Goal: Task Accomplishment & Management: Complete application form

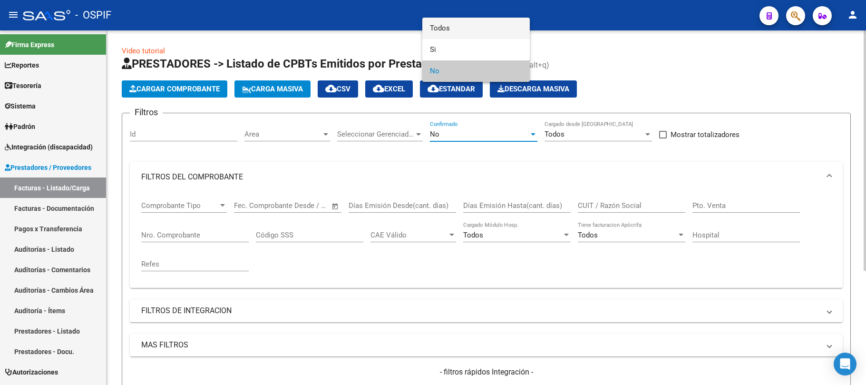
click at [470, 34] on span "Todos" at bounding box center [476, 28] width 92 height 21
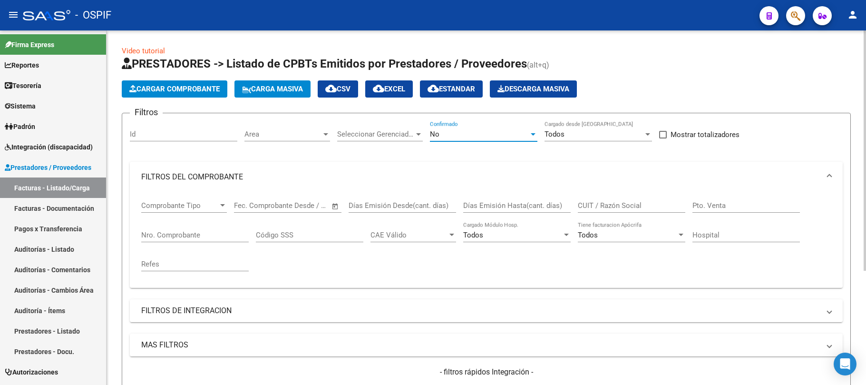
click at [619, 201] on input "CUIT / Razón Social" at bounding box center [632, 205] width 108 height 9
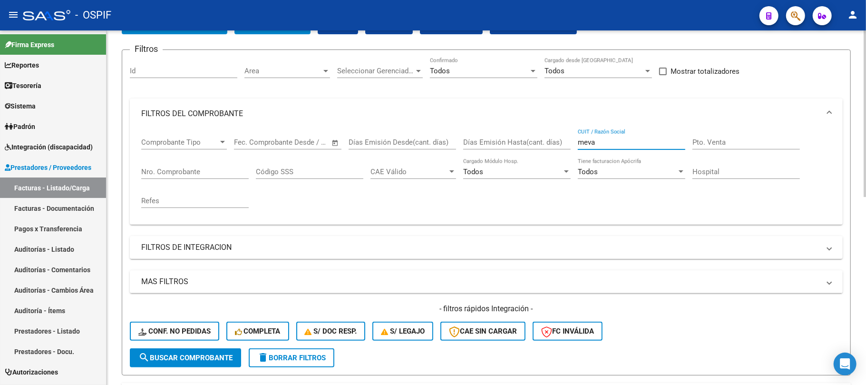
type input "meva"
paste input "1796"
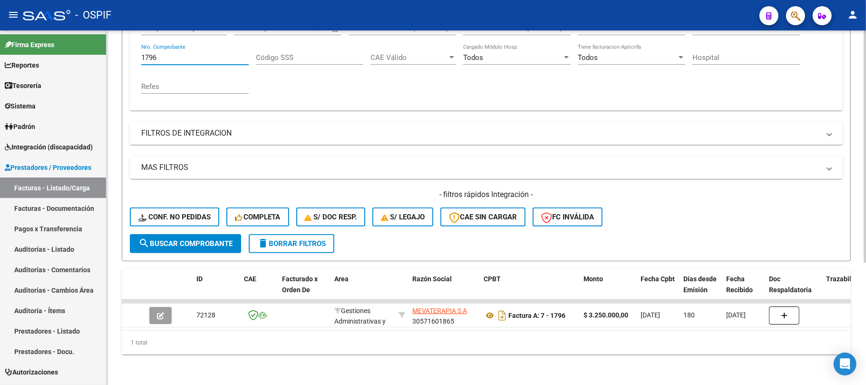
click at [100, 50] on mat-sidenav-container "Firma Express Reportes Egresos Devengados Comprobantes Recibidos Facturación Ap…" at bounding box center [433, 207] width 866 height 354
paste input "827"
type input "1827"
click at [191, 239] on span "search Buscar Comprobante" at bounding box center [185, 243] width 94 height 9
click at [311, 239] on span "delete Borrar Filtros" at bounding box center [291, 243] width 69 height 9
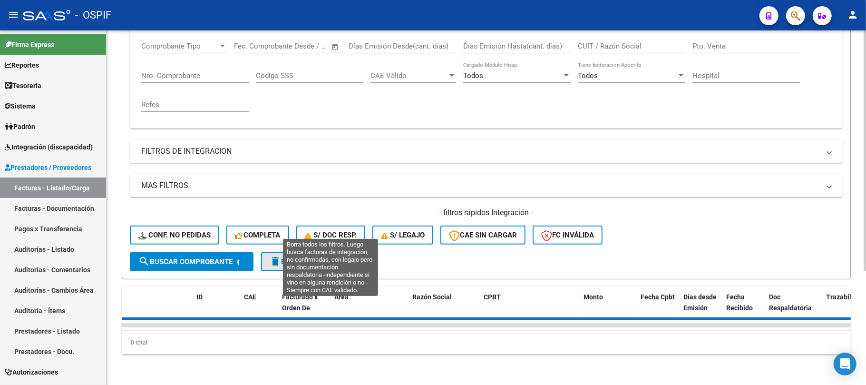
scroll to position [168, 0]
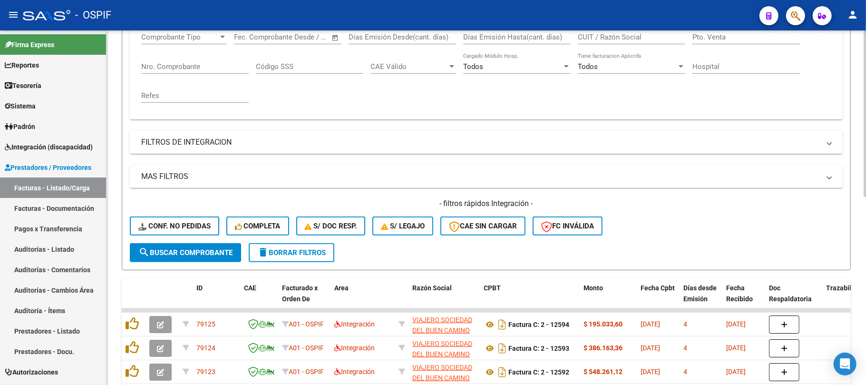
click at [286, 243] on button "delete Borrar Filtros" at bounding box center [292, 252] width 86 height 19
click at [287, 238] on div "- filtros rápidos Integración - Conf. no pedidas Completa S/ Doc Resp. S/ legaj…" at bounding box center [486, 220] width 713 height 45
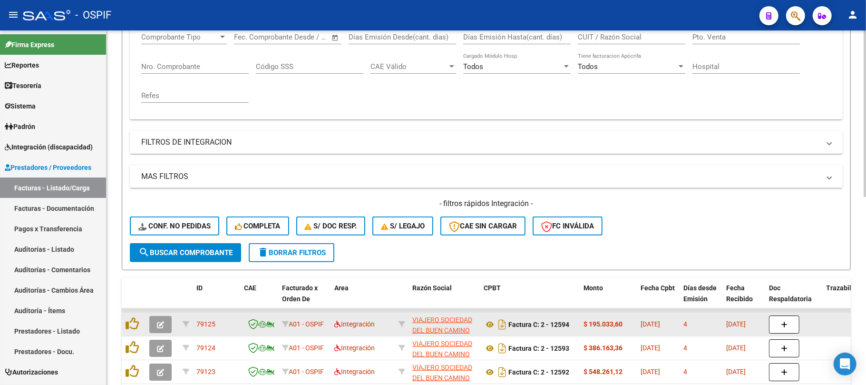
scroll to position [186, 0]
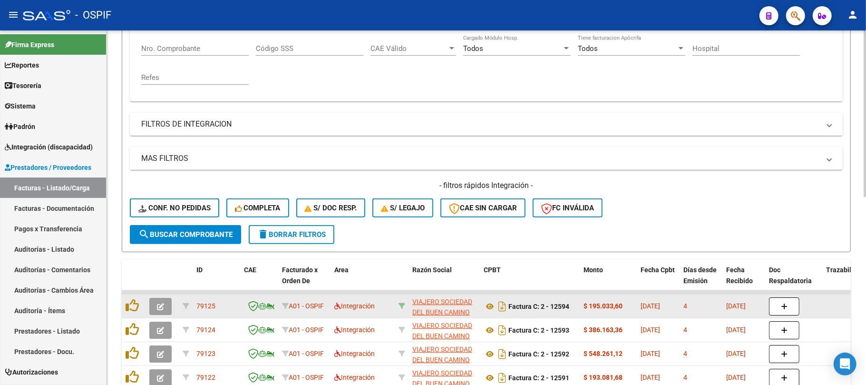
click at [400, 303] on icon at bounding box center [402, 306] width 7 height 7
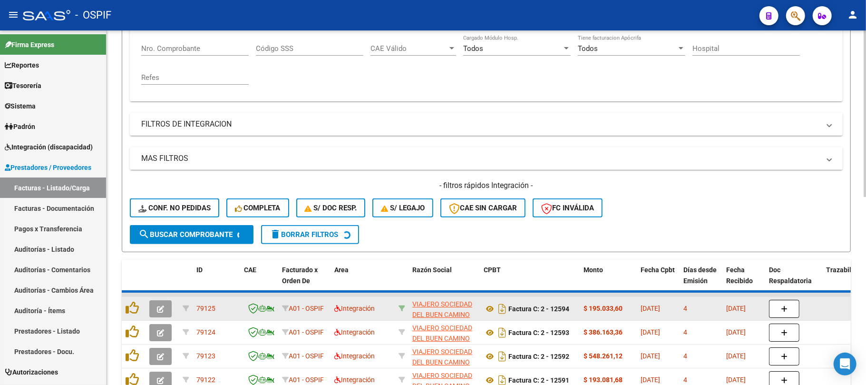
type input "30714136905"
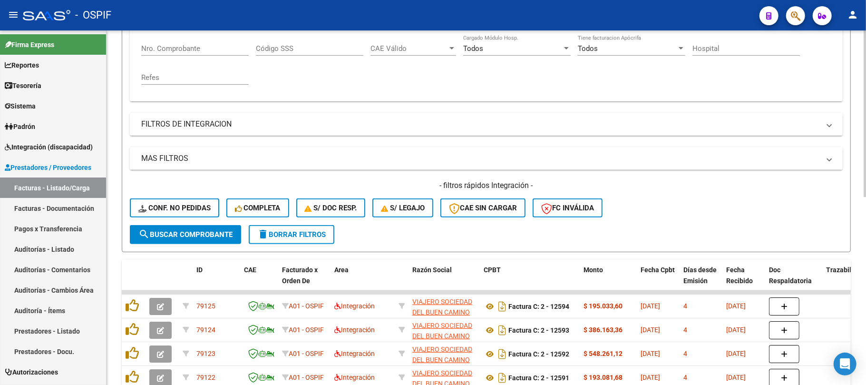
scroll to position [0, 0]
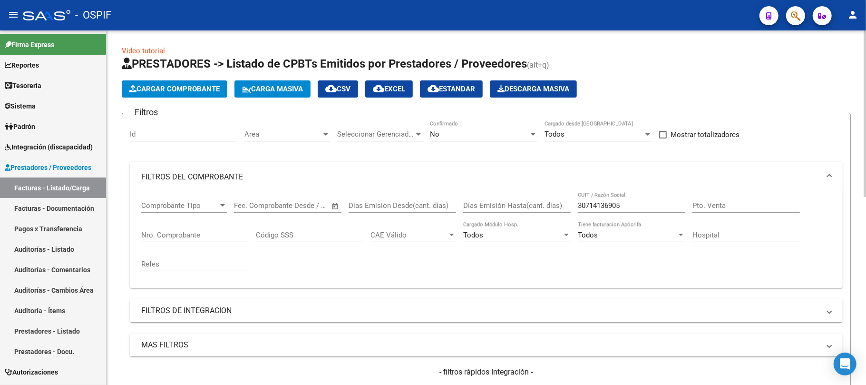
click at [373, 172] on mat-panel-title "FILTROS DEL COMPROBANTE" at bounding box center [480, 177] width 679 height 10
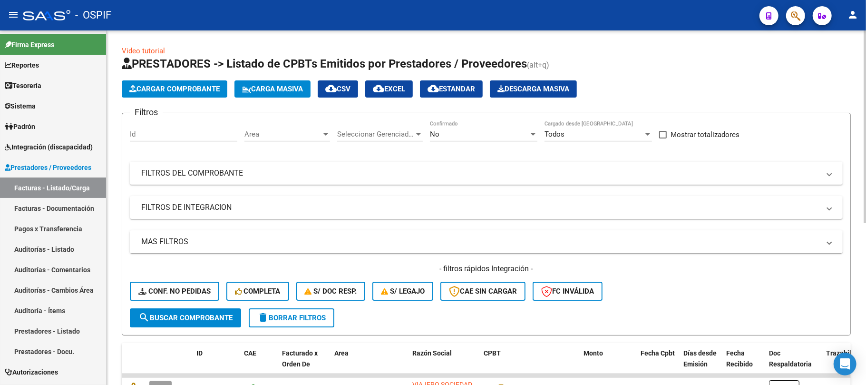
click at [271, 133] on span "Area" at bounding box center [283, 134] width 77 height 9
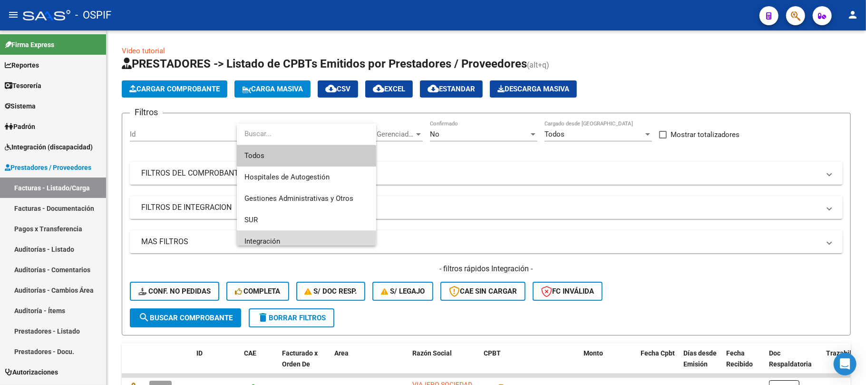
click at [286, 236] on span "Integración" at bounding box center [307, 241] width 124 height 21
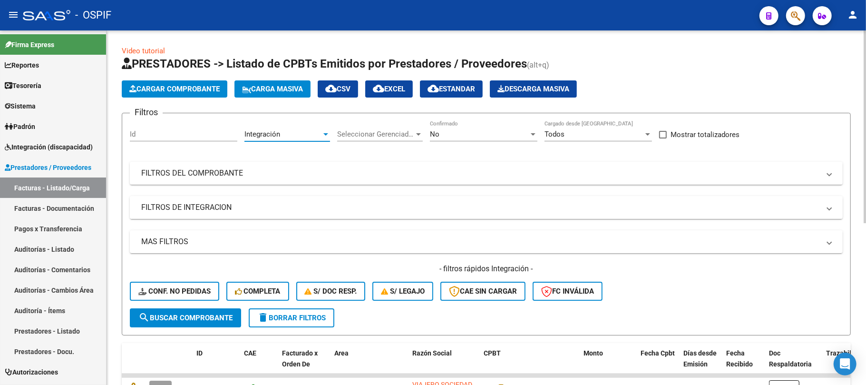
scroll to position [7, 0]
click at [175, 208] on mat-panel-title "FILTROS DE INTEGRACION" at bounding box center [480, 207] width 679 height 10
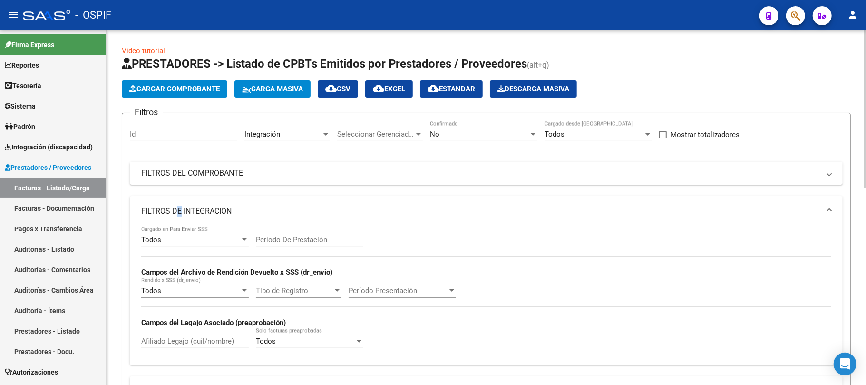
click at [279, 238] on input "Período De Prestación" at bounding box center [310, 239] width 108 height 9
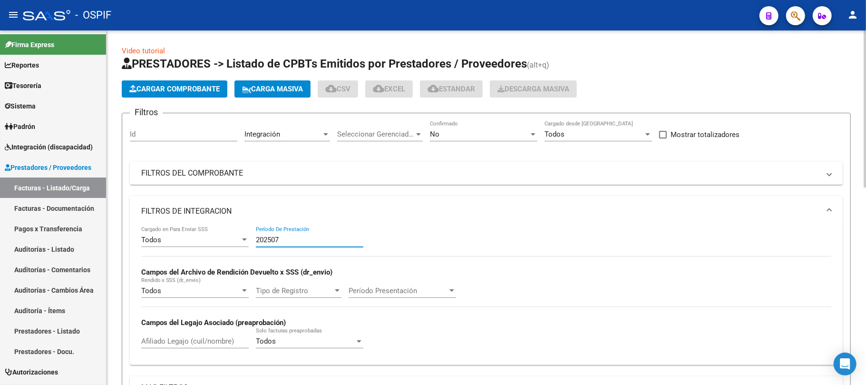
type input "202507"
click at [364, 215] on mat-panel-title "FILTROS DE INTEGRACION" at bounding box center [480, 211] width 679 height 10
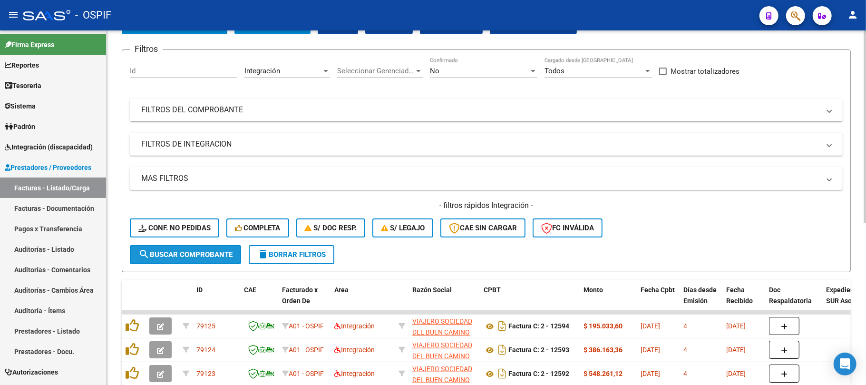
click at [206, 257] on span "search Buscar Comprobante" at bounding box center [185, 254] width 94 height 9
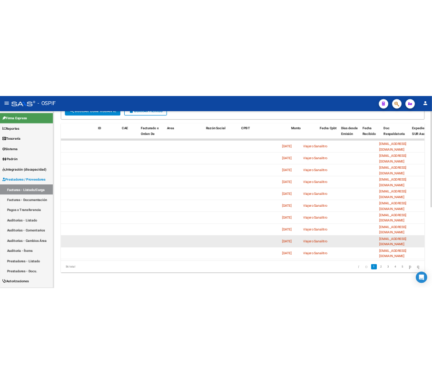
scroll to position [0, 0]
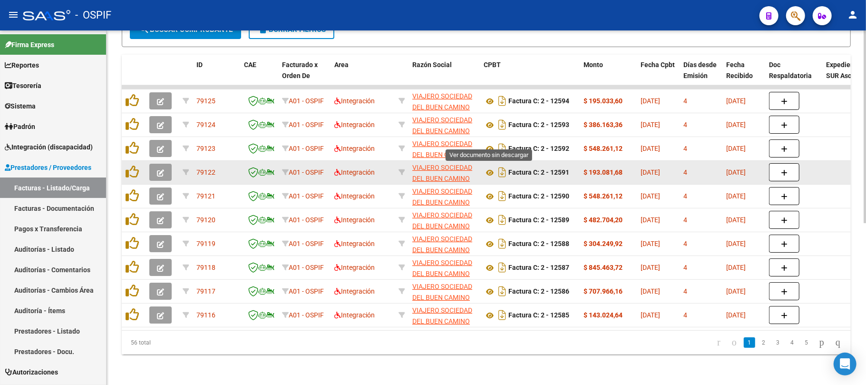
drag, startPoint x: 487, startPoint y: 139, endPoint x: 487, endPoint y: 170, distance: 30.9
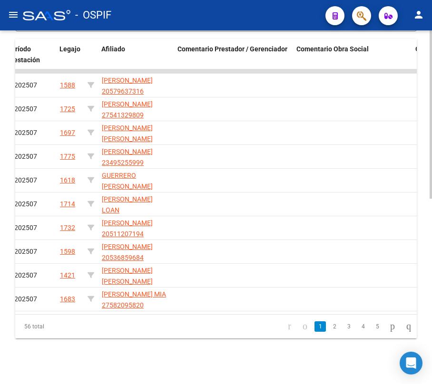
scroll to position [389, 0]
click at [329, 329] on link "2" at bounding box center [334, 327] width 11 height 10
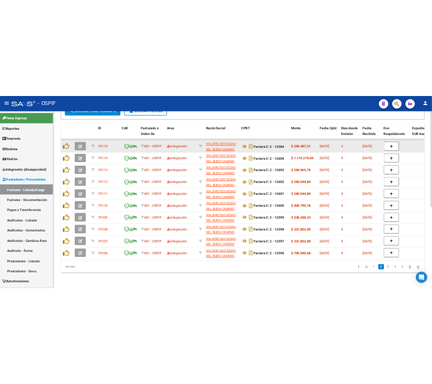
scroll to position [297, 0]
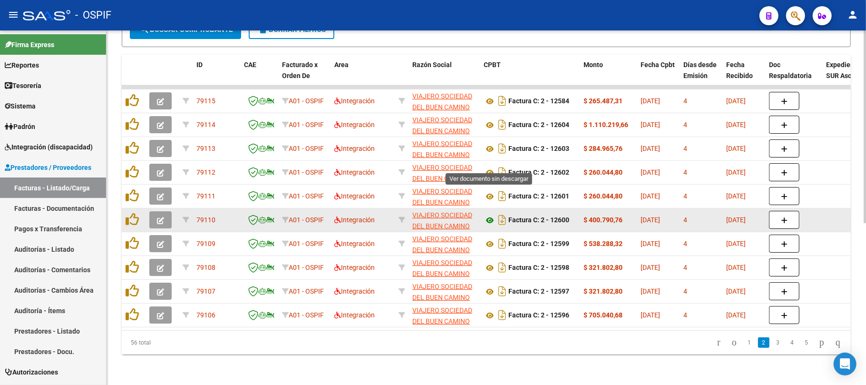
drag, startPoint x: 489, startPoint y: 183, endPoint x: 491, endPoint y: 215, distance: 32.0
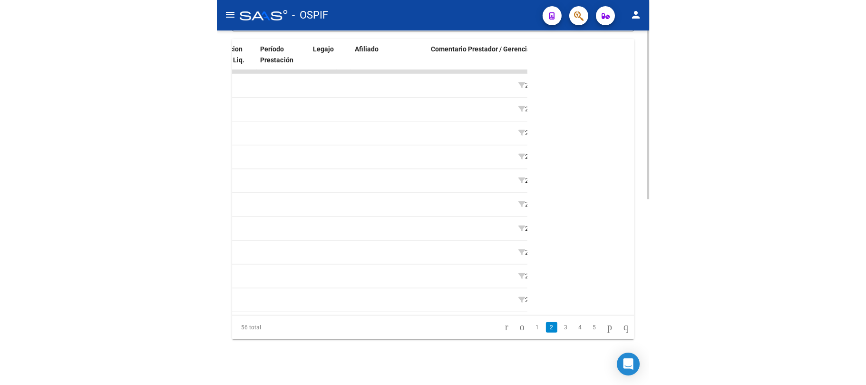
scroll to position [0, 1287]
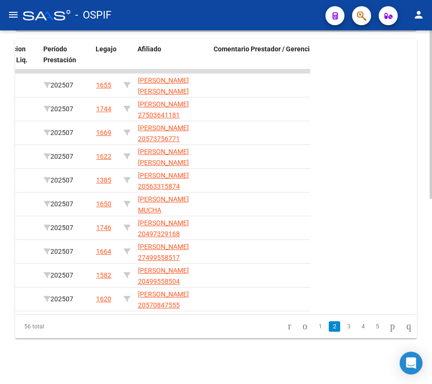
click at [343, 326] on link "3" at bounding box center [348, 327] width 11 height 10
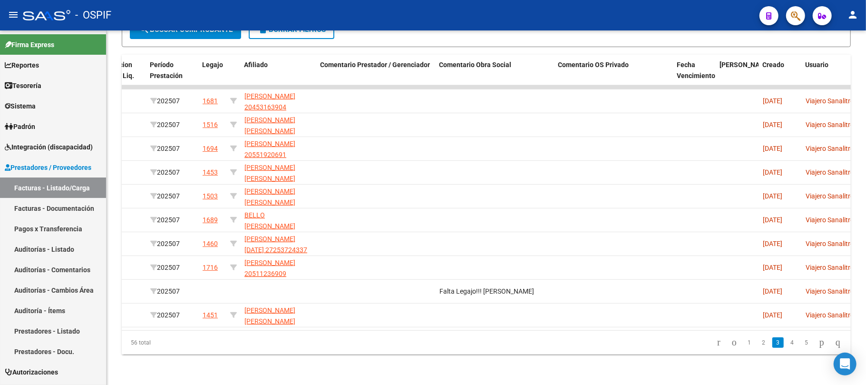
scroll to position [297, 0]
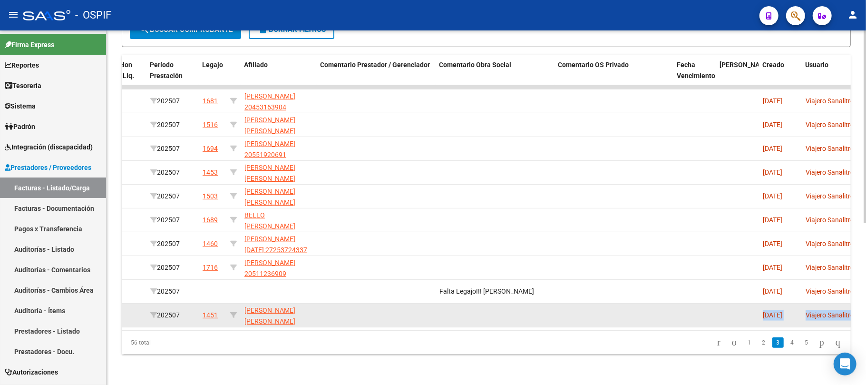
click at [682, 318] on datatable-body "79105 A01 - OSPIF Integración VIAJERO SOCIEDAD DEL BUEN CAMINO S.A. 30714136905…" at bounding box center [540, 207] width 836 height 245
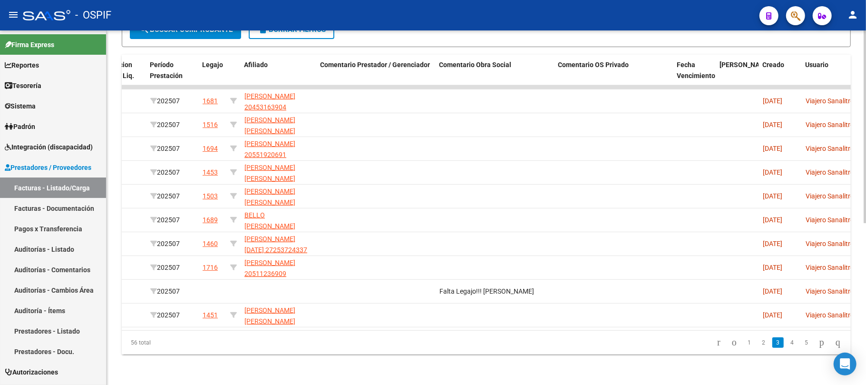
click at [500, 362] on div "Video tutorial PRESTADORES -> Listado de CPBTs Emitidos por Prestadores / Prove…" at bounding box center [487, 63] width 760 height 643
click at [787, 343] on link "4" at bounding box center [792, 342] width 11 height 10
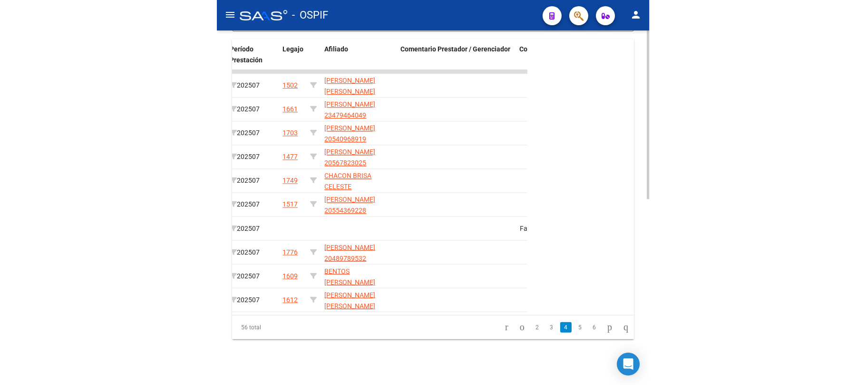
scroll to position [0, 1266]
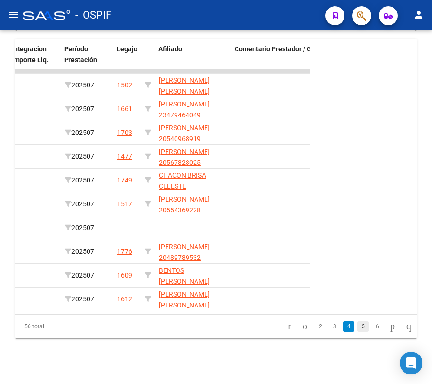
click at [357, 326] on link "5" at bounding box center [362, 327] width 11 height 10
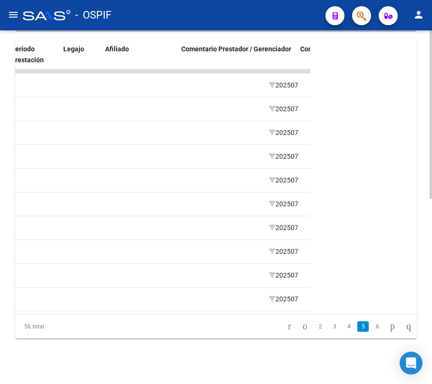
scroll to position [0, 1320]
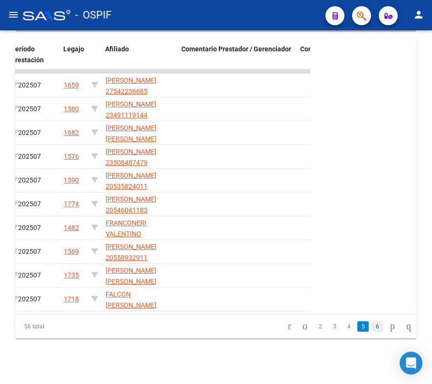
click at [372, 326] on link "6" at bounding box center [377, 327] width 11 height 10
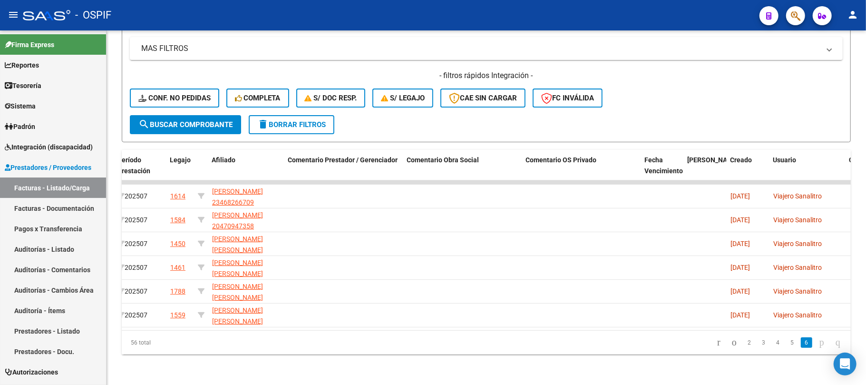
scroll to position [202, 0]
click at [349, 334] on datatable-pager "2 3 4 5 6" at bounding box center [559, 342] width 576 height 16
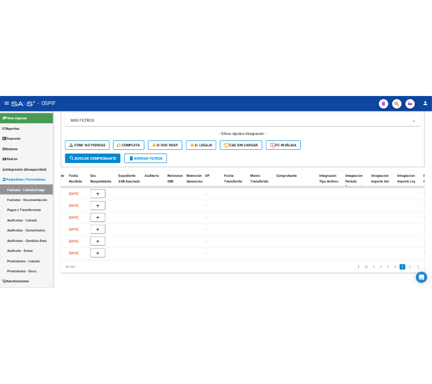
scroll to position [0, 0]
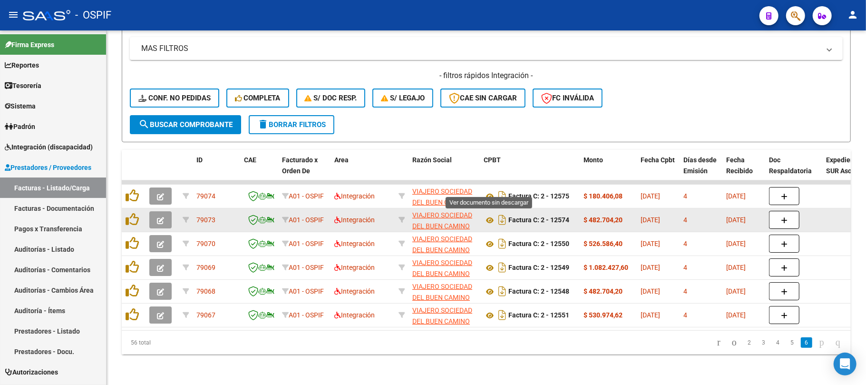
drag, startPoint x: 488, startPoint y: 184, endPoint x: 489, endPoint y: 203, distance: 19.1
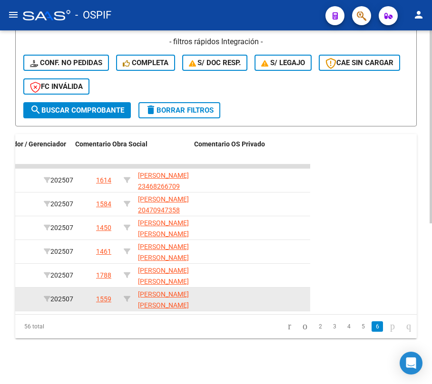
scroll to position [0, 1545]
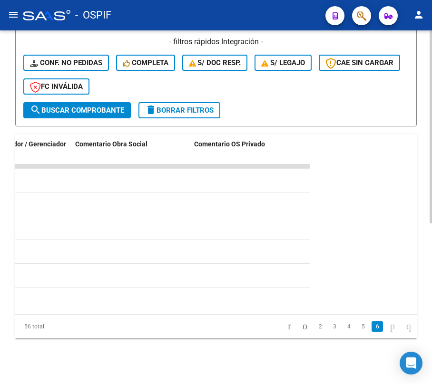
click at [118, 304] on datatable-body "79074 A01 - OSPIF Integración VIAJERO SOCIEDAD DEL BUEN CAMINO S.A. 30714136905…" at bounding box center [162, 240] width 295 height 150
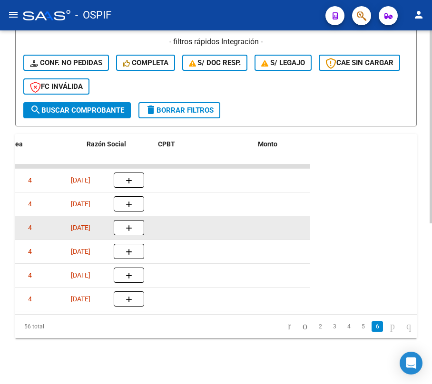
scroll to position [0, 219]
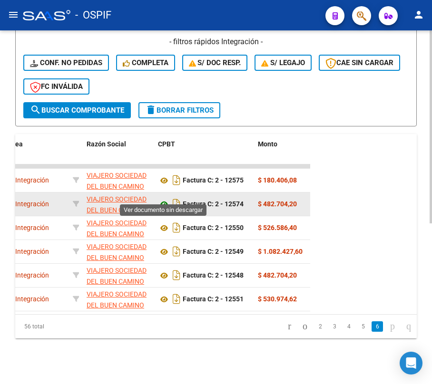
drag, startPoint x: 163, startPoint y: 190, endPoint x: 163, endPoint y: 198, distance: 7.6
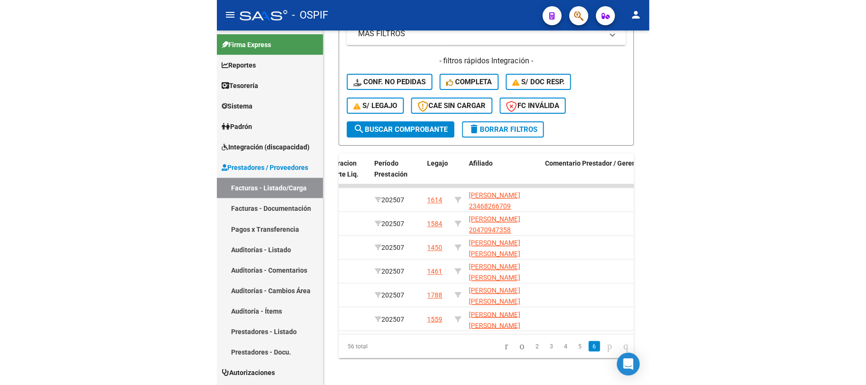
scroll to position [202, 0]
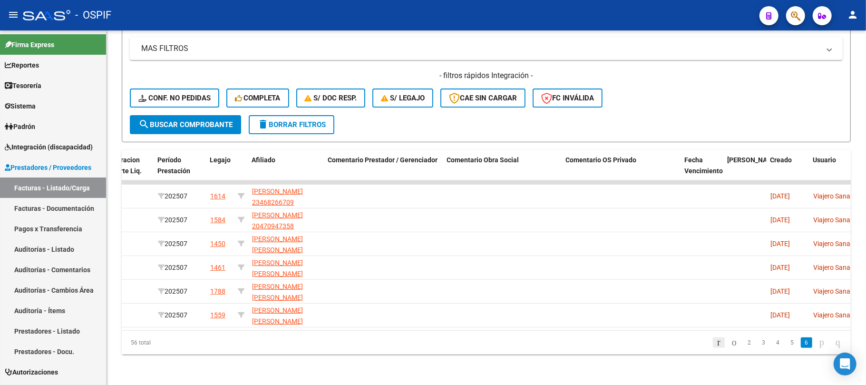
click at [716, 343] on icon "go to first page" at bounding box center [719, 341] width 6 height 11
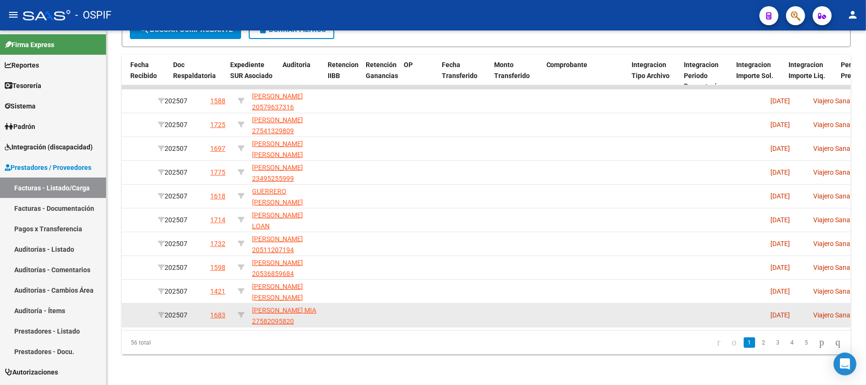
scroll to position [0, 0]
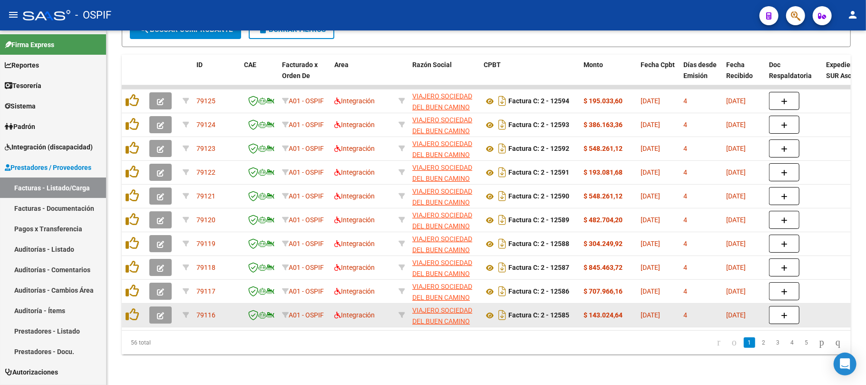
click at [130, 304] on datatable-body-cell at bounding box center [134, 315] width 24 height 23
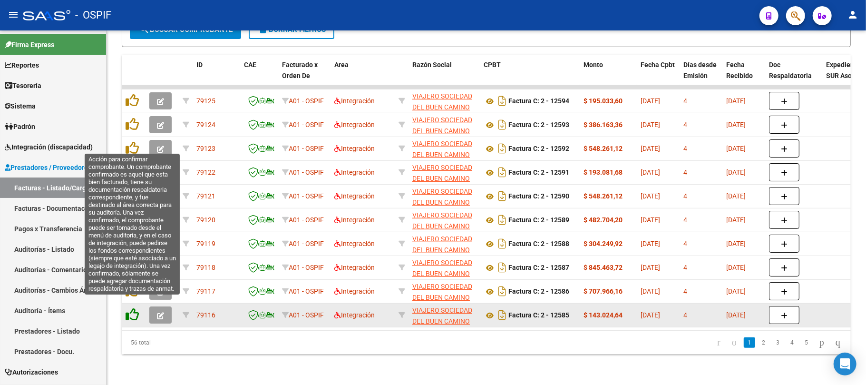
click at [129, 308] on icon at bounding box center [132, 314] width 13 height 13
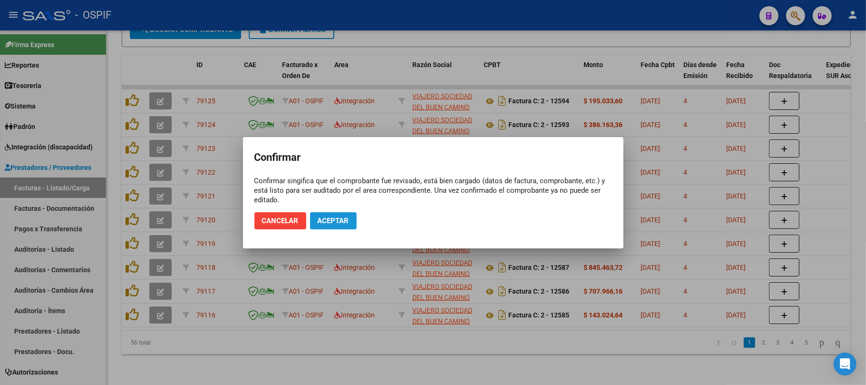
click at [339, 225] on span "Aceptar" at bounding box center [333, 220] width 31 height 9
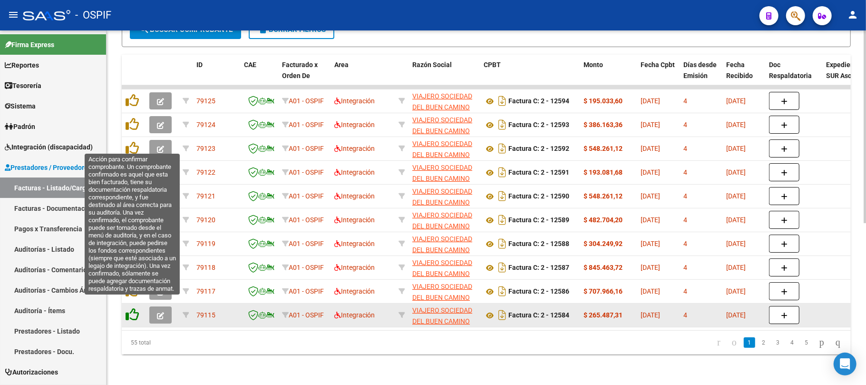
click at [132, 308] on icon at bounding box center [132, 314] width 13 height 13
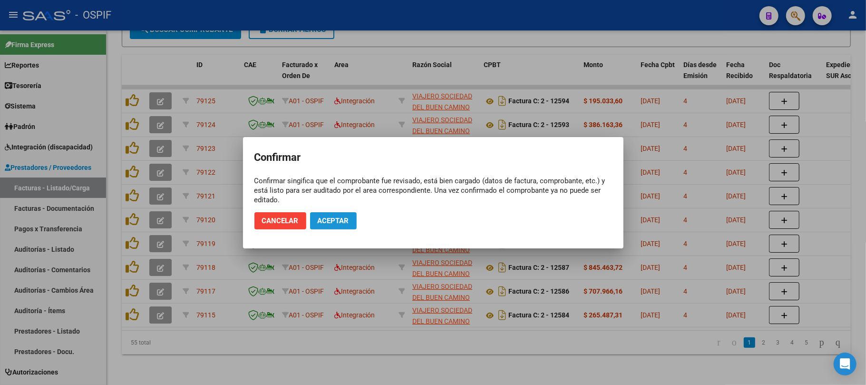
click at [340, 221] on span "Aceptar" at bounding box center [333, 220] width 31 height 9
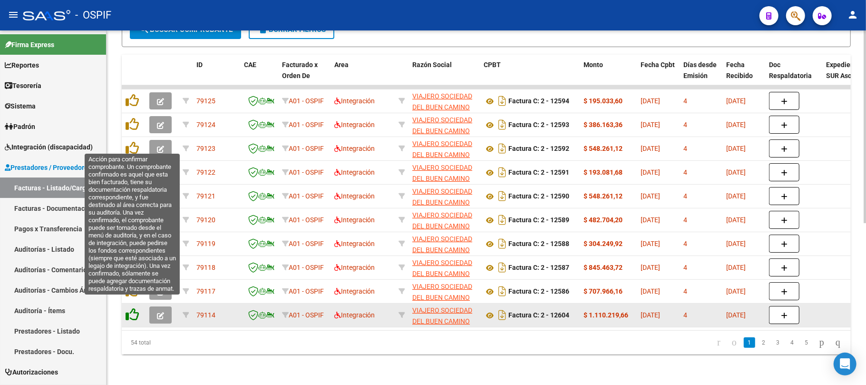
click at [132, 308] on icon at bounding box center [132, 314] width 13 height 13
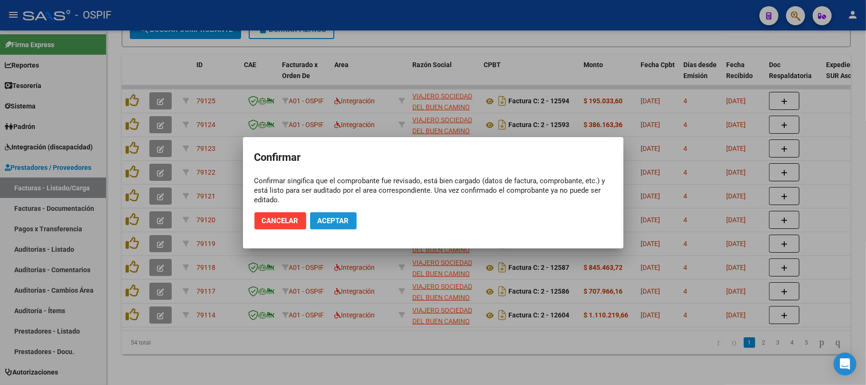
click at [343, 217] on span "Aceptar" at bounding box center [333, 220] width 31 height 9
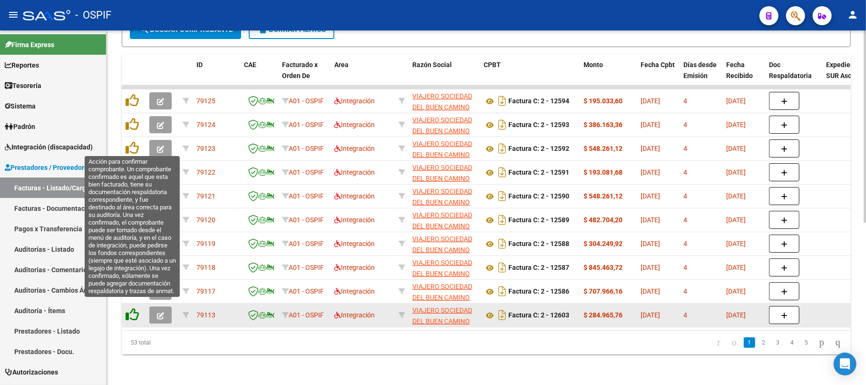
click at [133, 311] on icon at bounding box center [132, 314] width 13 height 13
click at [131, 309] on icon at bounding box center [132, 314] width 13 height 13
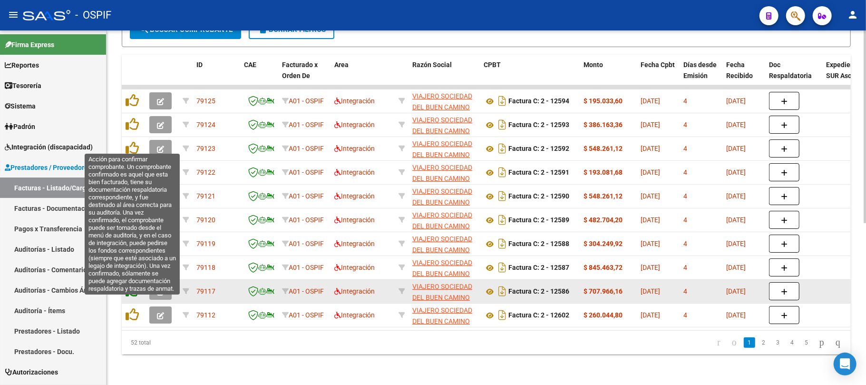
click at [129, 284] on icon at bounding box center [132, 290] width 13 height 13
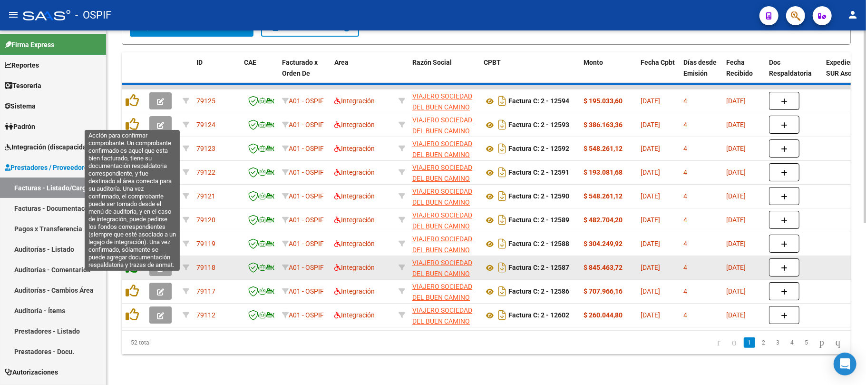
click at [137, 260] on icon at bounding box center [132, 266] width 13 height 13
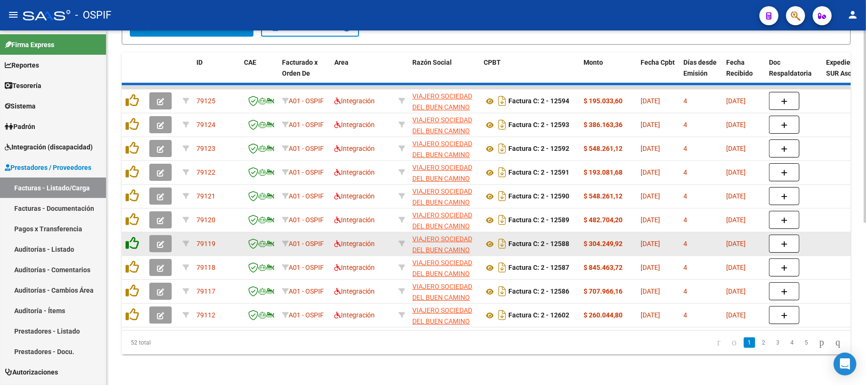
click at [131, 241] on div at bounding box center [134, 243] width 16 height 15
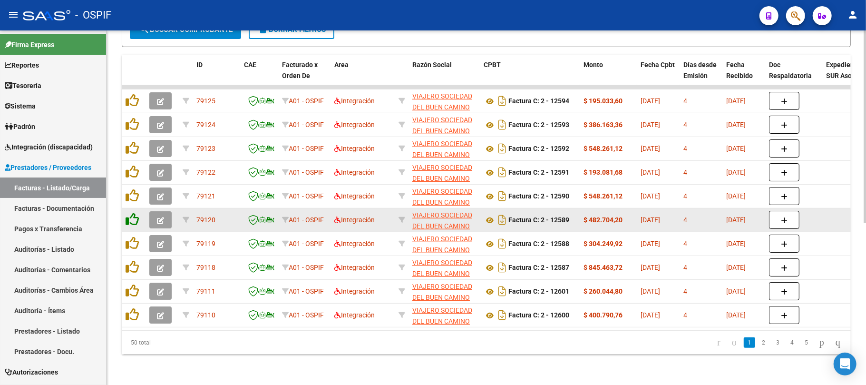
click at [131, 213] on icon at bounding box center [132, 219] width 13 height 13
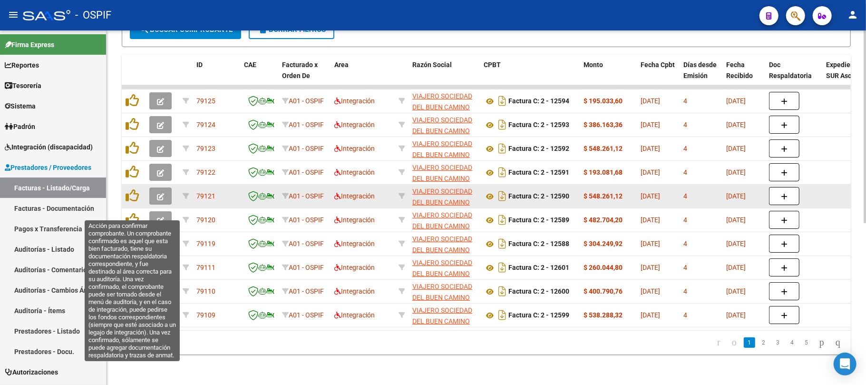
click at [130, 197] on datatable-body-cell at bounding box center [134, 196] width 24 height 23
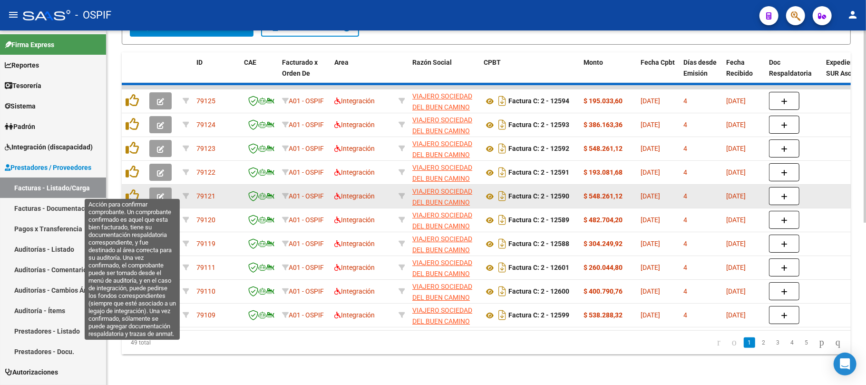
click at [130, 185] on datatable-body-cell at bounding box center [134, 196] width 24 height 23
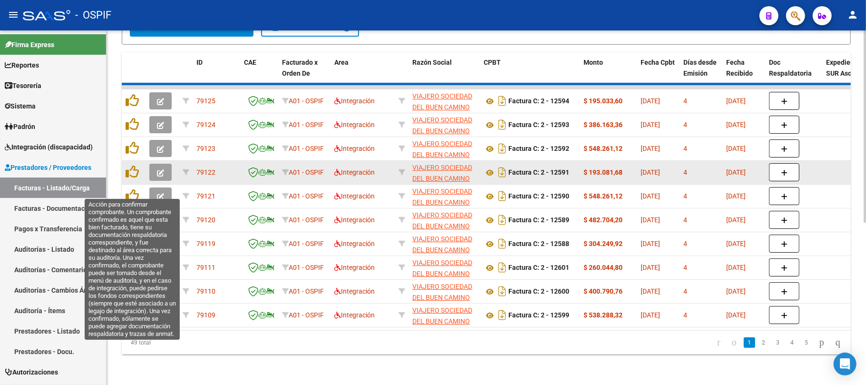
click at [132, 169] on div at bounding box center [134, 172] width 16 height 15
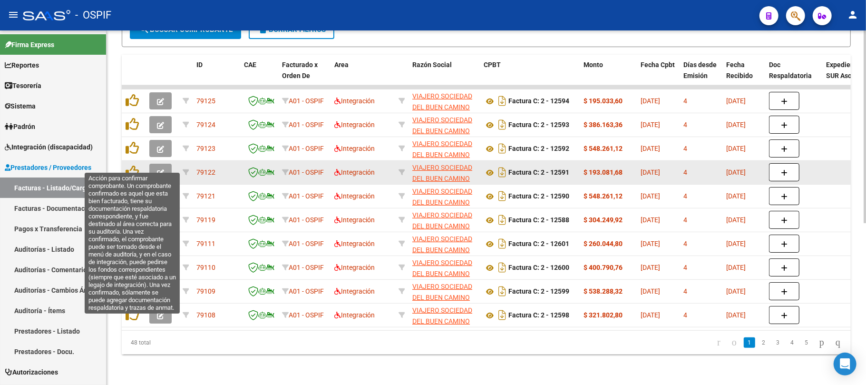
click at [140, 161] on datatable-body-cell at bounding box center [134, 172] width 24 height 23
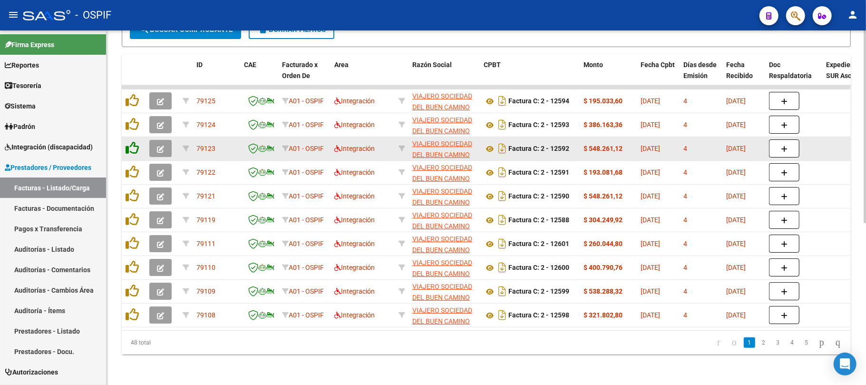
click at [130, 142] on icon at bounding box center [132, 147] width 13 height 13
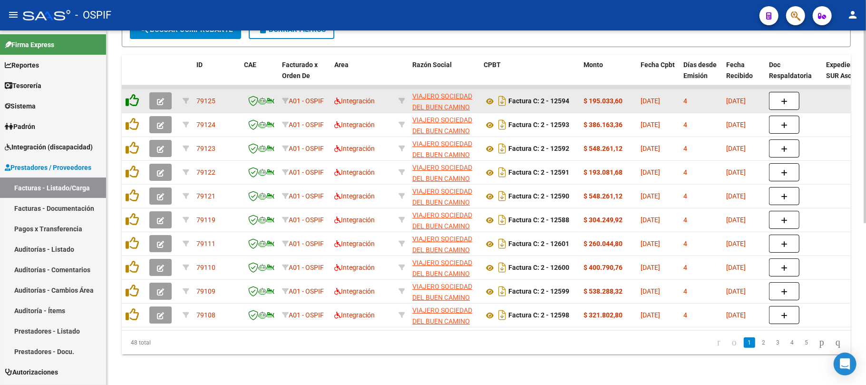
drag, startPoint x: 132, startPoint y: 126, endPoint x: 132, endPoint y: 94, distance: 31.4
click at [132, 124] on datatable-body-cell at bounding box center [134, 124] width 24 height 23
click at [132, 117] on icon at bounding box center [132, 123] width 13 height 13
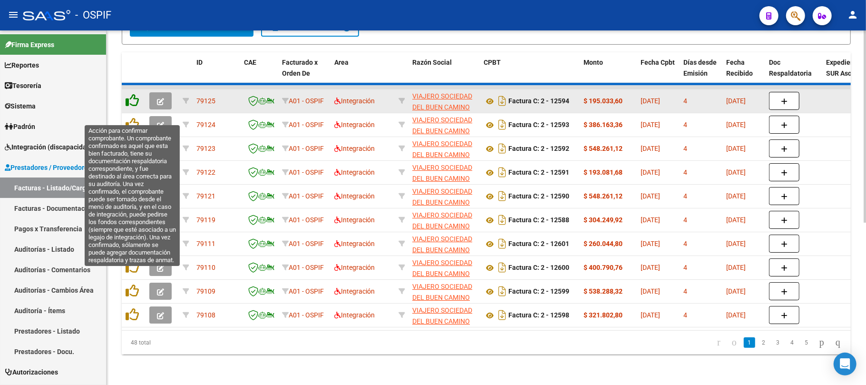
click at [132, 94] on icon at bounding box center [132, 100] width 13 height 13
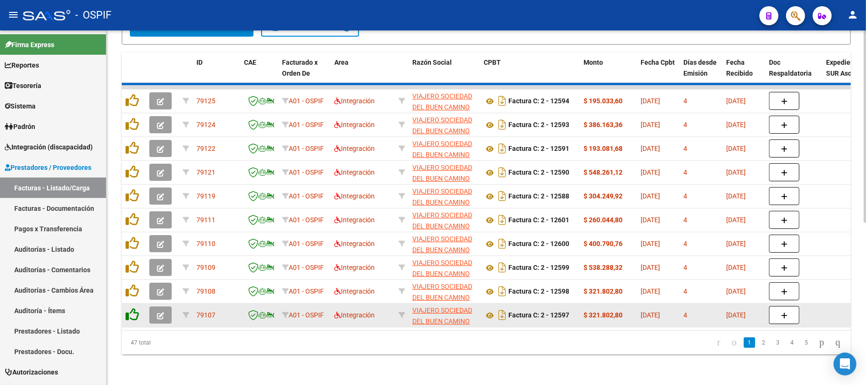
click at [129, 308] on icon at bounding box center [132, 314] width 13 height 13
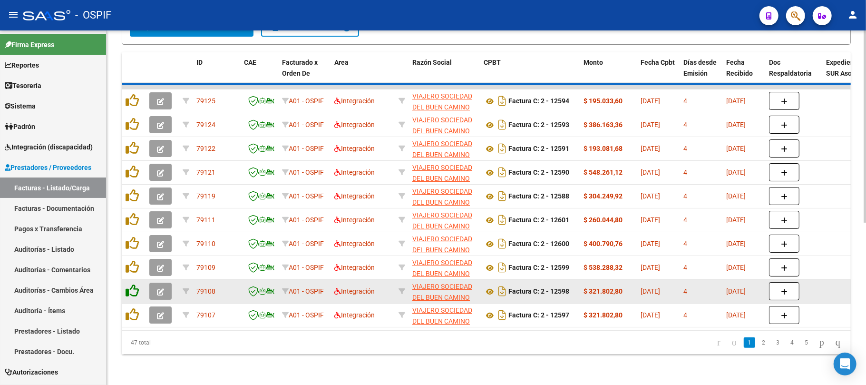
click at [129, 284] on icon at bounding box center [132, 290] width 13 height 13
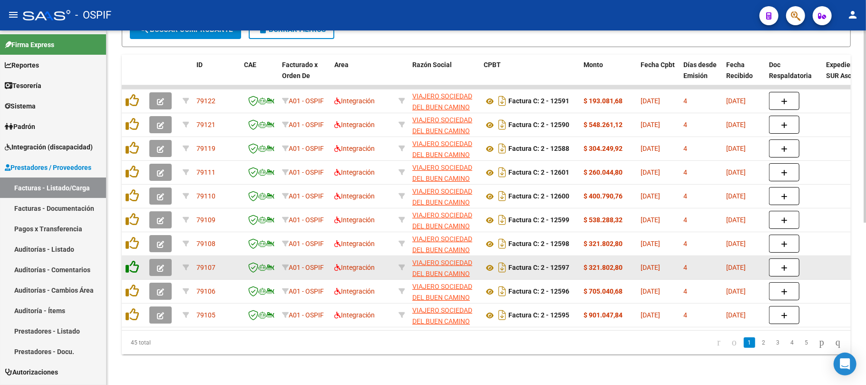
click at [131, 260] on icon at bounding box center [132, 266] width 13 height 13
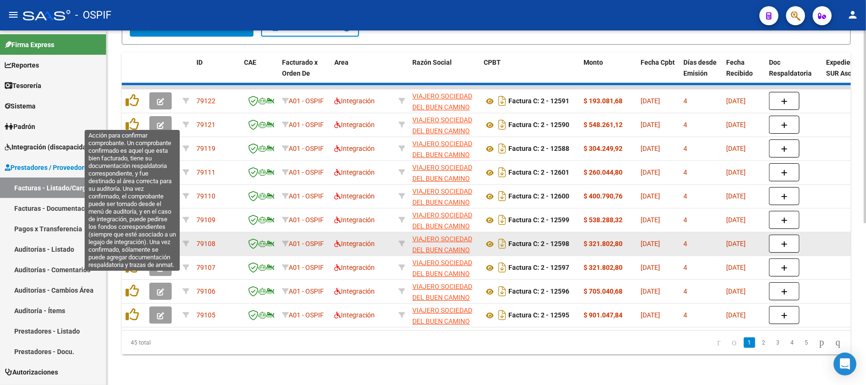
click at [132, 236] on icon at bounding box center [132, 242] width 13 height 13
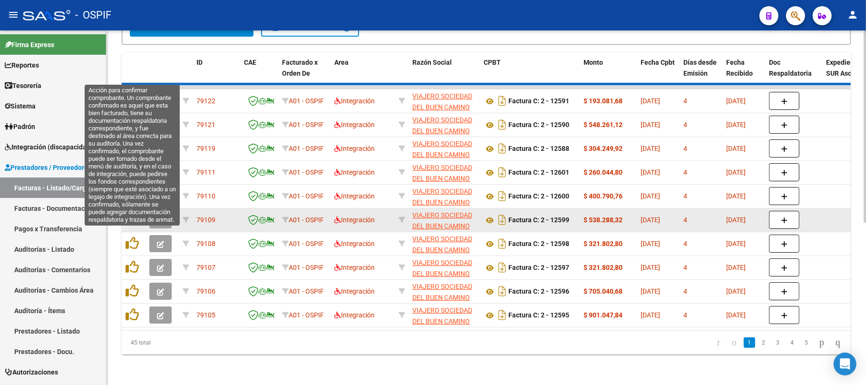
click at [132, 214] on icon at bounding box center [132, 219] width 13 height 13
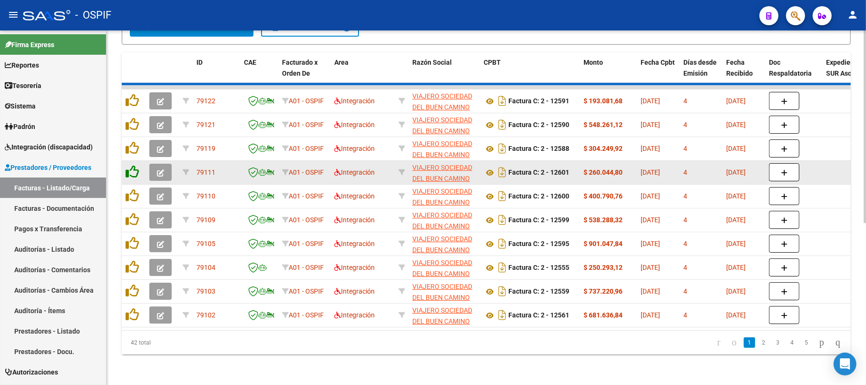
click at [132, 189] on icon at bounding box center [132, 195] width 13 height 13
click at [130, 165] on icon at bounding box center [132, 171] width 13 height 13
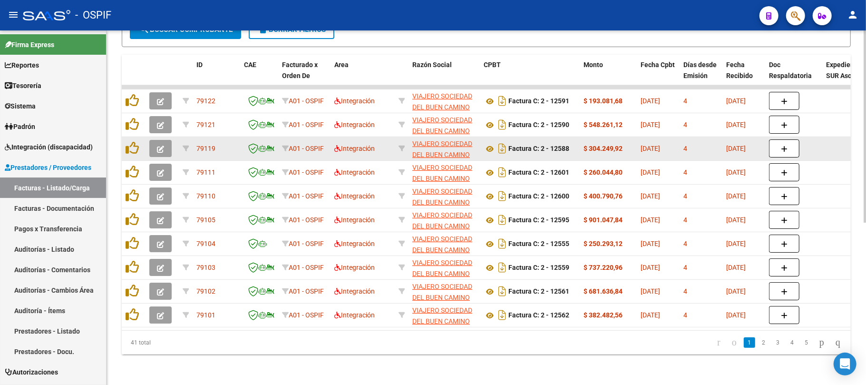
click at [130, 141] on icon at bounding box center [132, 147] width 13 height 13
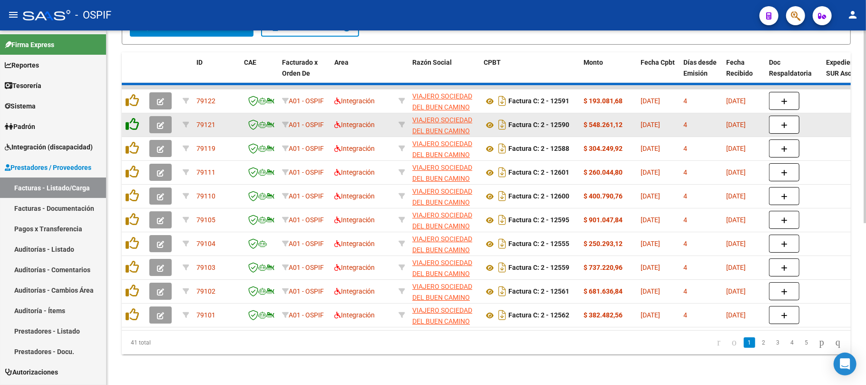
click at [131, 119] on icon at bounding box center [132, 123] width 13 height 13
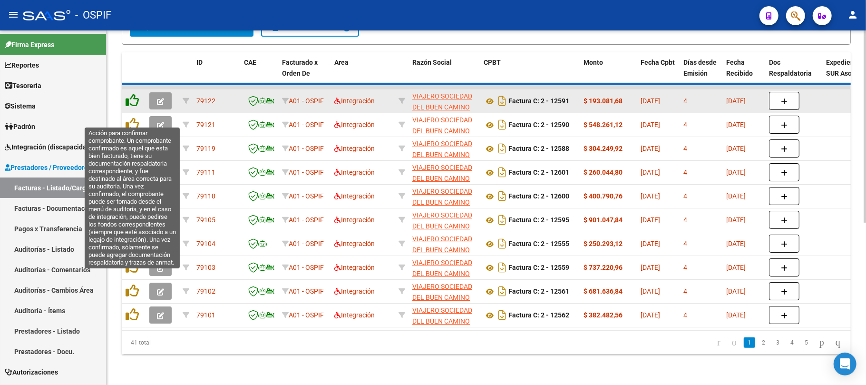
click at [129, 96] on icon at bounding box center [132, 100] width 13 height 13
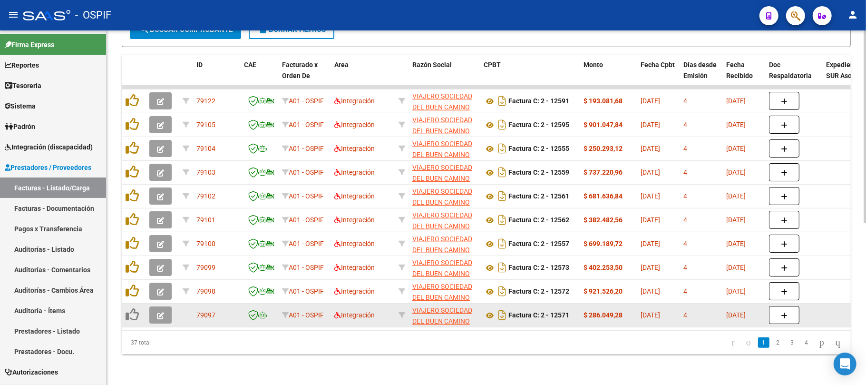
click at [132, 308] on icon at bounding box center [132, 314] width 13 height 13
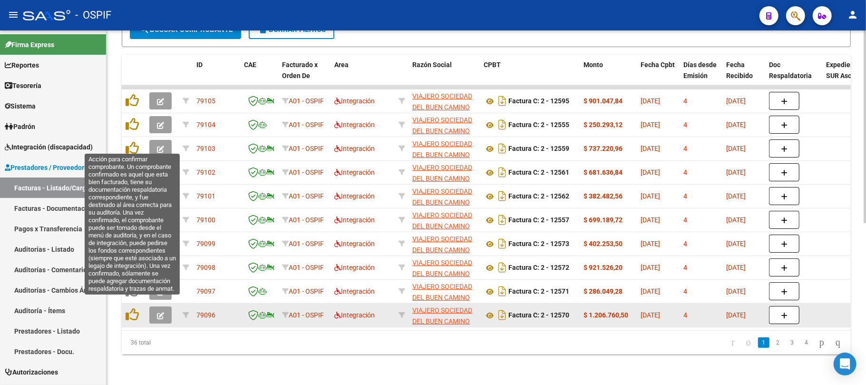
click at [132, 308] on icon at bounding box center [132, 314] width 13 height 13
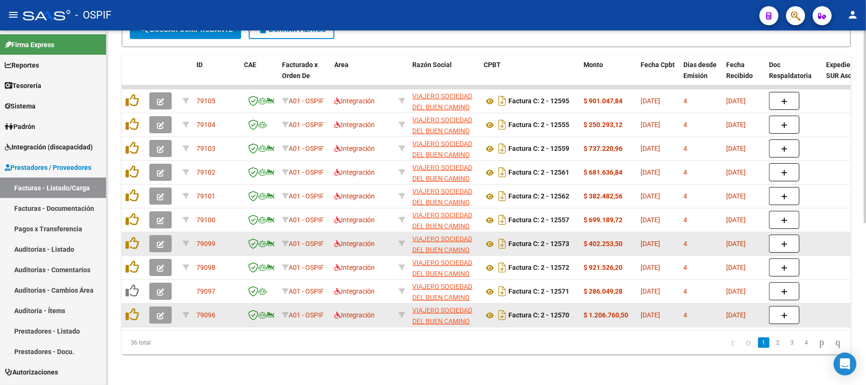
click at [132, 260] on icon at bounding box center [132, 266] width 13 height 13
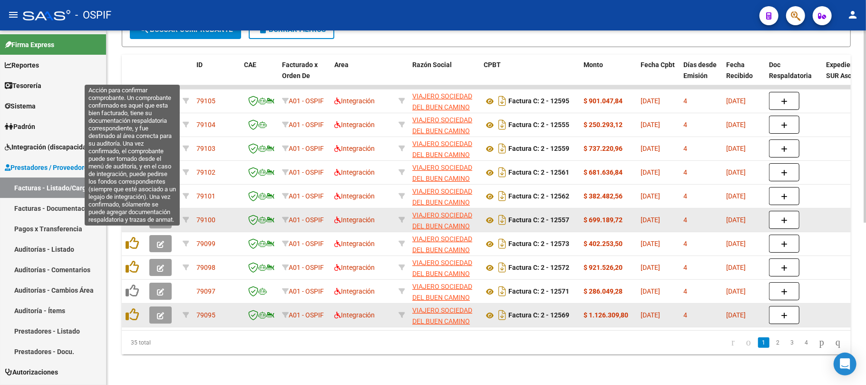
click at [132, 236] on icon at bounding box center [132, 242] width 13 height 13
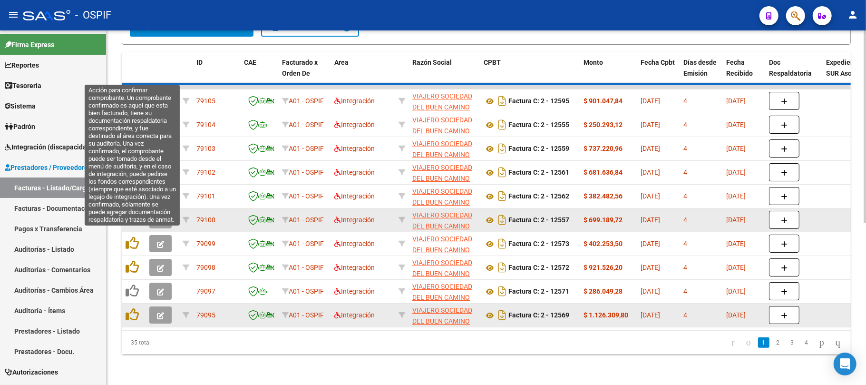
click at [132, 208] on datatable-body-cell at bounding box center [134, 219] width 24 height 23
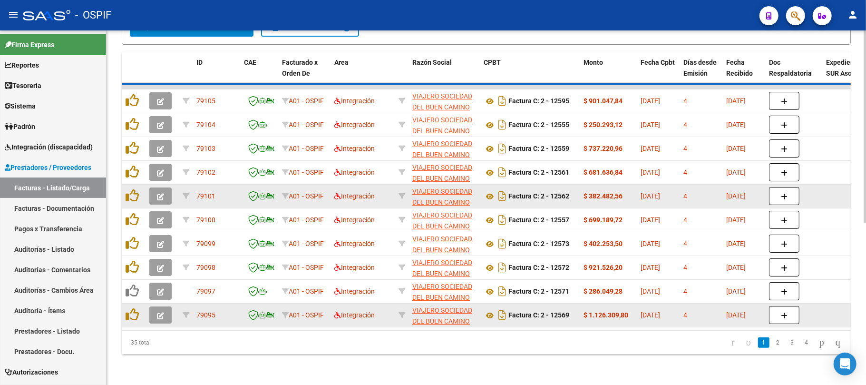
click at [133, 193] on div at bounding box center [134, 196] width 16 height 15
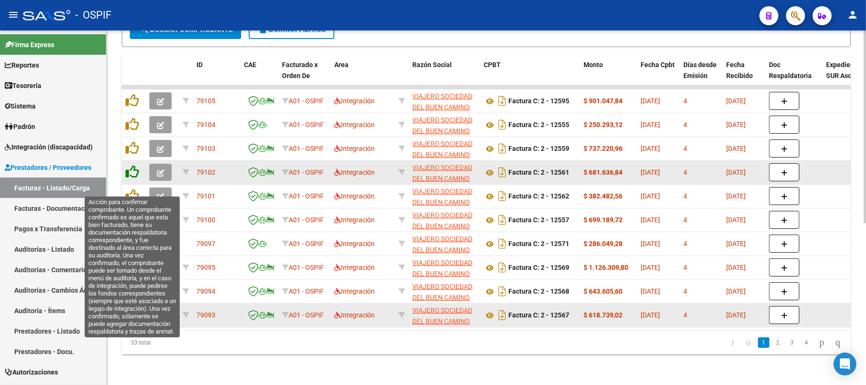
drag, startPoint x: 132, startPoint y: 187, endPoint x: 130, endPoint y: 159, distance: 28.6
click at [132, 189] on icon at bounding box center [132, 195] width 13 height 13
click at [130, 165] on icon at bounding box center [132, 171] width 13 height 13
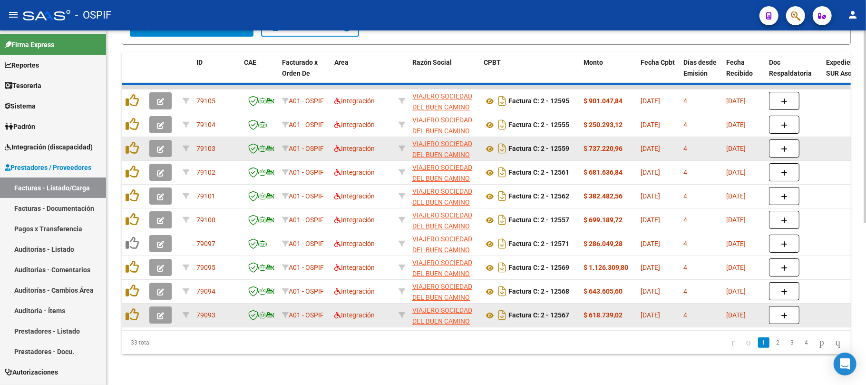
click at [130, 141] on icon at bounding box center [132, 147] width 13 height 13
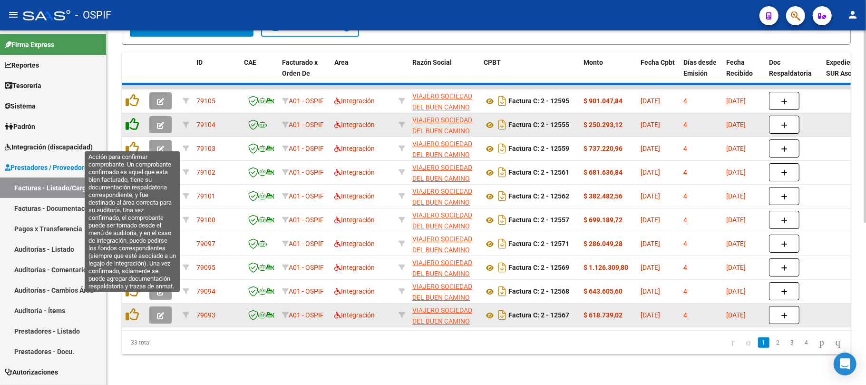
click at [130, 120] on icon at bounding box center [132, 123] width 13 height 13
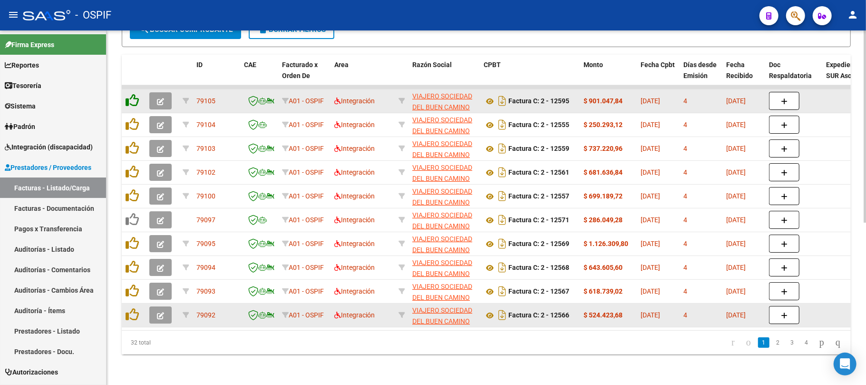
click at [130, 95] on icon at bounding box center [132, 100] width 13 height 13
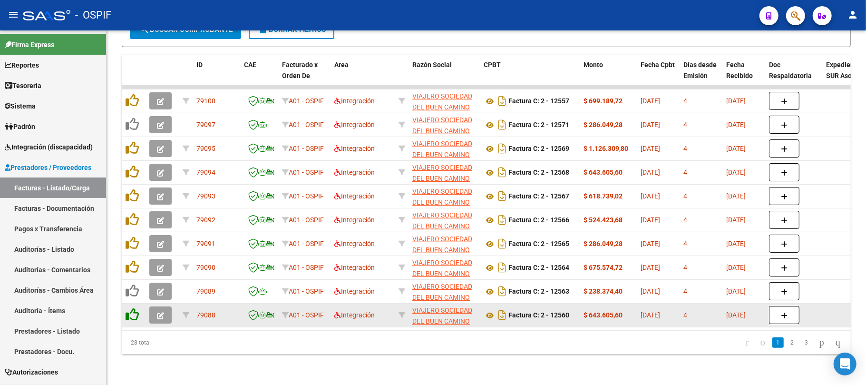
drag, startPoint x: 136, startPoint y: 294, endPoint x: 132, endPoint y: 301, distance: 8.3
click at [135, 304] on datatable-body-cell at bounding box center [134, 315] width 24 height 23
click at [132, 308] on icon at bounding box center [132, 314] width 13 height 13
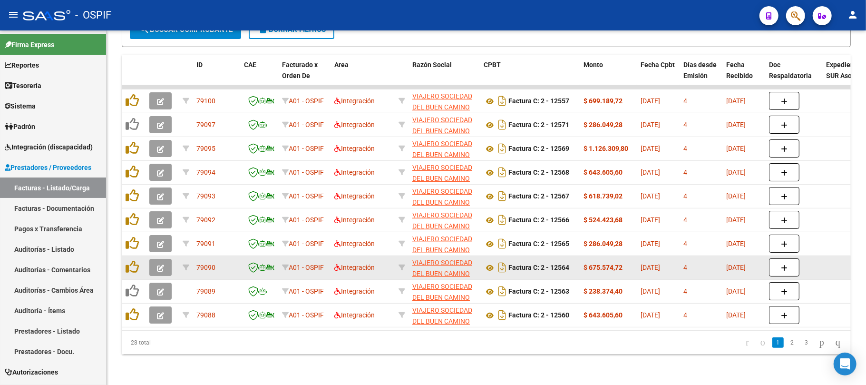
click at [139, 256] on datatable-body-cell at bounding box center [134, 267] width 24 height 23
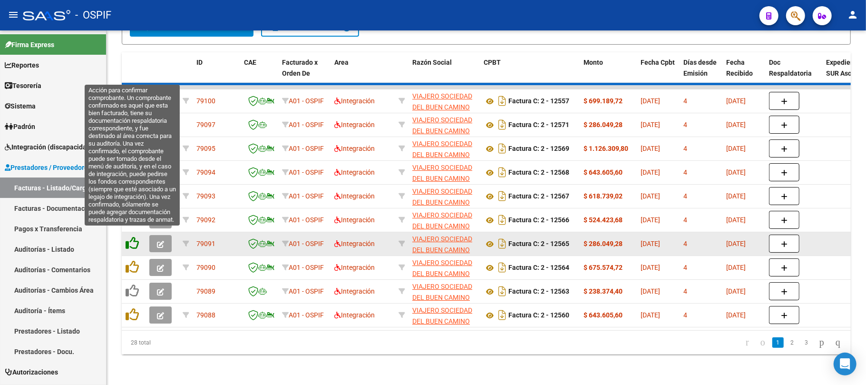
click at [128, 241] on icon at bounding box center [132, 242] width 13 height 13
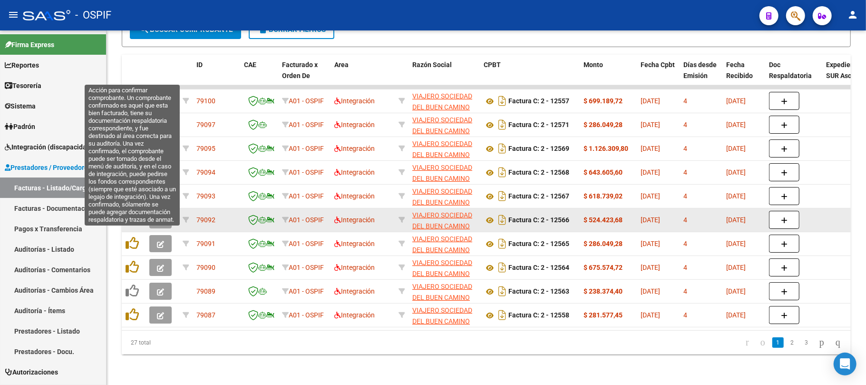
click at [128, 220] on datatable-body-cell at bounding box center [134, 219] width 24 height 23
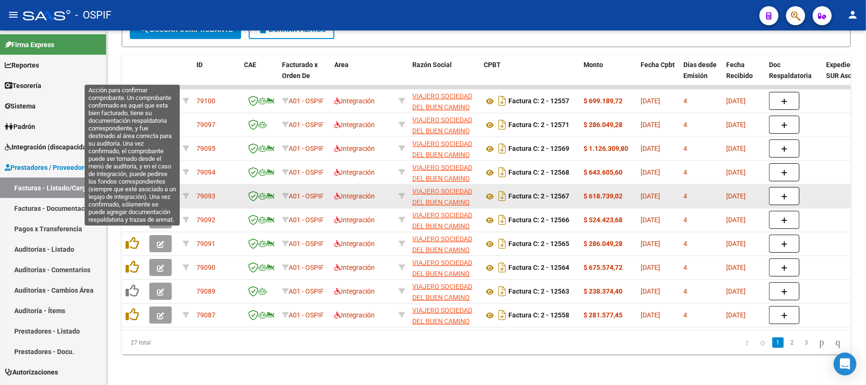
click at [131, 198] on datatable-body-cell at bounding box center [134, 196] width 24 height 23
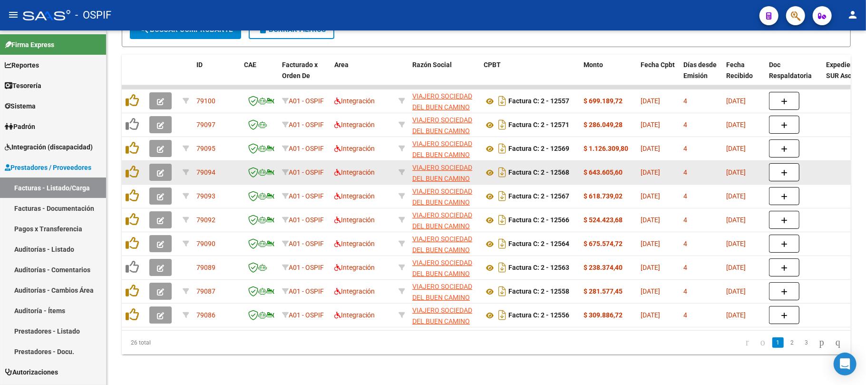
click at [131, 189] on icon at bounding box center [132, 195] width 13 height 13
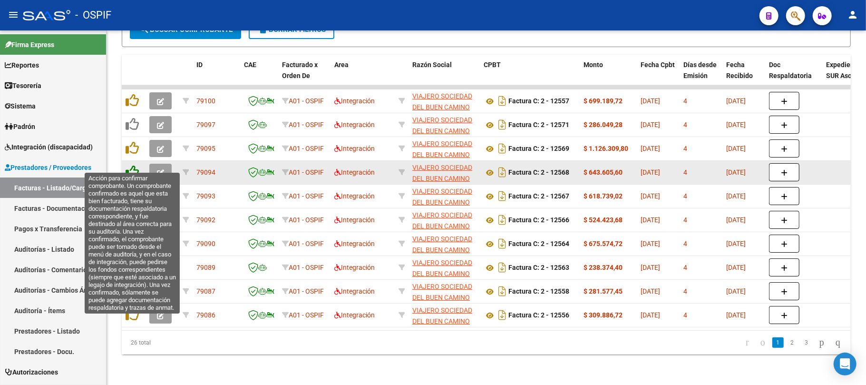
click at [130, 165] on icon at bounding box center [132, 171] width 13 height 13
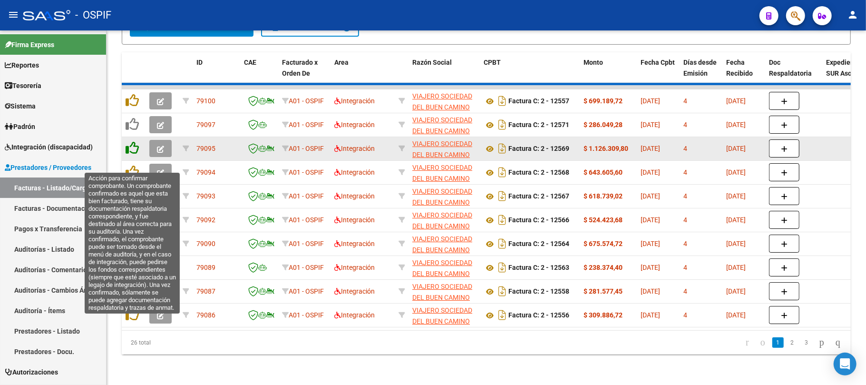
click at [129, 143] on icon at bounding box center [132, 147] width 13 height 13
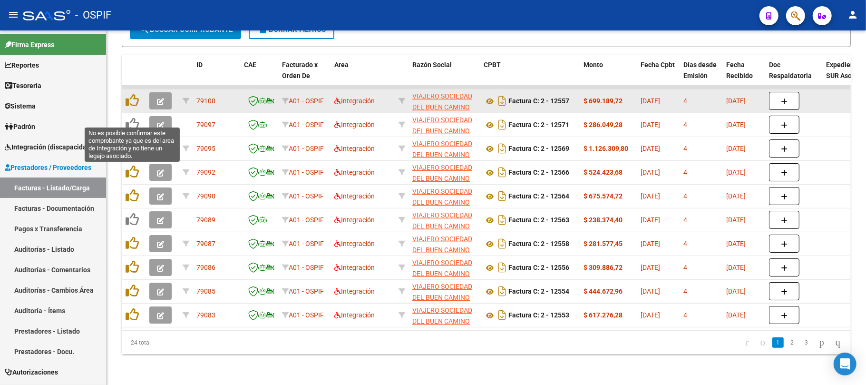
click at [129, 103] on datatable-body-cell at bounding box center [134, 100] width 24 height 23
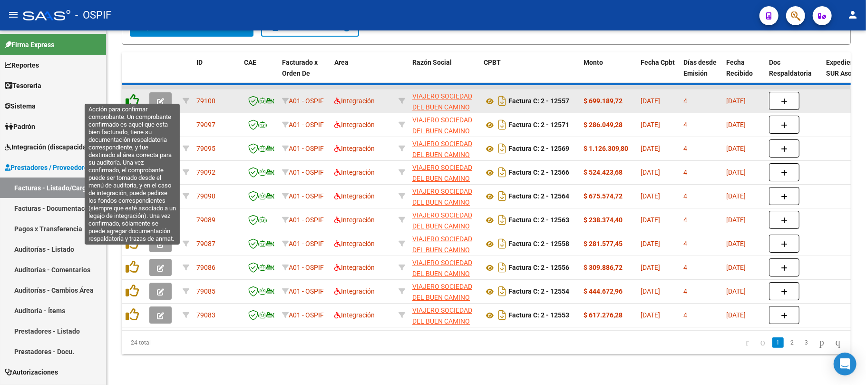
click at [131, 96] on icon at bounding box center [132, 100] width 13 height 13
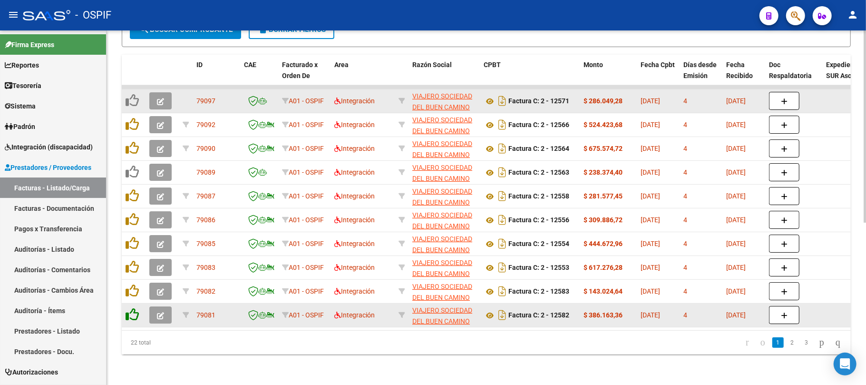
click at [132, 309] on icon at bounding box center [132, 314] width 13 height 13
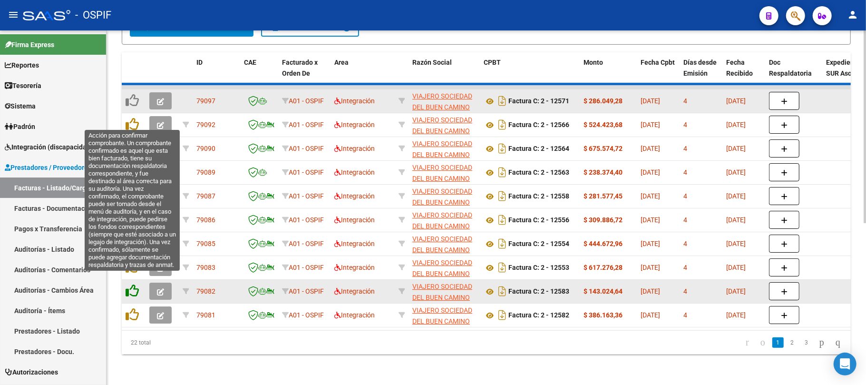
click at [133, 284] on icon at bounding box center [132, 290] width 13 height 13
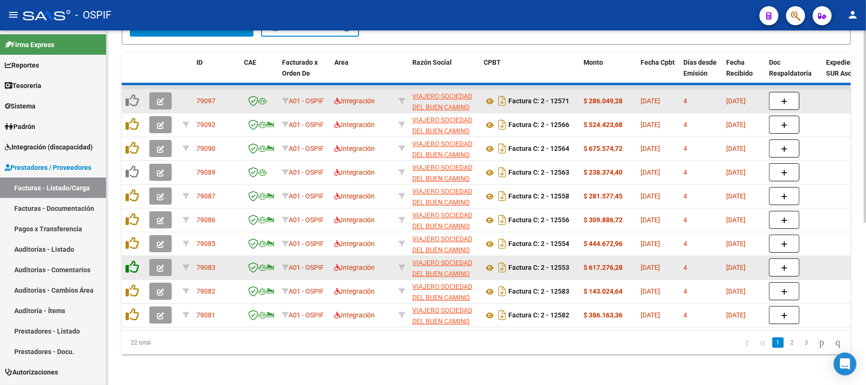
click at [133, 260] on icon at bounding box center [132, 266] width 13 height 13
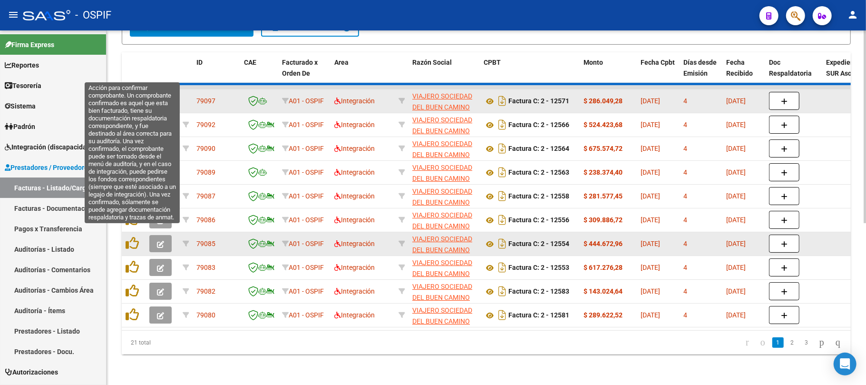
click at [132, 232] on datatable-body-cell at bounding box center [134, 243] width 24 height 23
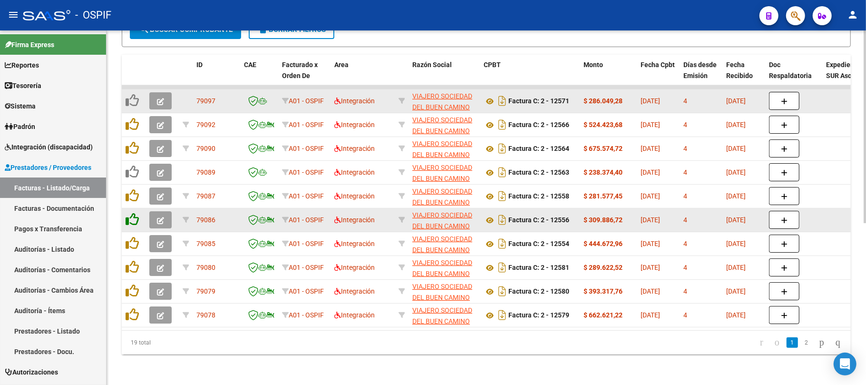
click at [132, 213] on icon at bounding box center [132, 219] width 13 height 13
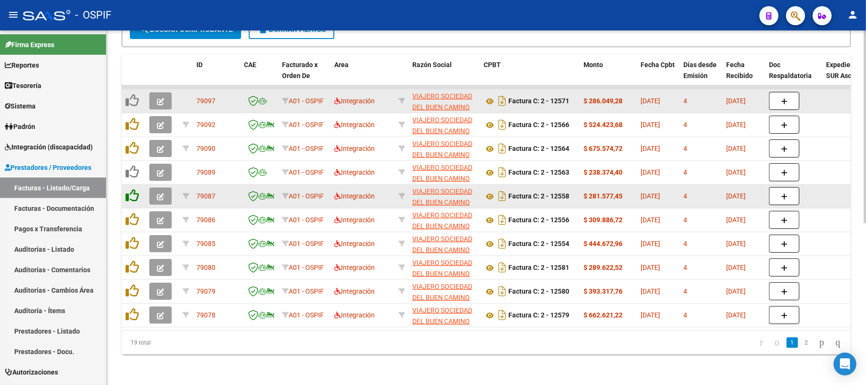
click at [132, 189] on icon at bounding box center [132, 195] width 13 height 13
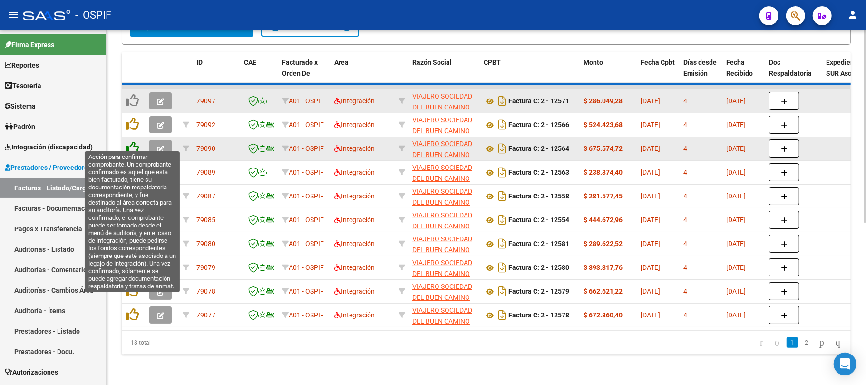
click at [127, 143] on icon at bounding box center [132, 147] width 13 height 13
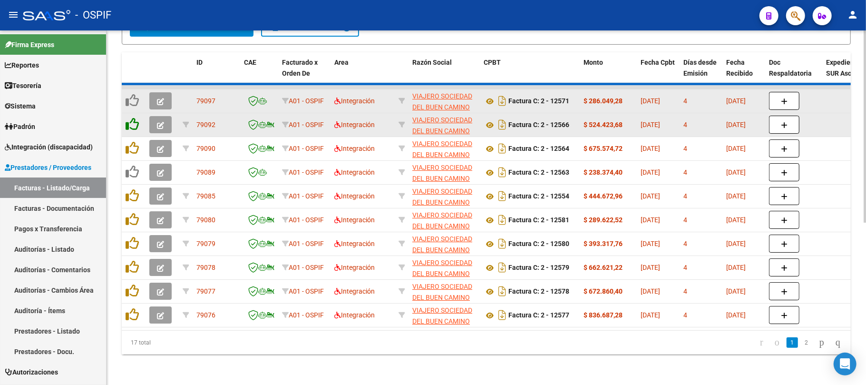
click at [128, 119] on icon at bounding box center [132, 123] width 13 height 13
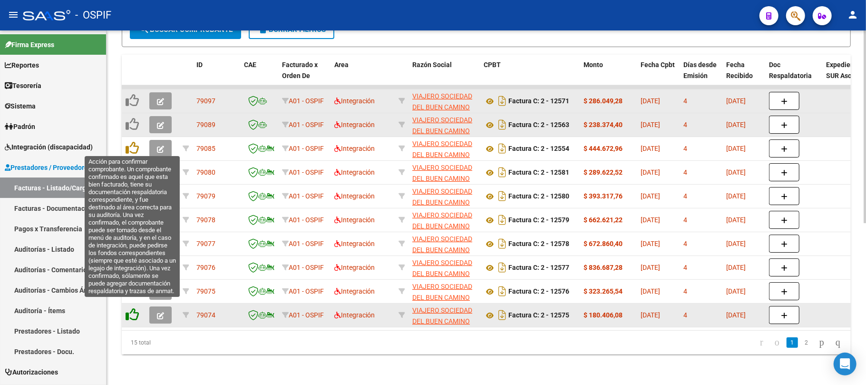
click at [136, 308] on icon at bounding box center [132, 314] width 13 height 13
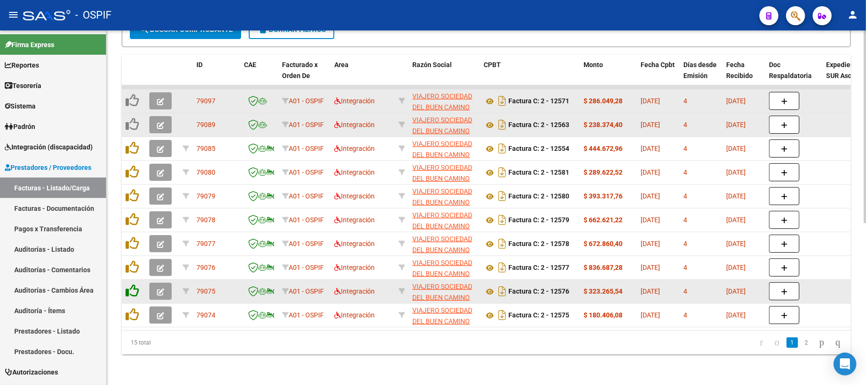
click at [135, 284] on icon at bounding box center [132, 290] width 13 height 13
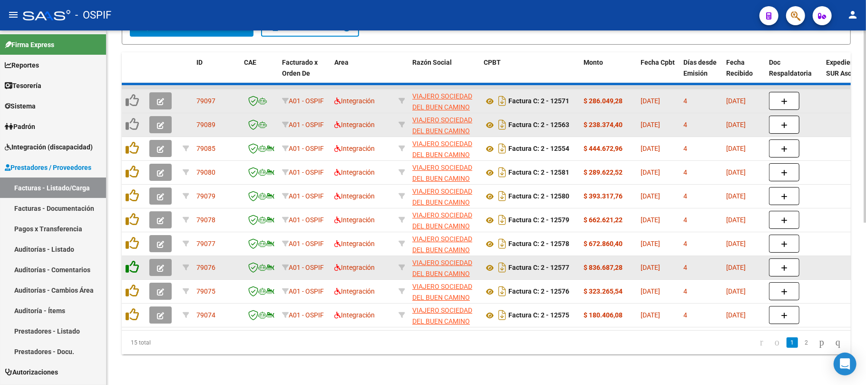
click at [135, 260] on icon at bounding box center [132, 266] width 13 height 13
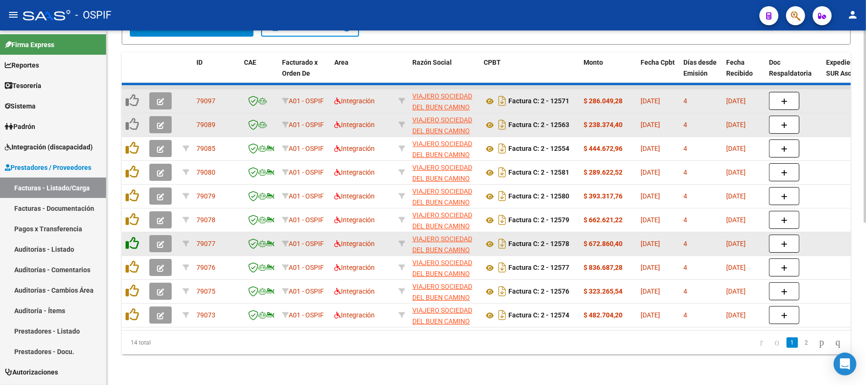
click at [133, 242] on icon at bounding box center [132, 242] width 13 height 13
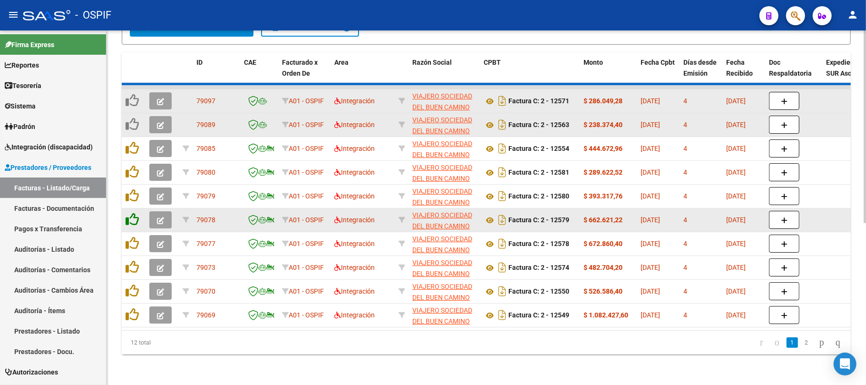
click at [132, 217] on icon at bounding box center [132, 219] width 13 height 13
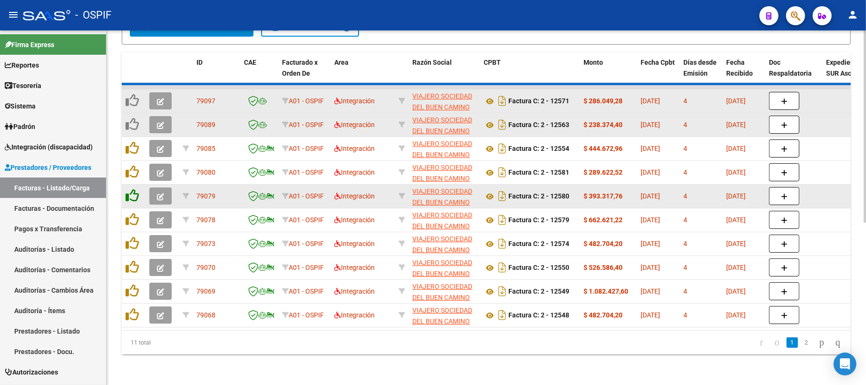
click at [127, 191] on icon at bounding box center [132, 195] width 13 height 13
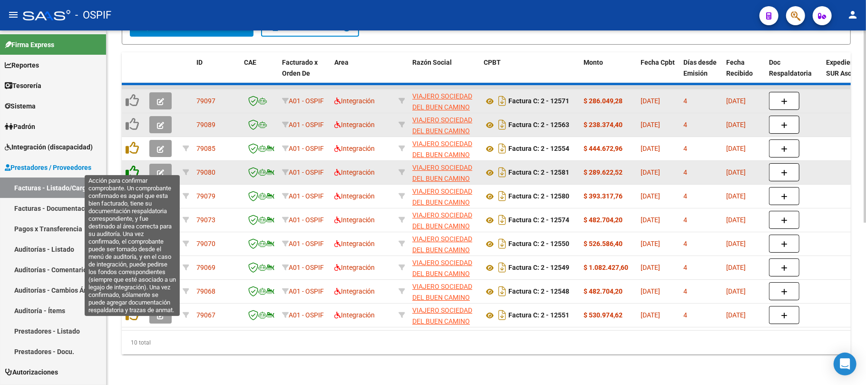
drag, startPoint x: 140, startPoint y: 160, endPoint x: 134, endPoint y: 158, distance: 6.5
click at [139, 165] on div at bounding box center [134, 172] width 16 height 15
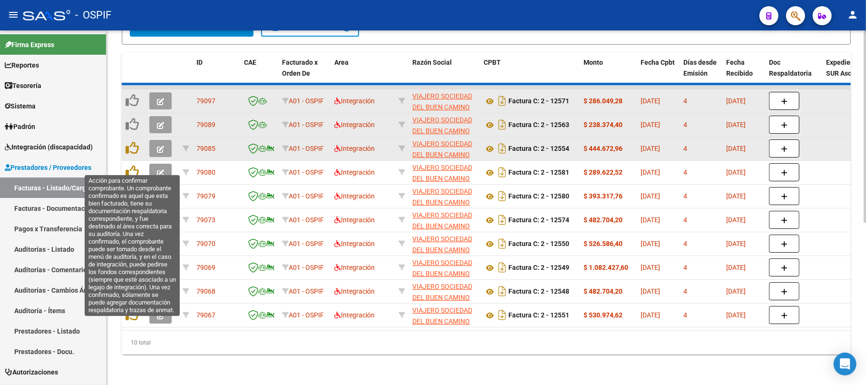
click at [133, 158] on datatable-scroller "79097 A01 - OSPIF Integración VIAJERO SOCIEDAD DEL BUEN CAMINO S.A. 30714136905…" at bounding box center [486, 206] width 729 height 242
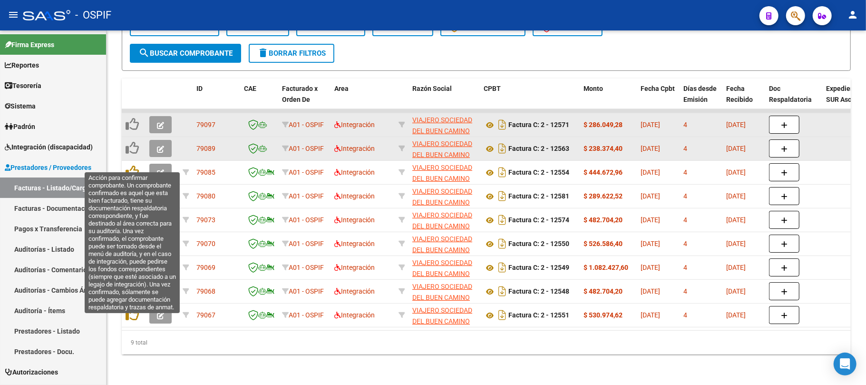
scroll to position [273, 0]
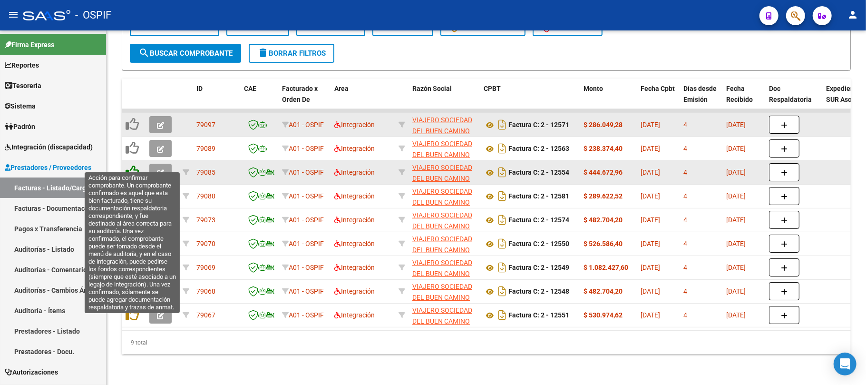
click at [127, 165] on icon at bounding box center [132, 171] width 13 height 13
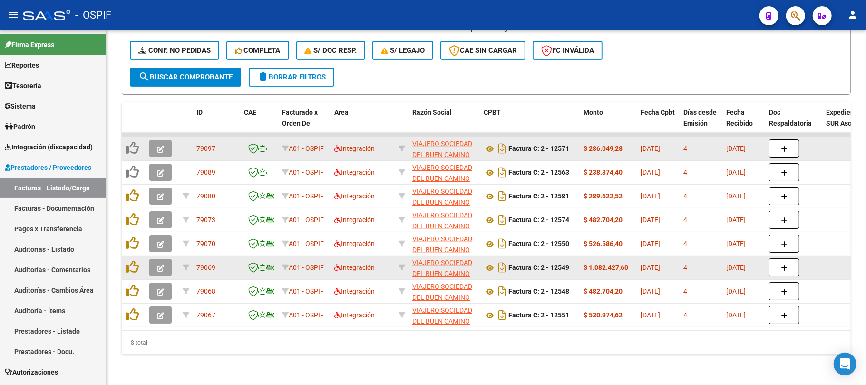
scroll to position [249, 0]
click at [122, 261] on datatable-body-cell at bounding box center [134, 267] width 24 height 23
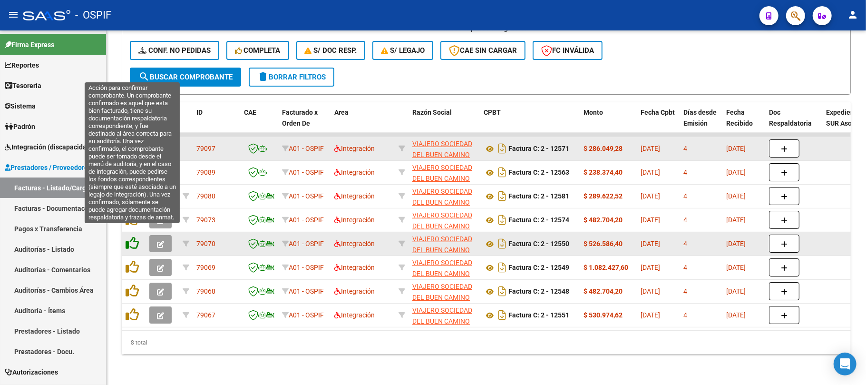
click at [128, 236] on icon at bounding box center [132, 242] width 13 height 13
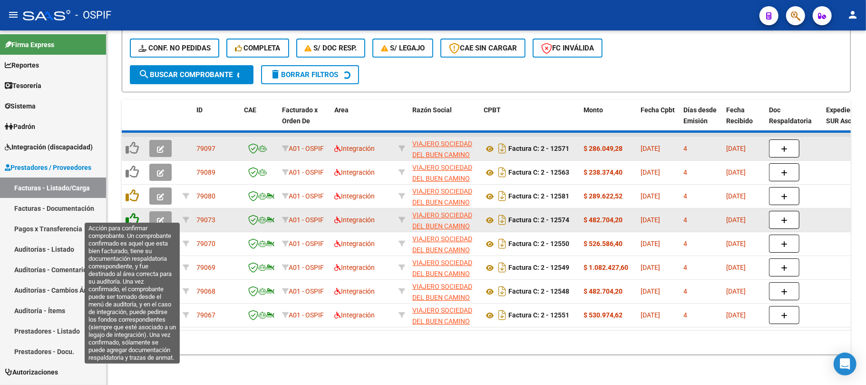
click at [126, 213] on icon at bounding box center [132, 219] width 13 height 13
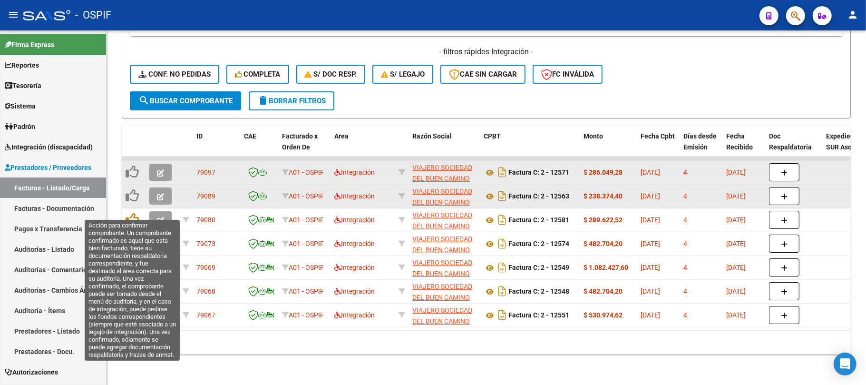
click at [131, 193] on div at bounding box center [134, 196] width 16 height 15
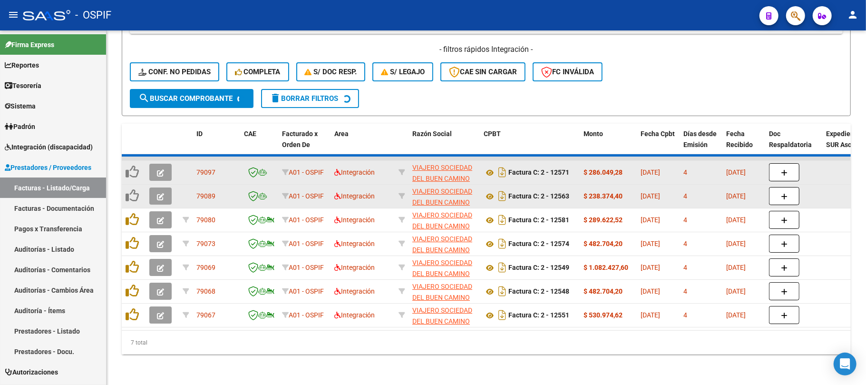
scroll to position [202, 0]
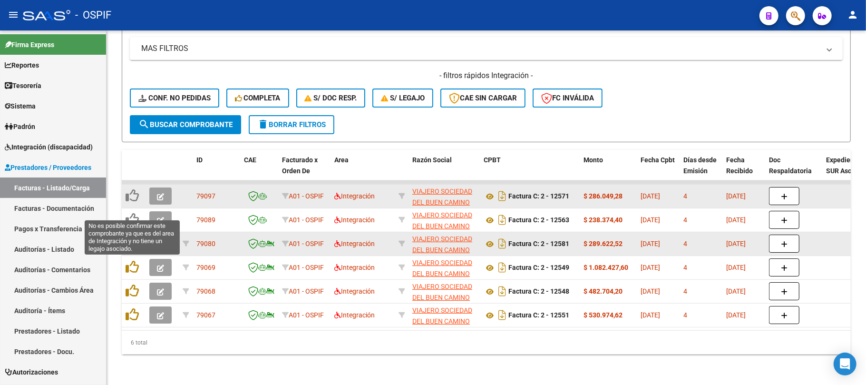
drag, startPoint x: 134, startPoint y: 219, endPoint x: 134, endPoint y: 231, distance: 12.4
click at [134, 219] on datatable-body-cell at bounding box center [134, 219] width 24 height 23
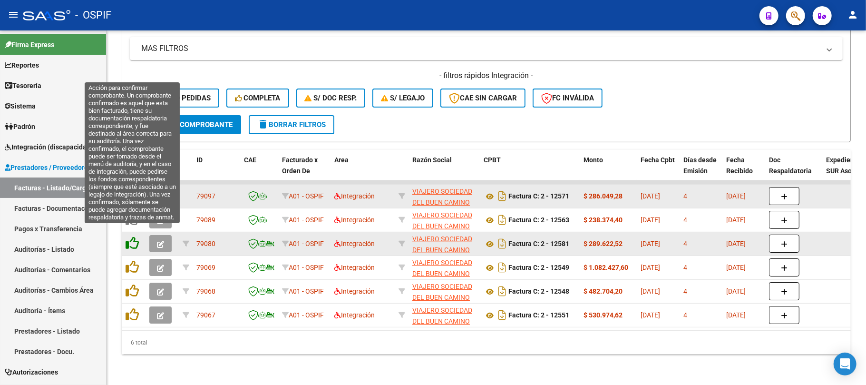
click at [134, 236] on icon at bounding box center [132, 242] width 13 height 13
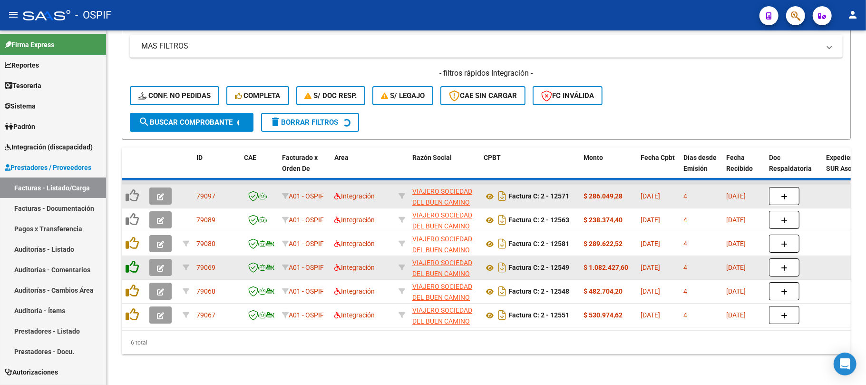
click at [132, 260] on datatable-scroller "79097 A01 - OSPIF Integración VIAJERO SOCIEDAD DEL BUEN CAMINO S.A. 30714136905…" at bounding box center [486, 253] width 729 height 147
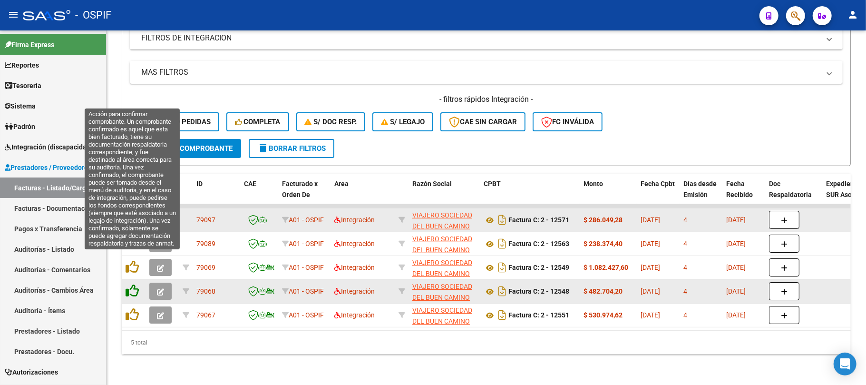
scroll to position [178, 0]
click at [130, 284] on icon at bounding box center [132, 290] width 13 height 13
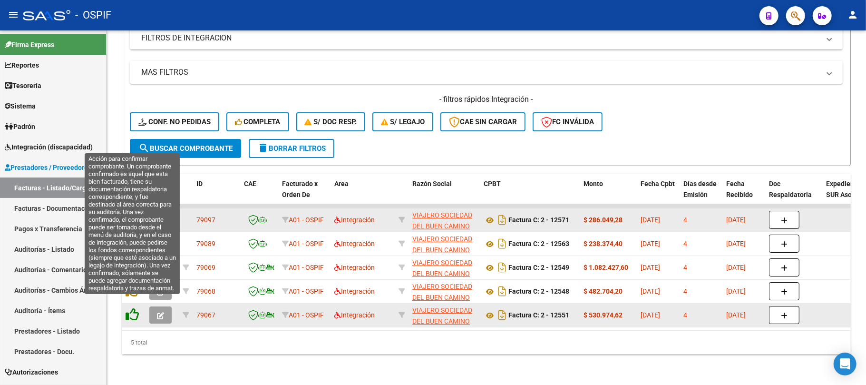
click at [130, 308] on icon at bounding box center [132, 314] width 13 height 13
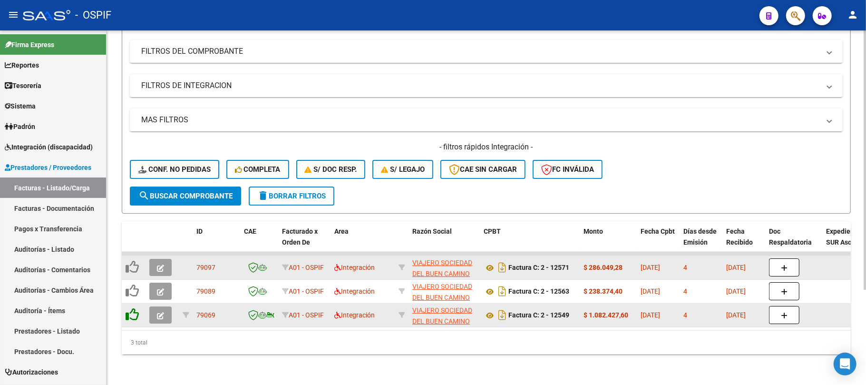
scroll to position [130, 0]
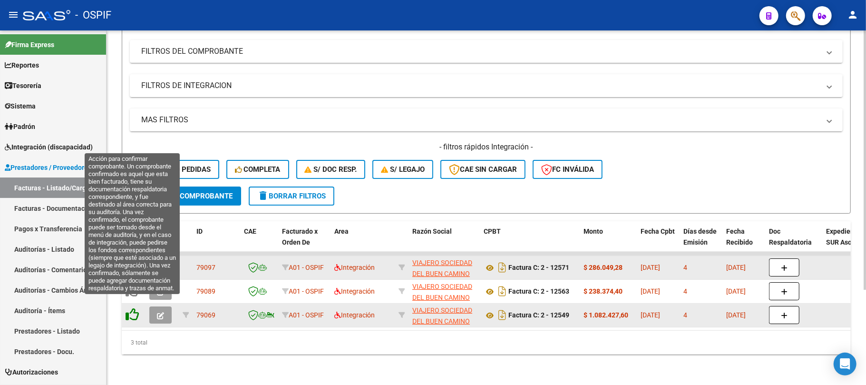
click at [134, 308] on icon at bounding box center [132, 314] width 13 height 13
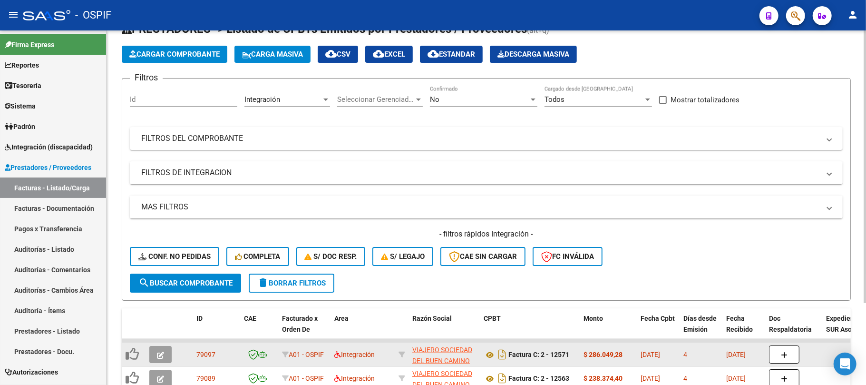
scroll to position [0, 0]
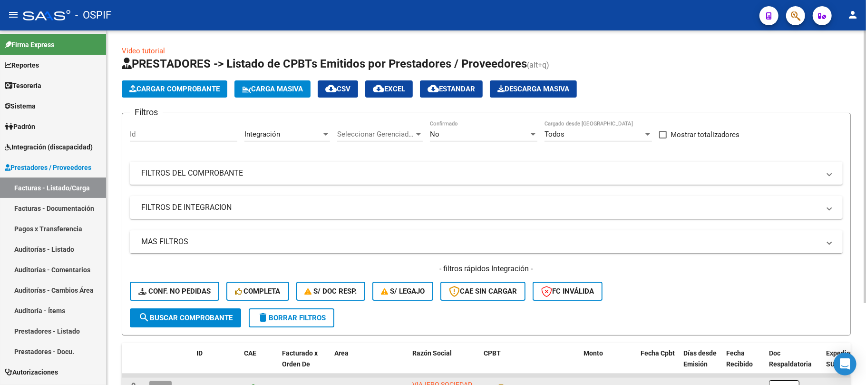
click at [298, 318] on span "delete Borrar Filtros" at bounding box center [291, 317] width 69 height 9
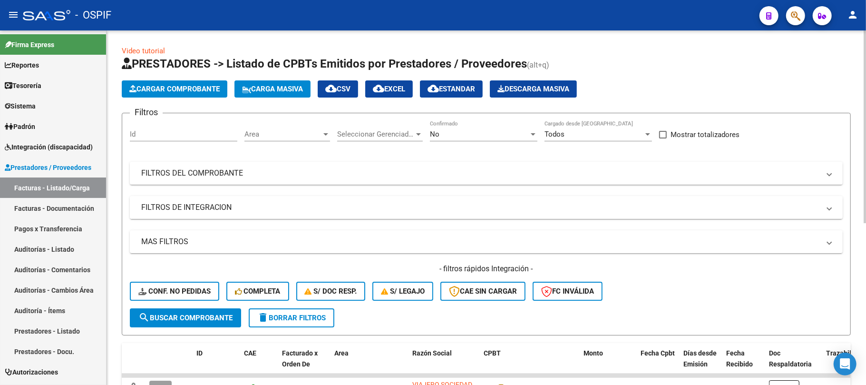
click at [301, 208] on mat-panel-title "FILTROS DE INTEGRACION" at bounding box center [480, 207] width 679 height 10
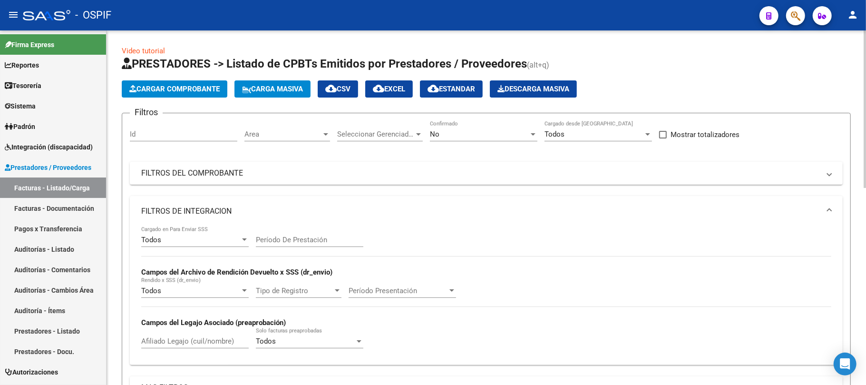
click at [283, 242] on input "Período De Prestación" at bounding box center [310, 239] width 108 height 9
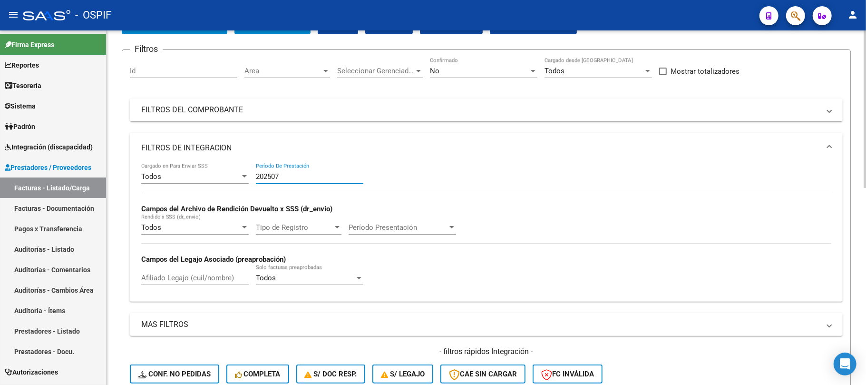
scroll to position [127, 0]
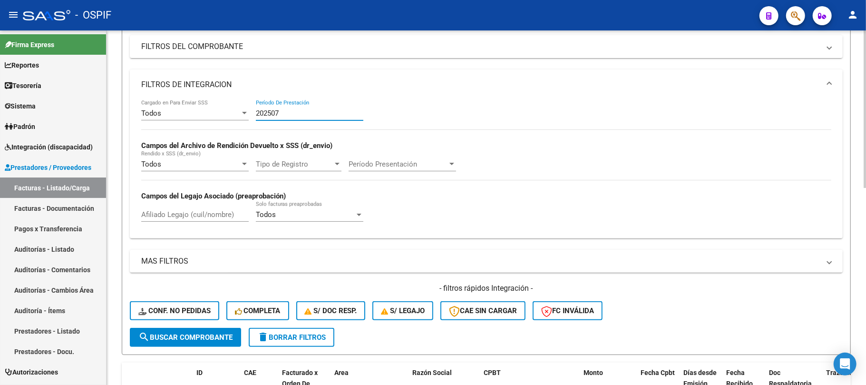
type input "202507"
click at [206, 337] on span "search Buscar Comprobante" at bounding box center [185, 337] width 94 height 9
click at [211, 88] on mat-panel-title "FILTROS DE INTEGRACION" at bounding box center [480, 84] width 679 height 10
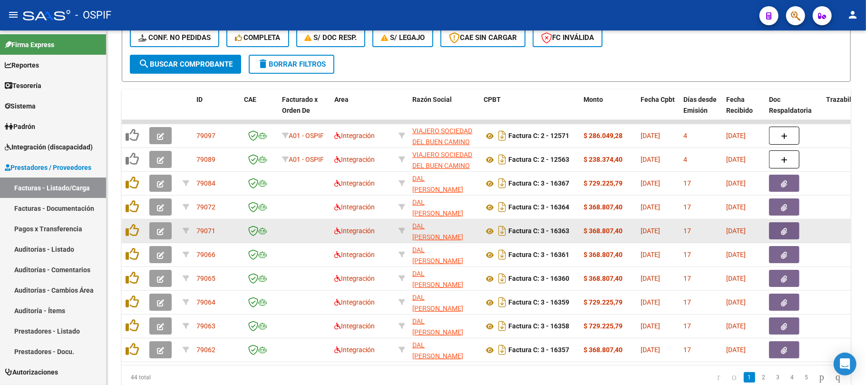
scroll to position [12, 0]
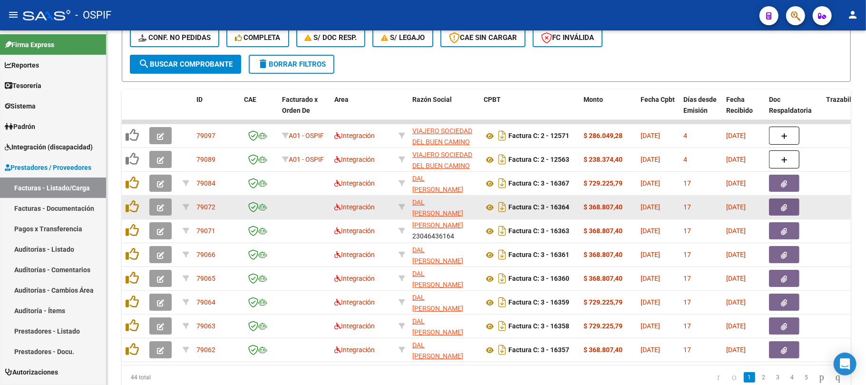
drag, startPoint x: 433, startPoint y: 241, endPoint x: 398, endPoint y: 210, distance: 46.5
click at [398, 210] on datatable-scroller "79097 A01 - OSPIF Integración VIAJERO SOCIEDAD DEL BUEN CAMINO S.A. 30714136905…" at bounding box center [486, 241] width 729 height 242
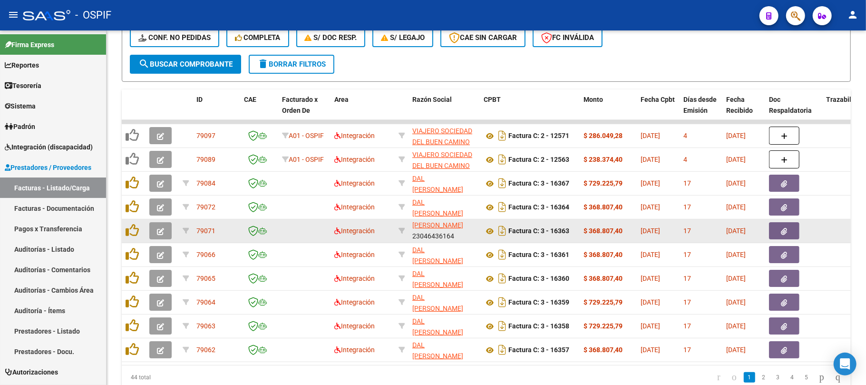
scroll to position [0, 0]
click at [461, 233] on app-link-go-to "DAL [PERSON_NAME]" at bounding box center [444, 232] width 64 height 22
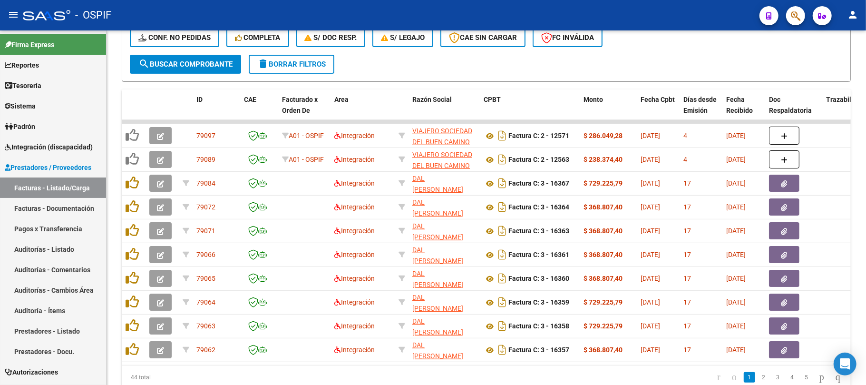
click at [471, 375] on div "44 total 1 2 3 4 5" at bounding box center [486, 377] width 729 height 24
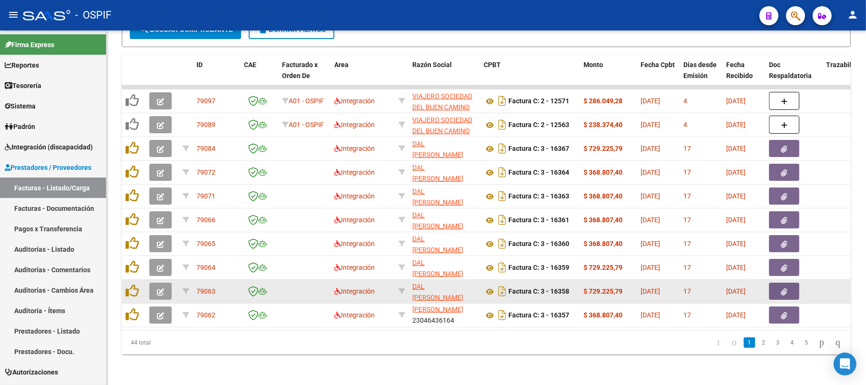
drag, startPoint x: 435, startPoint y: 311, endPoint x: 372, endPoint y: 290, distance: 66.5
click at [372, 290] on datatable-scroller "79097 A01 - OSPIF Integración VIAJERO SOCIEDAD DEL BUEN CAMINO S.A. 30714136905…" at bounding box center [486, 206] width 729 height 242
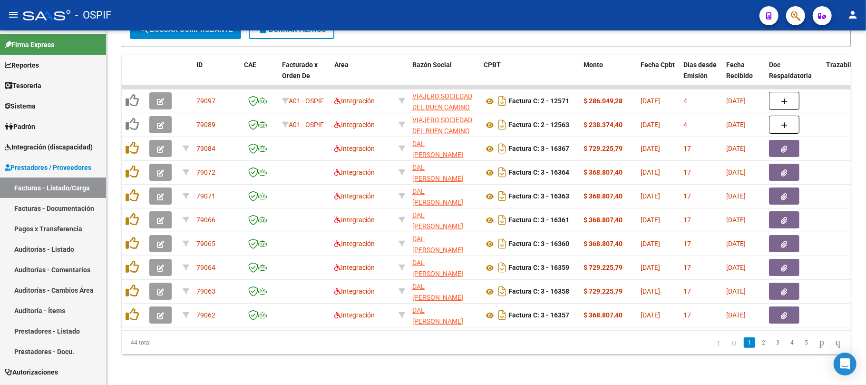
click at [442, 360] on div "Video tutorial PRESTADORES -> Listado de CPBTs Emitidos por Prestadores / Prove…" at bounding box center [487, 63] width 760 height 643
click at [758, 343] on link "2" at bounding box center [763, 342] width 11 height 10
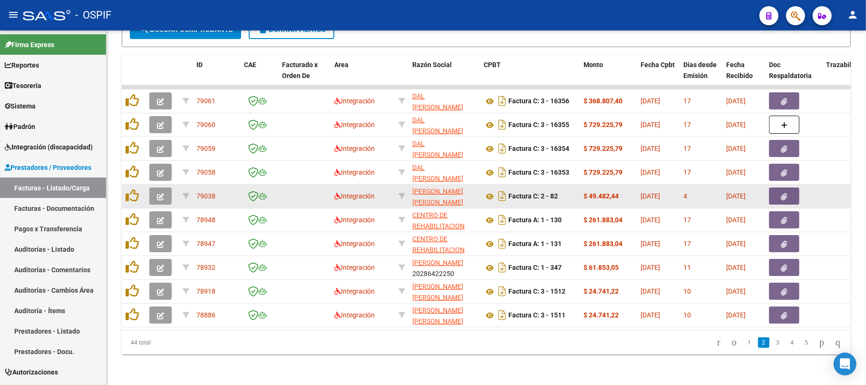
click at [160, 193] on icon "button" at bounding box center [160, 196] width 7 height 7
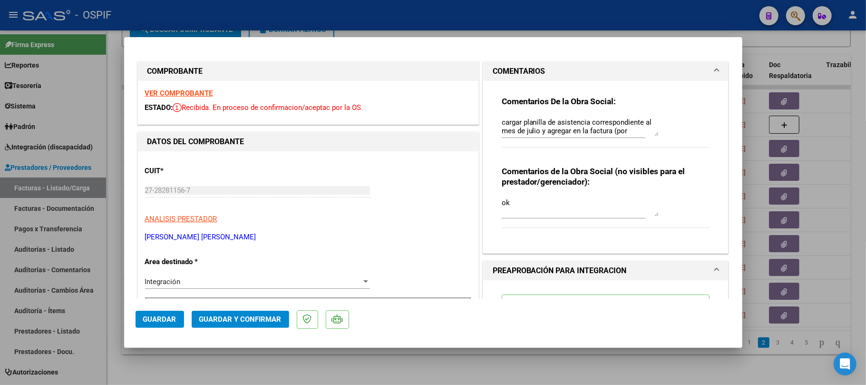
scroll to position [444, 0]
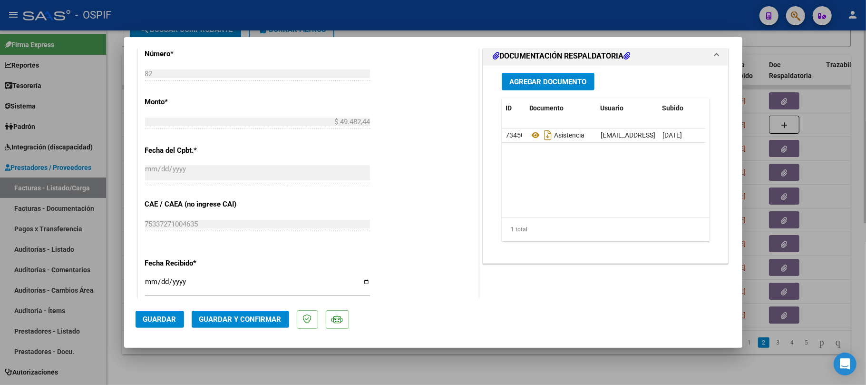
click at [561, 381] on div at bounding box center [433, 192] width 866 height 385
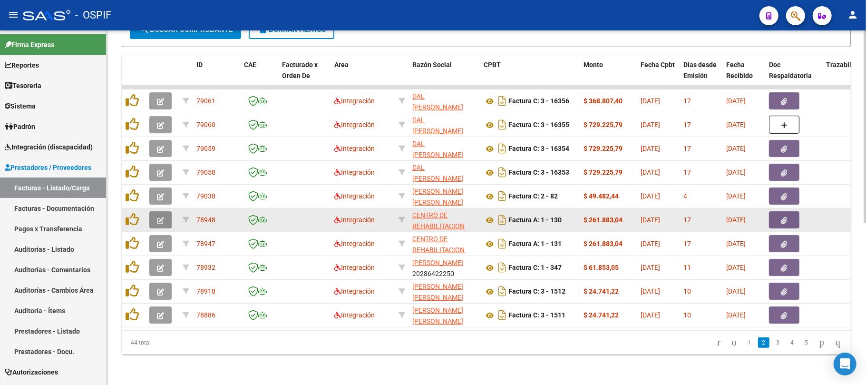
click at [153, 211] on button "button" at bounding box center [160, 219] width 22 height 17
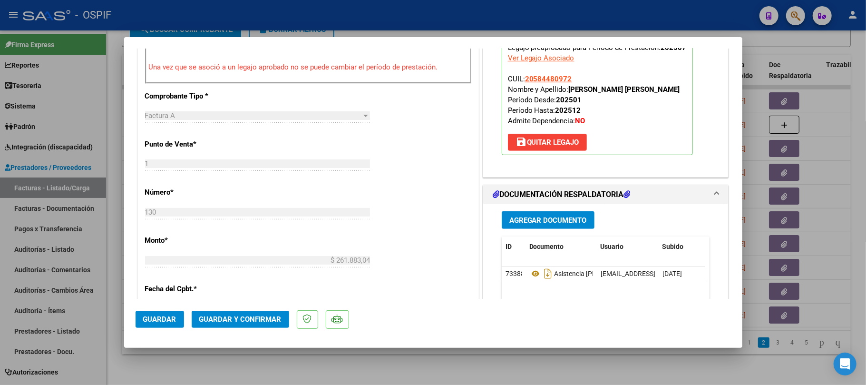
scroll to position [0, 0]
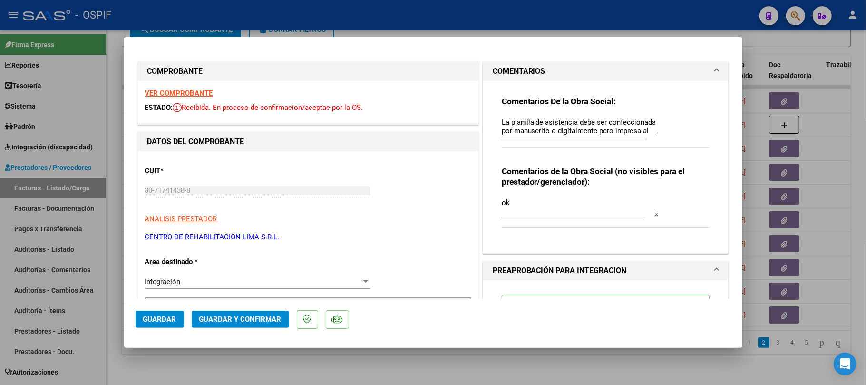
type input "$ 0,00"
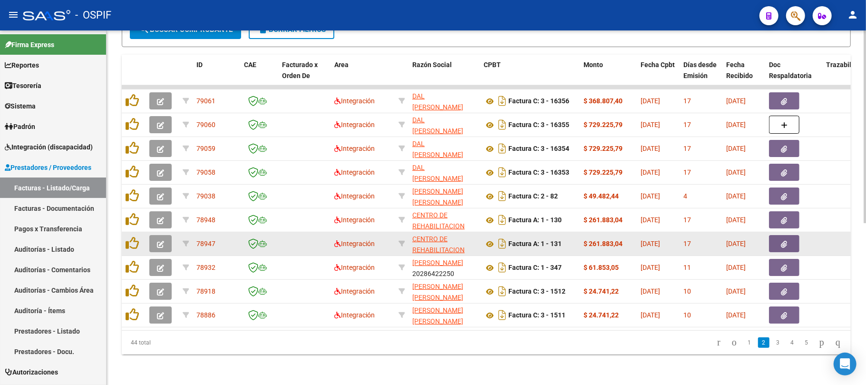
click at [167, 235] on button "button" at bounding box center [160, 243] width 22 height 17
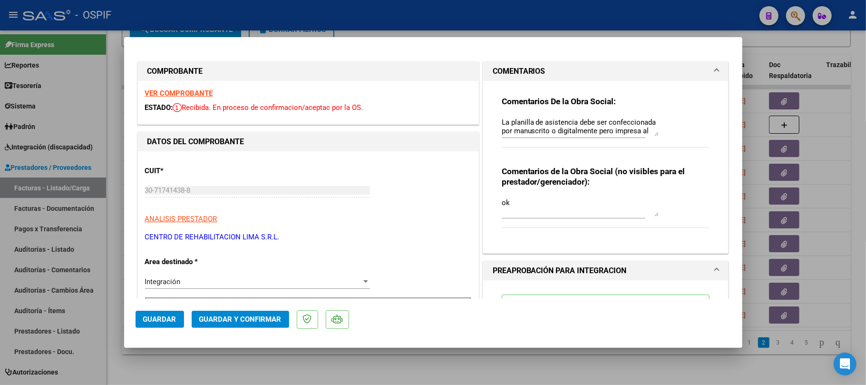
scroll to position [444, 0]
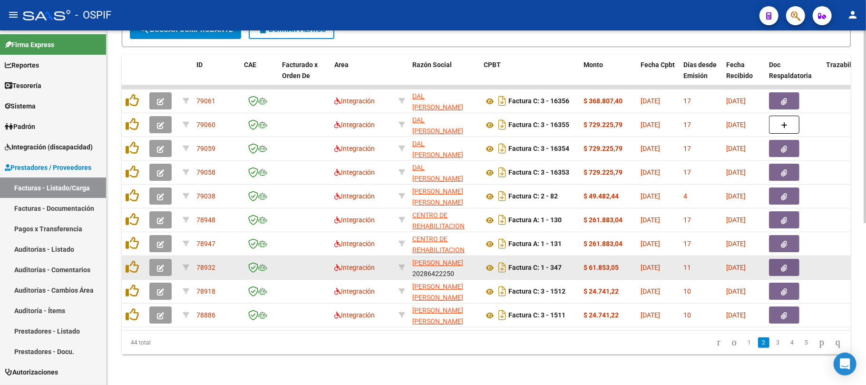
click at [158, 263] on button "button" at bounding box center [160, 267] width 22 height 17
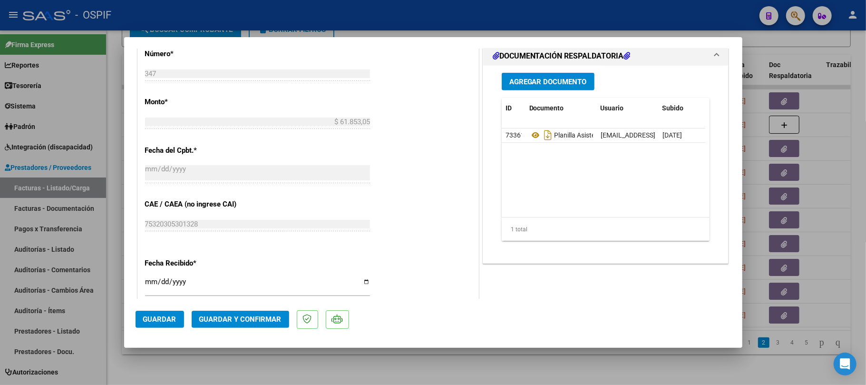
type input "$ 0,00"
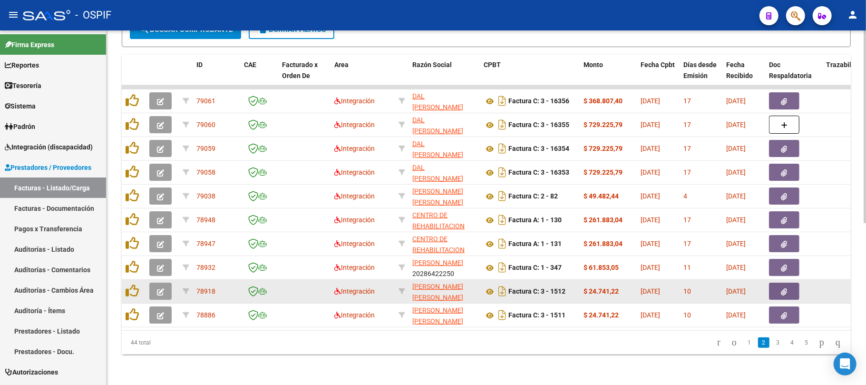
click at [164, 286] on button "button" at bounding box center [160, 291] width 22 height 17
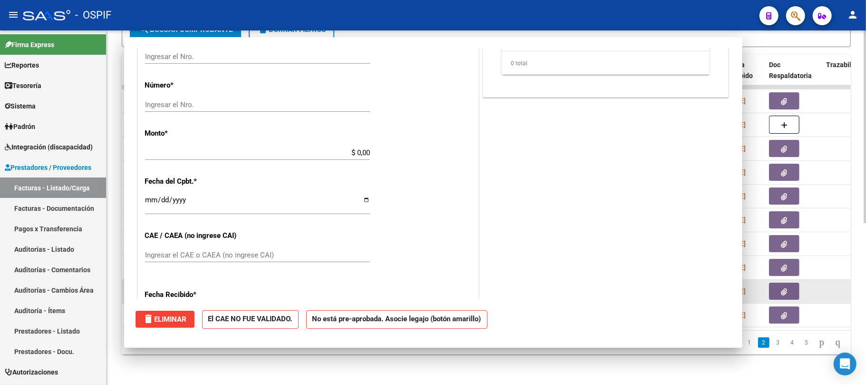
scroll to position [0, 0]
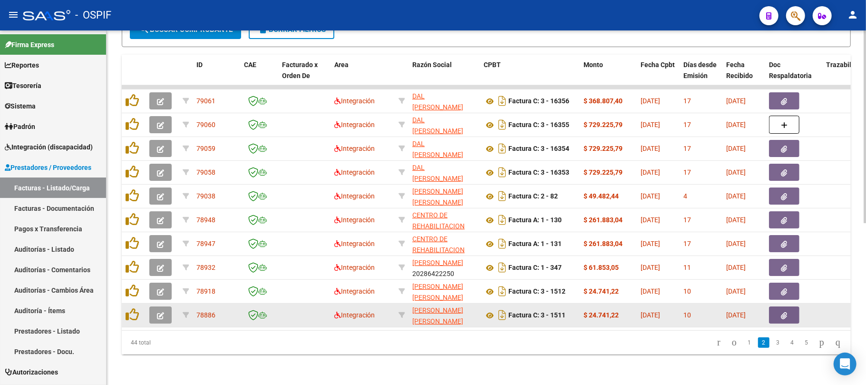
click at [164, 311] on button "button" at bounding box center [160, 314] width 22 height 17
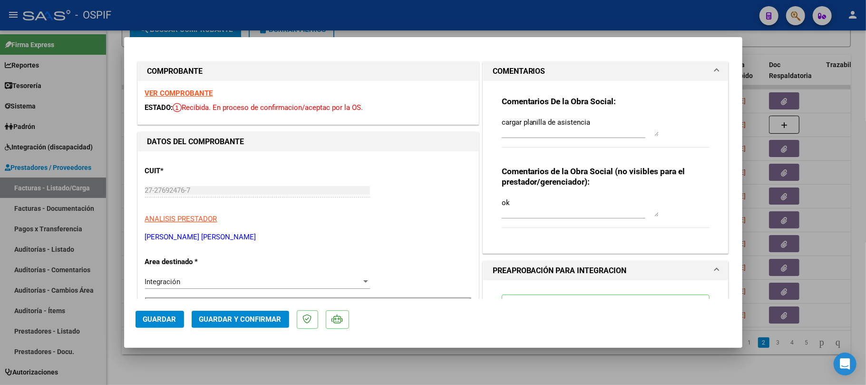
drag, startPoint x: 589, startPoint y: 126, endPoint x: 460, endPoint y: 126, distance: 129.4
click at [251, 321] on span "Guardar y Confirmar" at bounding box center [240, 319] width 82 height 9
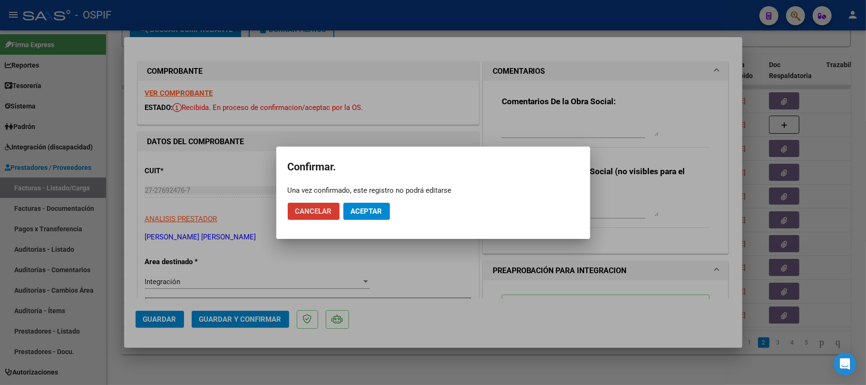
click at [366, 218] on button "Aceptar" at bounding box center [366, 211] width 47 height 17
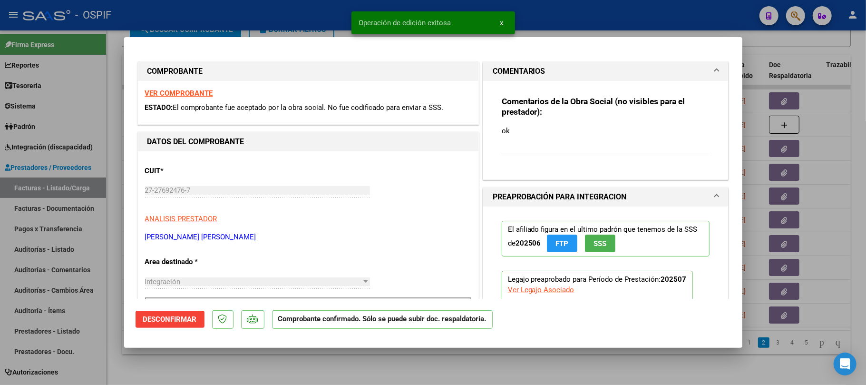
click at [398, 372] on div at bounding box center [433, 192] width 866 height 385
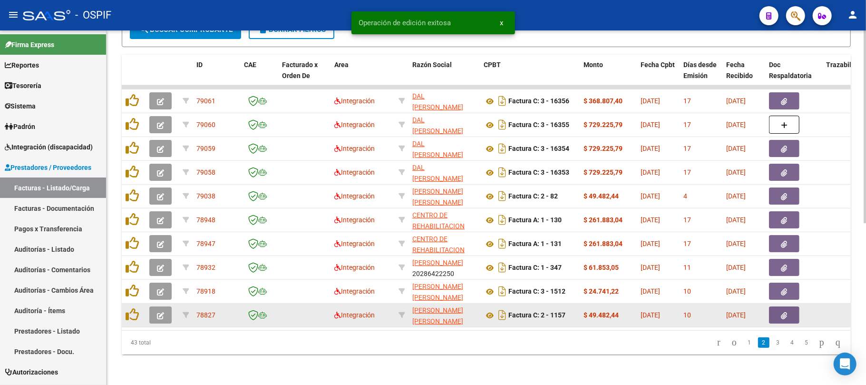
click at [162, 312] on icon "button" at bounding box center [160, 315] width 7 height 7
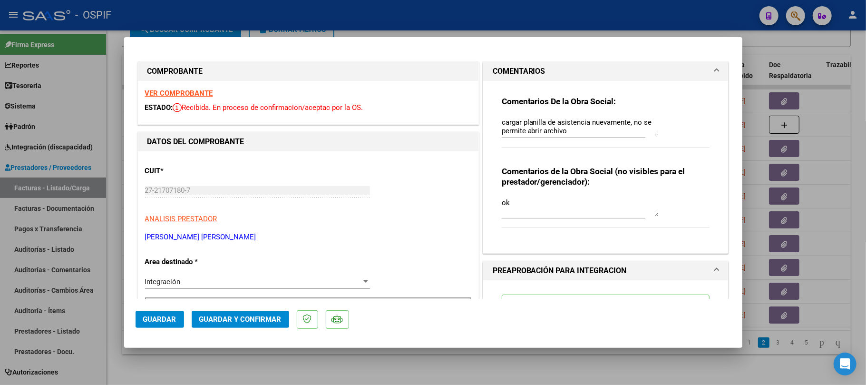
scroll to position [190, 0]
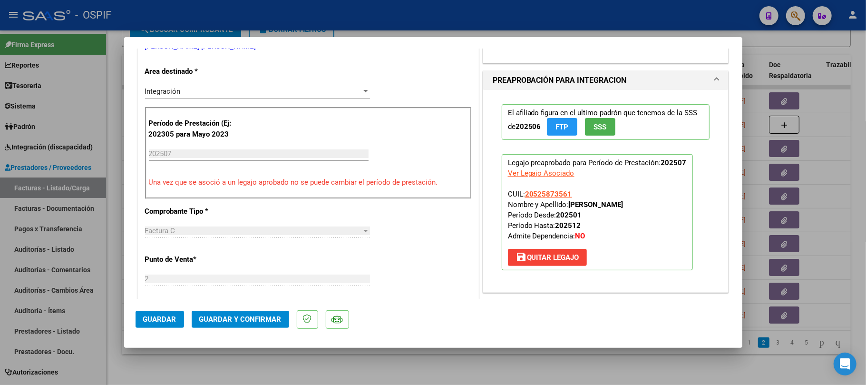
click at [402, 374] on div at bounding box center [433, 192] width 866 height 385
type input "$ 0,00"
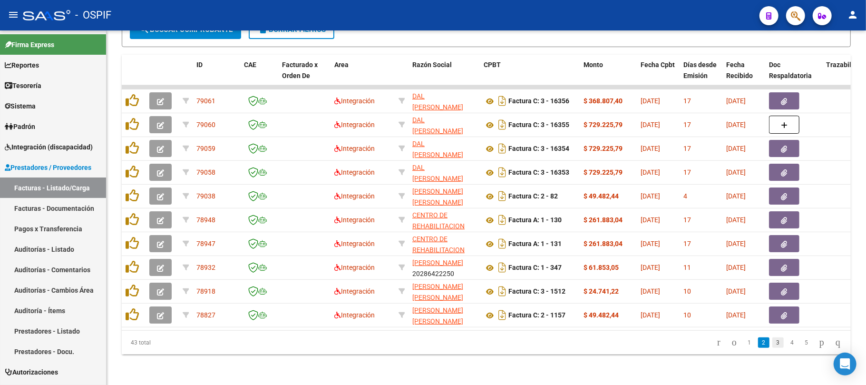
click at [773, 345] on link "3" at bounding box center [778, 342] width 11 height 10
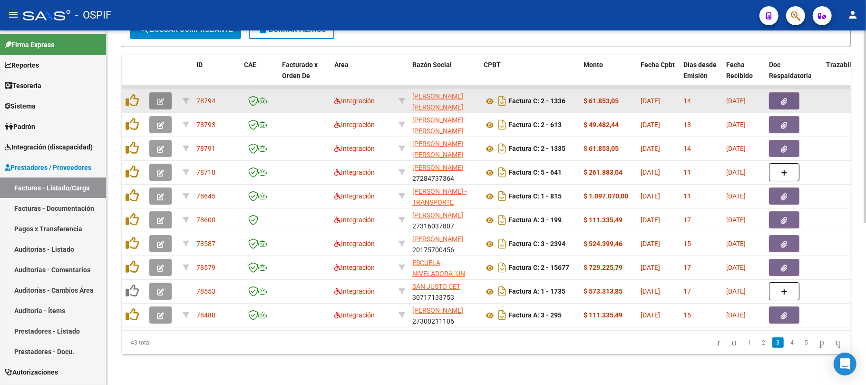
click at [164, 98] on icon "button" at bounding box center [160, 101] width 7 height 7
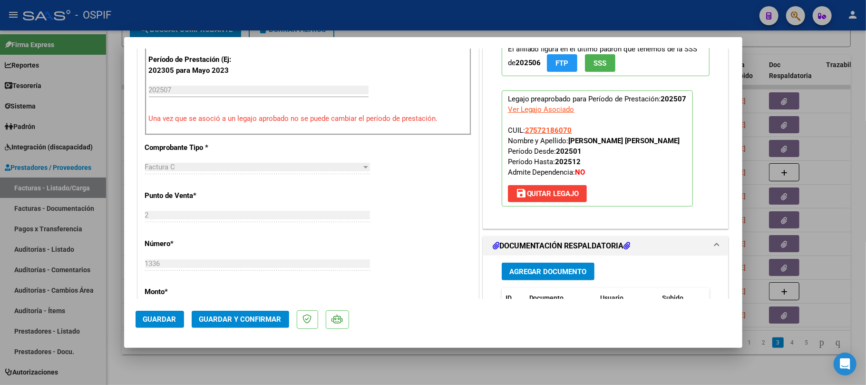
scroll to position [0, 0]
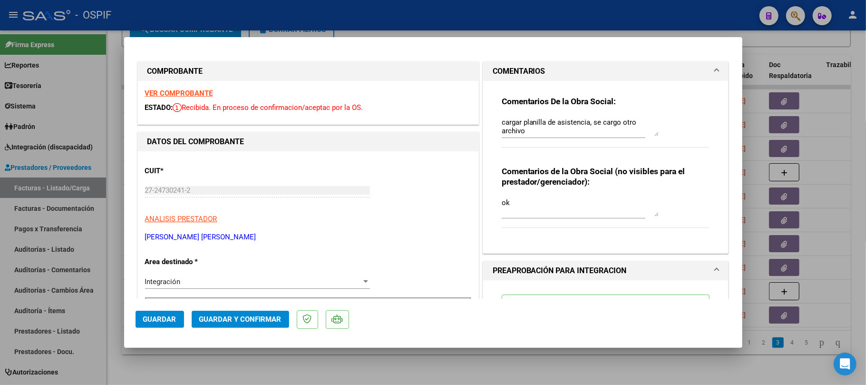
click at [550, 359] on div at bounding box center [433, 192] width 866 height 385
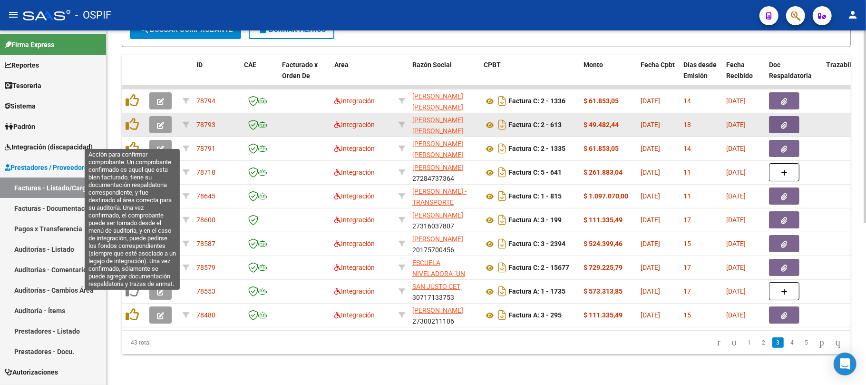
click at [159, 122] on icon "button" at bounding box center [160, 125] width 7 height 7
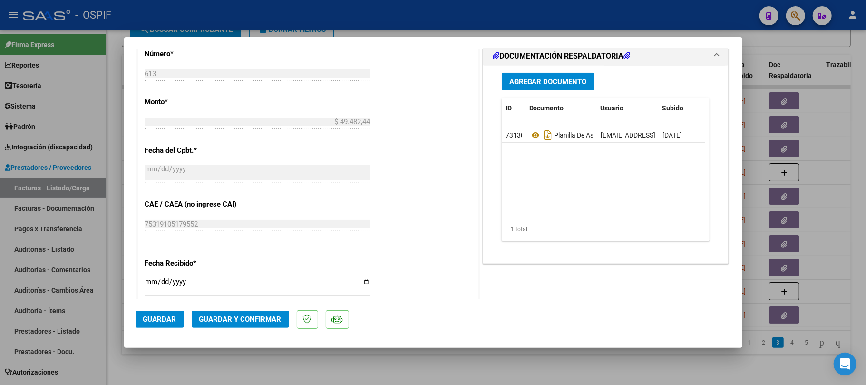
scroll to position [63, 0]
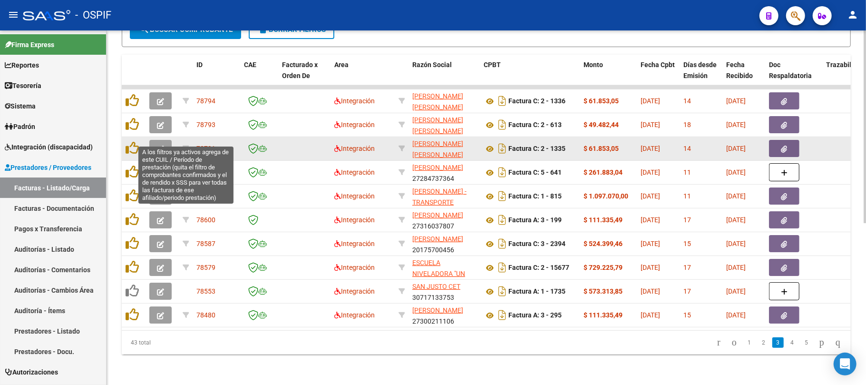
click at [159, 144] on button "button" at bounding box center [160, 148] width 22 height 17
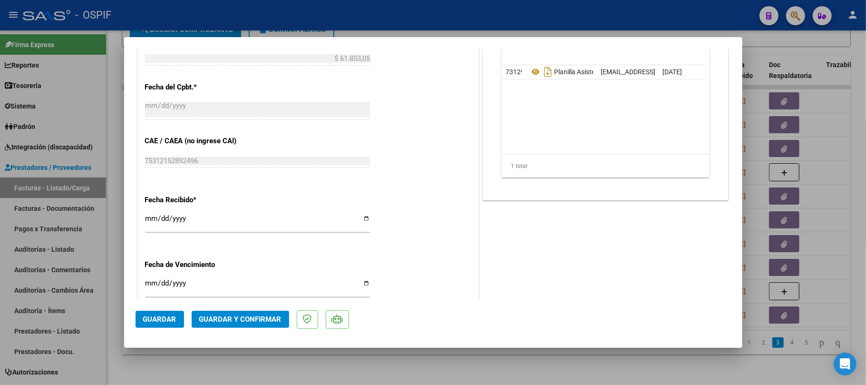
scroll to position [0, 0]
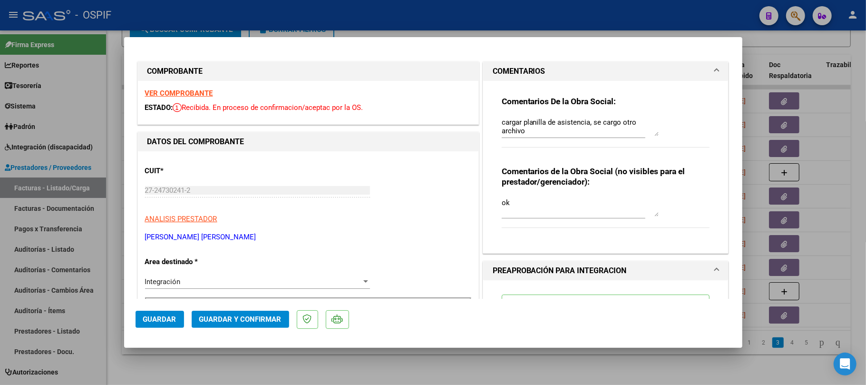
type input "$ 0,00"
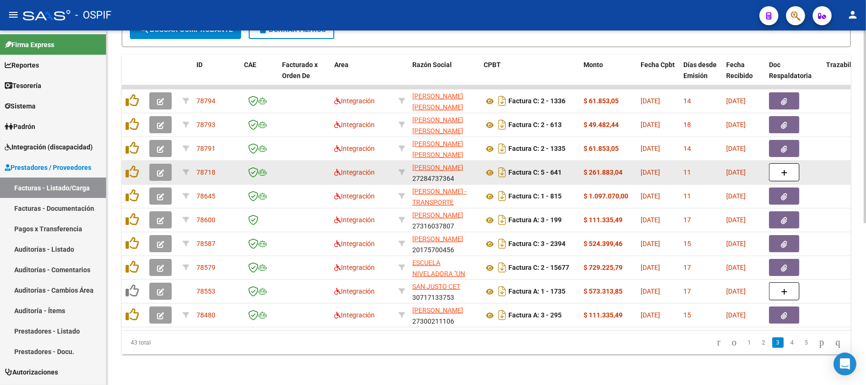
click at [160, 169] on icon "button" at bounding box center [160, 172] width 7 height 7
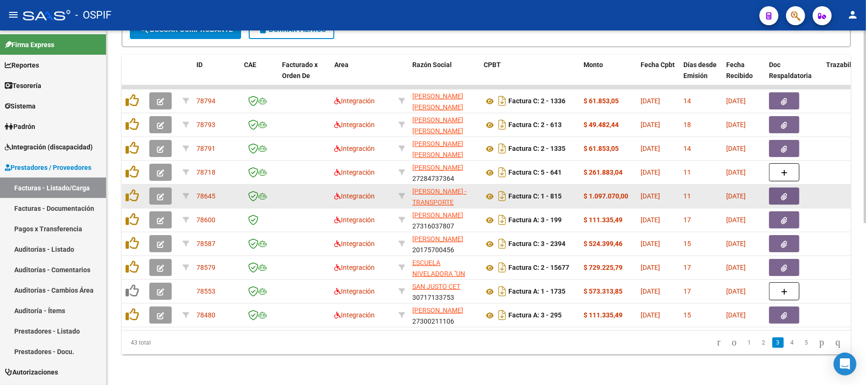
click at [172, 187] on div at bounding box center [162, 195] width 26 height 17
click at [166, 189] on button "button" at bounding box center [160, 195] width 22 height 17
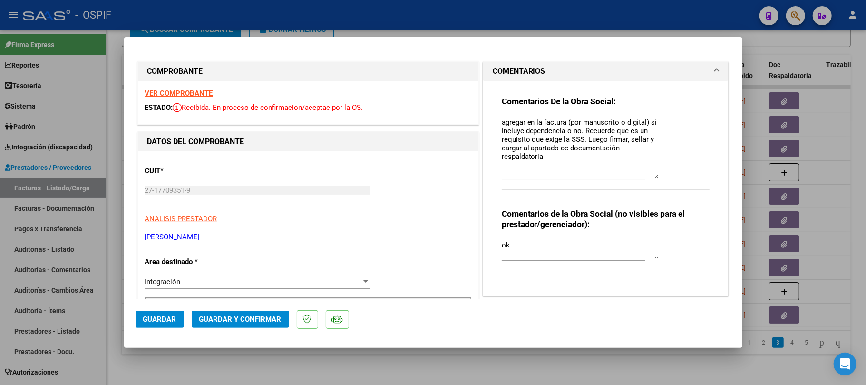
drag, startPoint x: 646, startPoint y: 134, endPoint x: 650, endPoint y: 176, distance: 42.5
click at [650, 176] on textarea "agregar en la factura (por manuscrito o digital) si incluye dependencia o no. R…" at bounding box center [580, 147] width 157 height 61
click at [131, 187] on mat-dialog-content "COMPROBANTE VER COMPROBANTE ESTADO: Recibida. En proceso de confirmacion/acepta…" at bounding box center [433, 174] width 618 height 250
click at [545, 158] on textarea "agregar en la factura (por manuscrito o digital) si incluye dependencia o no. R…" at bounding box center [580, 147] width 157 height 61
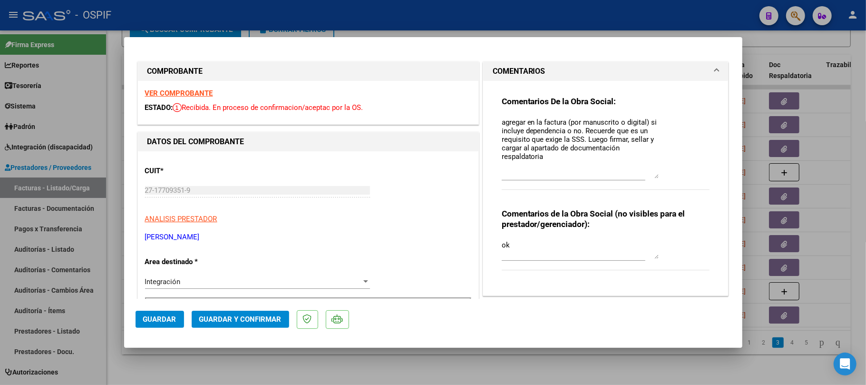
click at [545, 158] on textarea "agregar en la factura (por manuscrito o digital) si incluye dependencia o no. R…" at bounding box center [580, 147] width 157 height 61
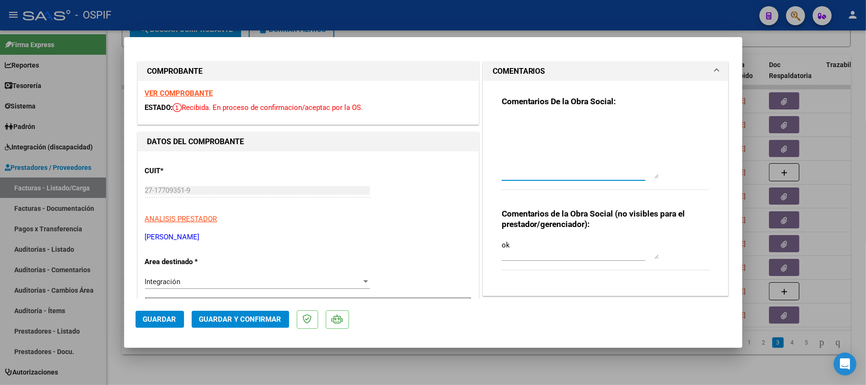
click at [244, 307] on mat-dialog-actions "Guardar Guardar y Confirmar" at bounding box center [434, 318] width 596 height 38
click at [245, 319] on span "Guardar y Confirmar" at bounding box center [240, 319] width 82 height 9
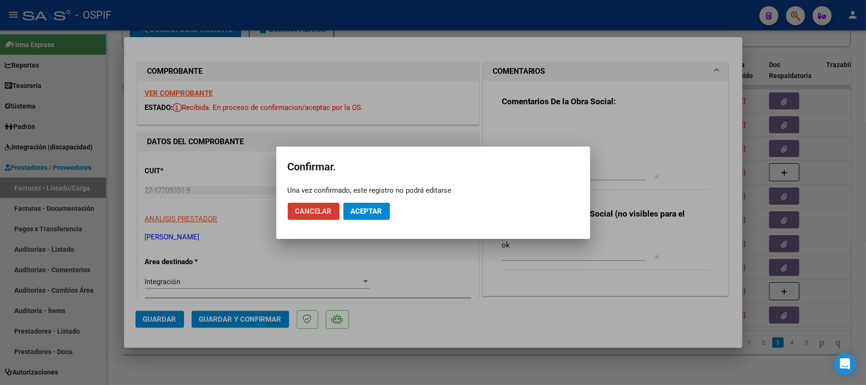
click at [364, 216] on button "Aceptar" at bounding box center [366, 211] width 47 height 17
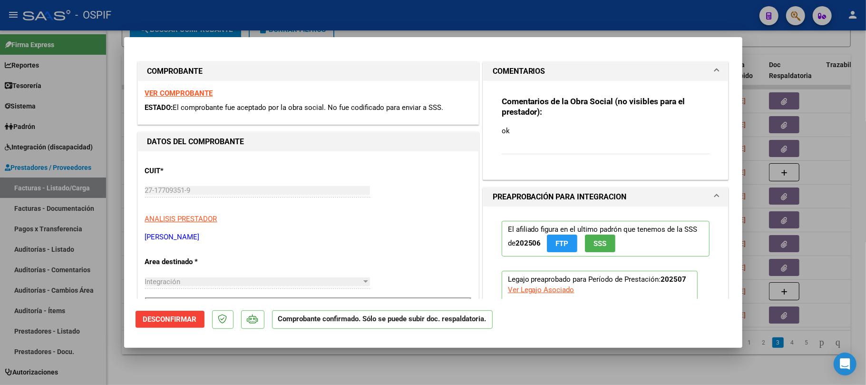
click at [352, 360] on div at bounding box center [433, 192] width 866 height 385
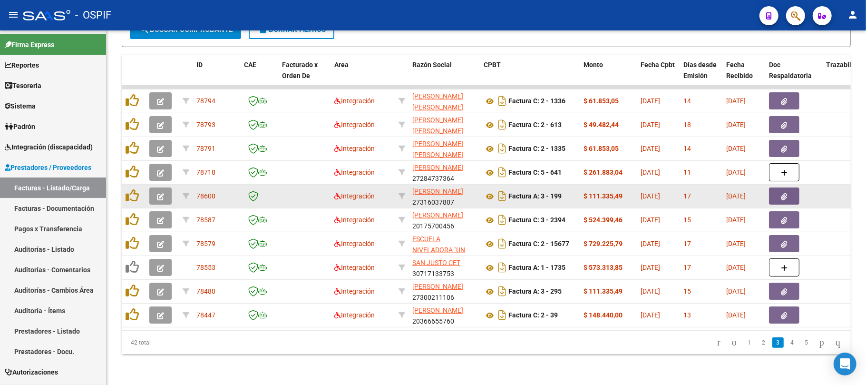
click at [161, 193] on icon "button" at bounding box center [160, 196] width 7 height 7
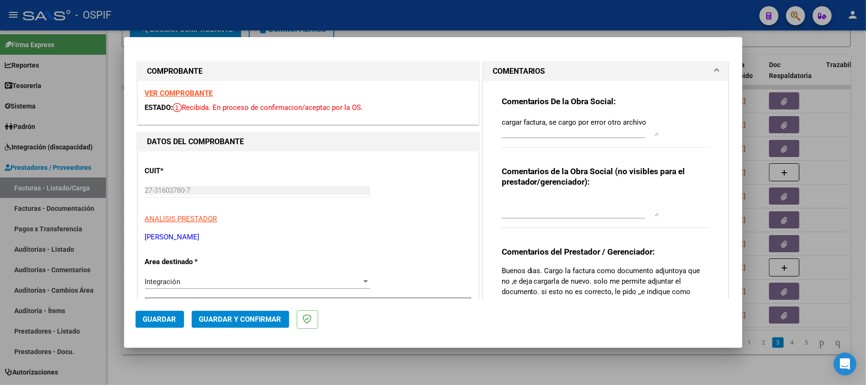
click at [600, 128] on textarea "cargar factura, se cargo por error otro archivo" at bounding box center [580, 126] width 157 height 19
click at [600, 126] on textarea "cargar factura, se cargo por error otro archivo" at bounding box center [580, 126] width 157 height 19
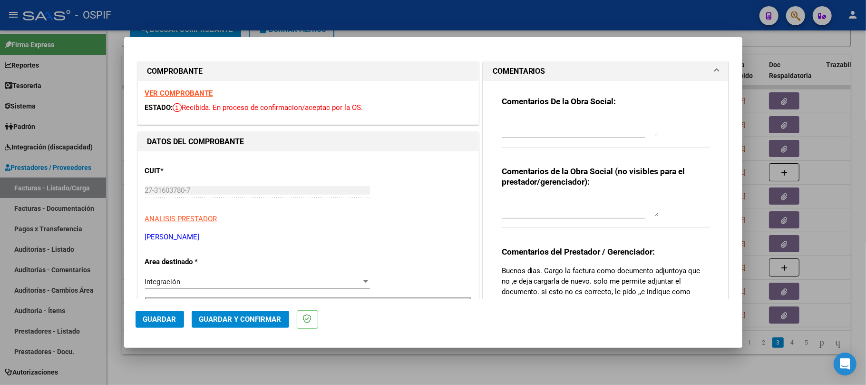
click at [217, 320] on span "Guardar y Confirmar" at bounding box center [240, 319] width 82 height 9
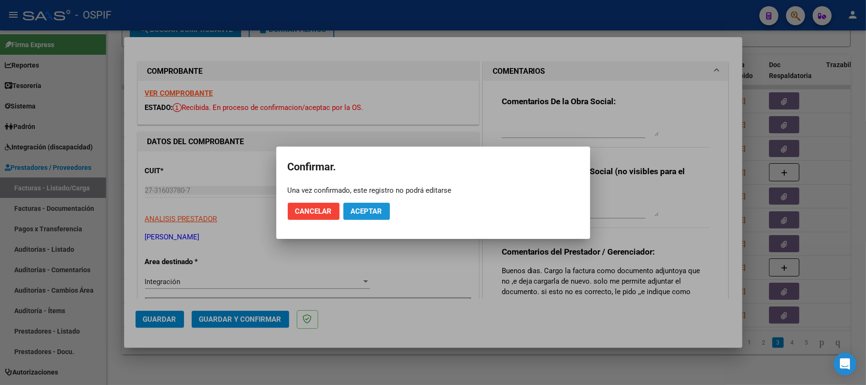
click at [377, 211] on span "Aceptar" at bounding box center [366, 211] width 31 height 9
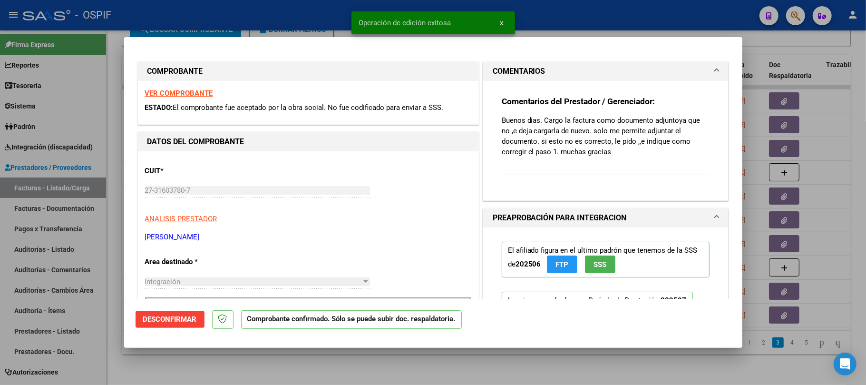
click at [346, 354] on div at bounding box center [433, 192] width 866 height 385
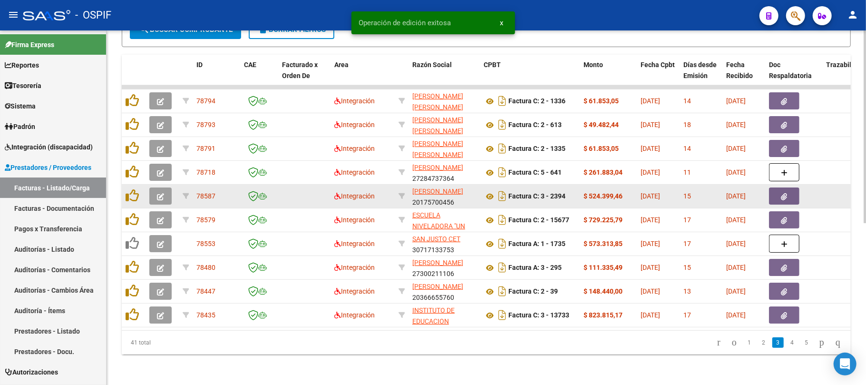
click at [158, 193] on icon "button" at bounding box center [160, 196] width 7 height 7
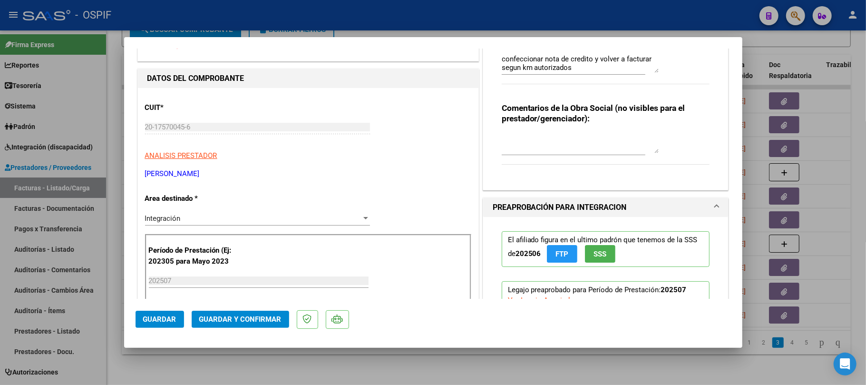
scroll to position [127, 0]
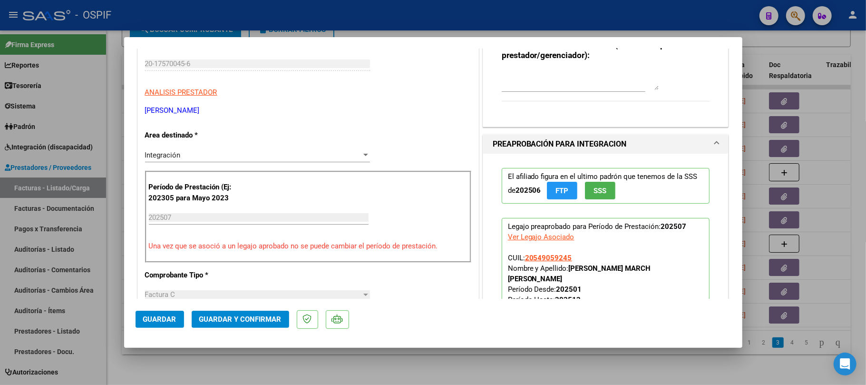
click at [570, 271] on strong "SORIA MARCH BAUTISTA ERNESTO" at bounding box center [579, 273] width 143 height 19
drag, startPoint x: 570, startPoint y: 271, endPoint x: 660, endPoint y: 270, distance: 90.4
click at [651, 270] on strong "SORIA MARCH BAUTISTA ERNESTO" at bounding box center [579, 273] width 143 height 19
copy strong "SORIA MARCH BAUTISTA ERNESTO"
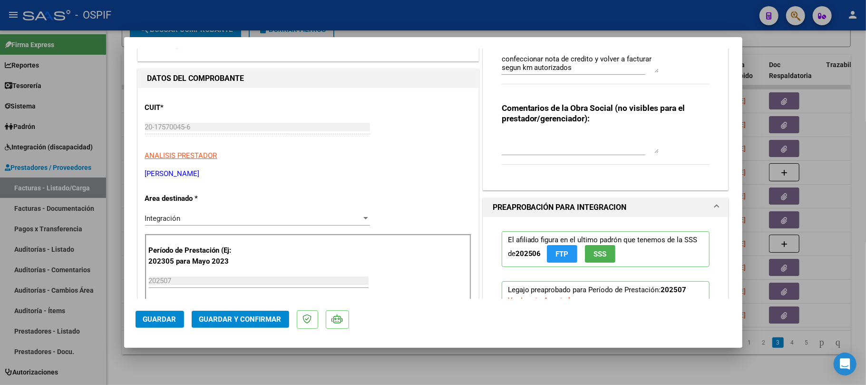
scroll to position [0, 0]
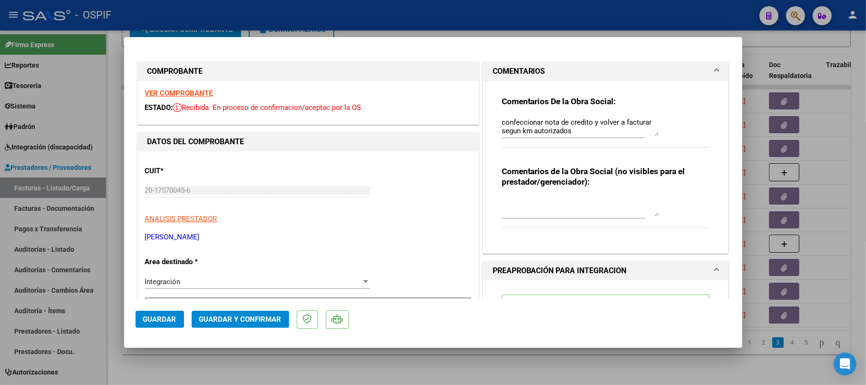
click at [176, 319] on span "Guardar" at bounding box center [159, 319] width 33 height 9
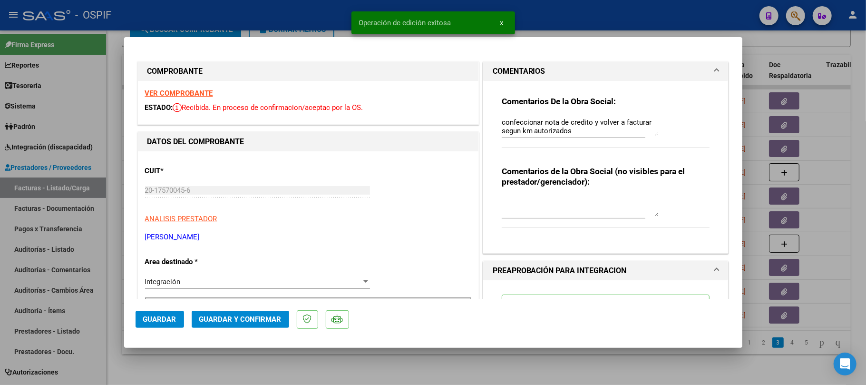
click at [412, 375] on div at bounding box center [433, 192] width 866 height 385
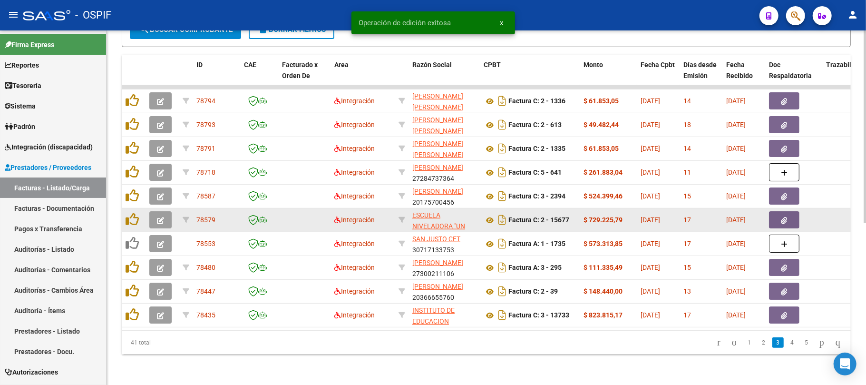
click at [161, 217] on icon "button" at bounding box center [160, 220] width 7 height 7
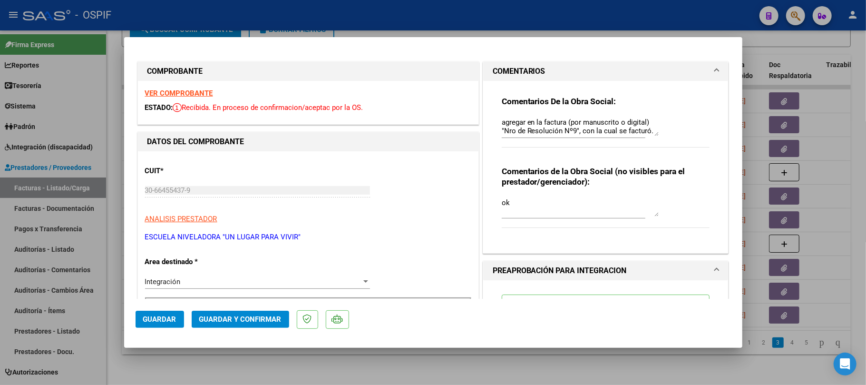
click at [390, 364] on div at bounding box center [433, 192] width 866 height 385
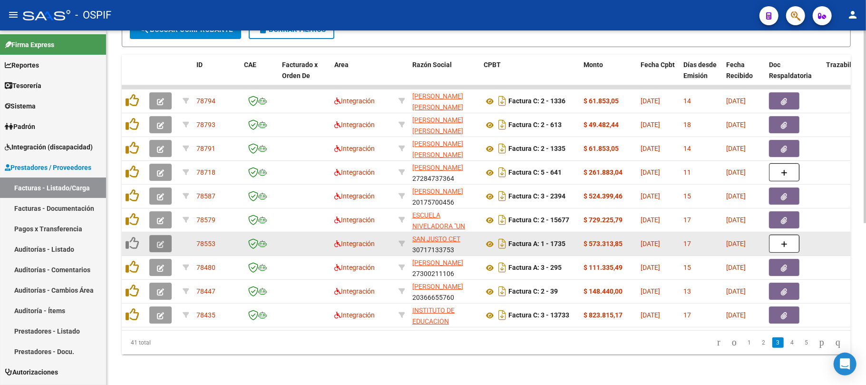
click at [154, 235] on button "button" at bounding box center [160, 243] width 22 height 17
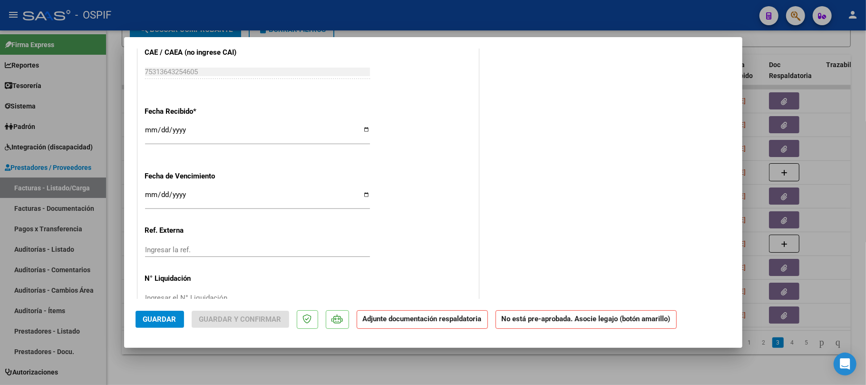
scroll to position [190, 0]
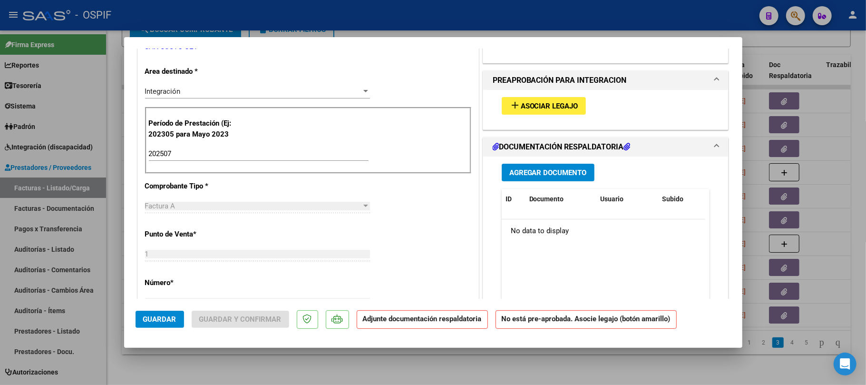
click at [505, 352] on div at bounding box center [433, 192] width 866 height 385
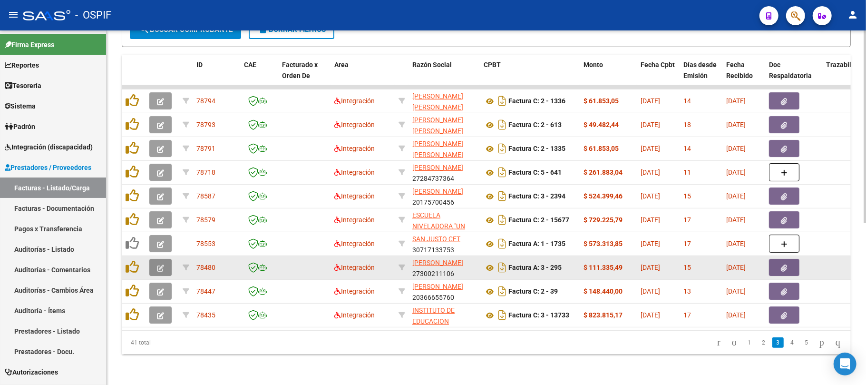
click at [150, 259] on button "button" at bounding box center [160, 267] width 22 height 17
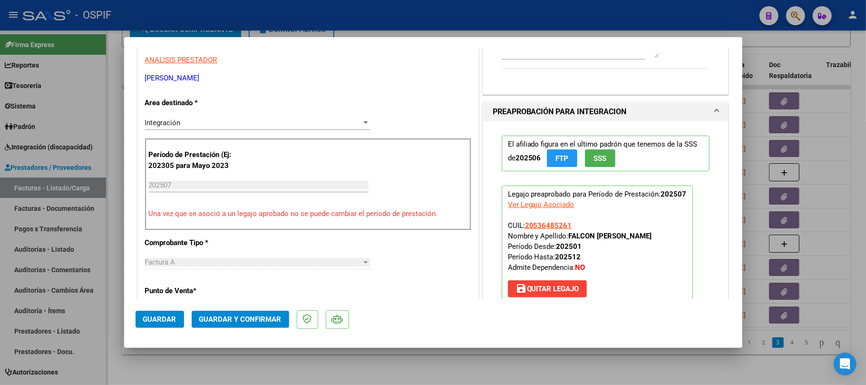
scroll to position [0, 0]
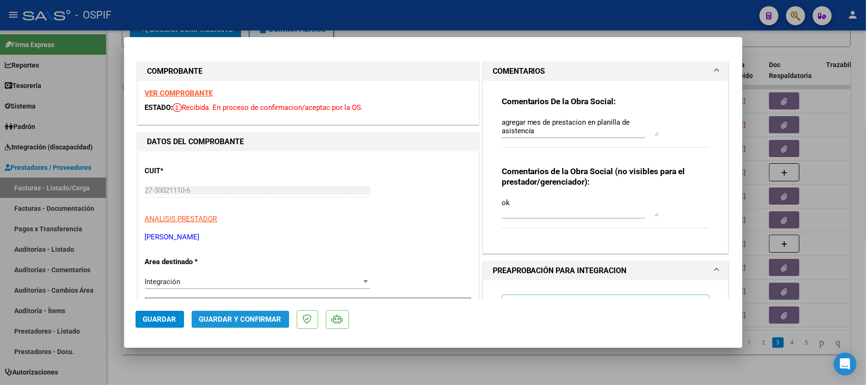
click at [282, 317] on button "Guardar y Confirmar" at bounding box center [241, 319] width 98 height 17
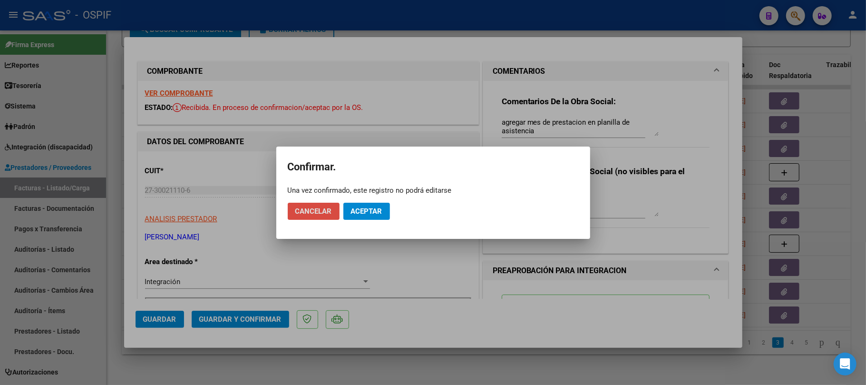
drag, startPoint x: 302, startPoint y: 213, endPoint x: 455, endPoint y: 172, distance: 158.5
click at [305, 213] on span "Cancelar" at bounding box center [313, 211] width 37 height 9
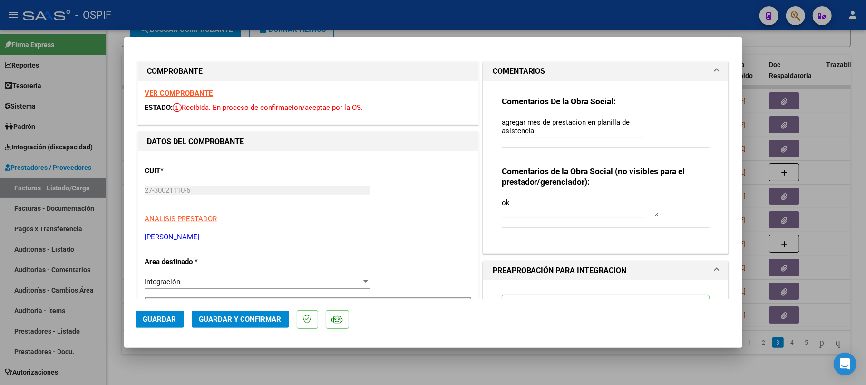
drag, startPoint x: 570, startPoint y: 132, endPoint x: 400, endPoint y: 111, distance: 171.1
click at [265, 317] on span "Guardar y Confirmar" at bounding box center [240, 319] width 82 height 9
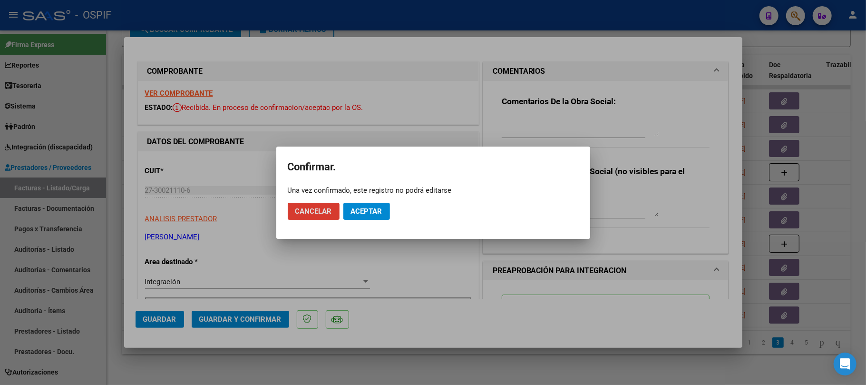
click at [371, 214] on span "Aceptar" at bounding box center [366, 211] width 31 height 9
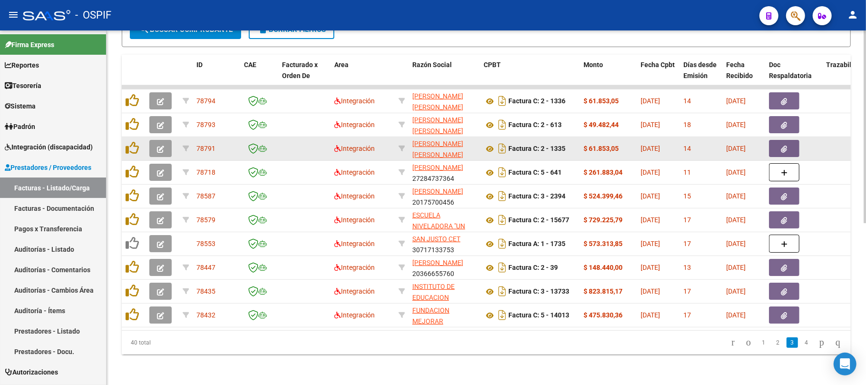
scroll to position [233, 0]
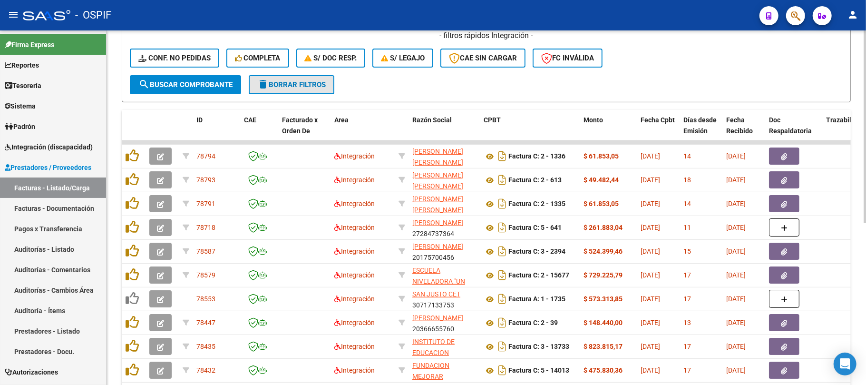
click at [300, 85] on span "delete Borrar Filtros" at bounding box center [291, 84] width 69 height 9
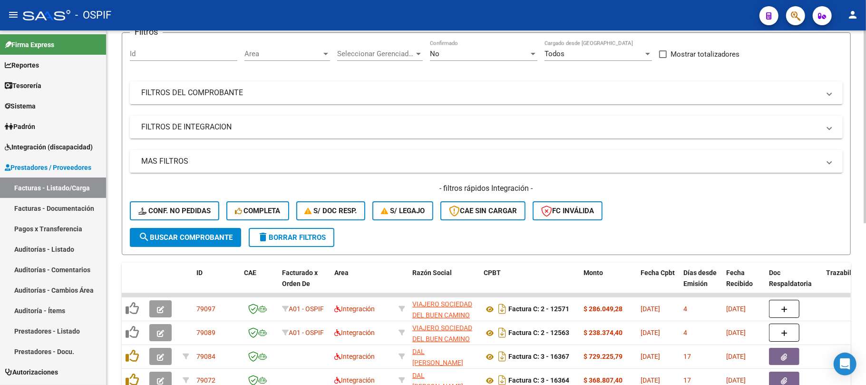
scroll to position [0, 0]
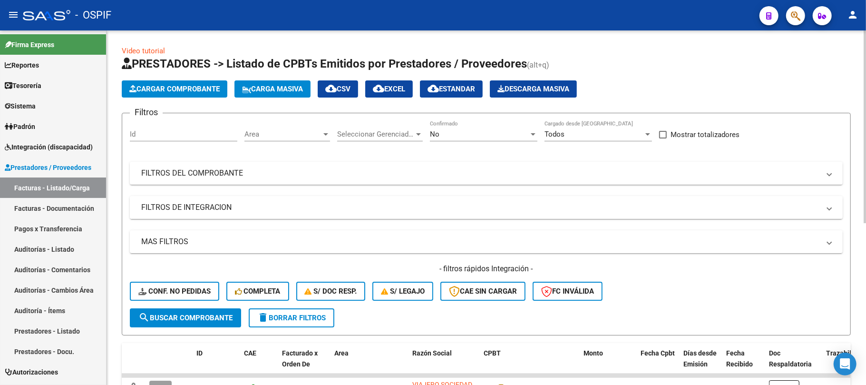
click at [297, 210] on mat-panel-title "FILTROS DE INTEGRACION" at bounding box center [480, 207] width 679 height 10
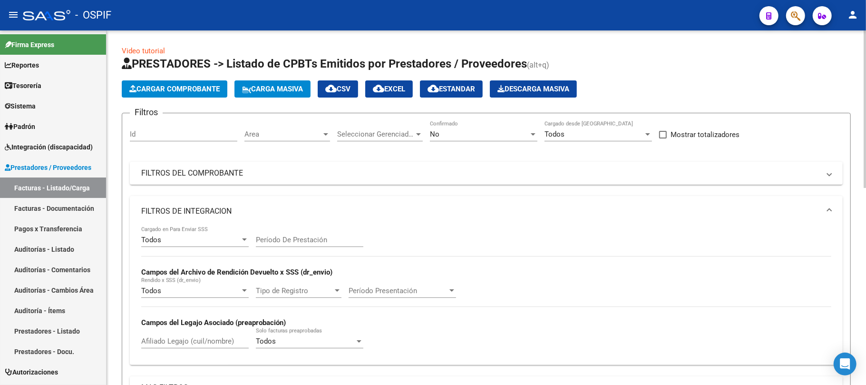
click at [288, 238] on div "Período De Prestación" at bounding box center [310, 236] width 108 height 20
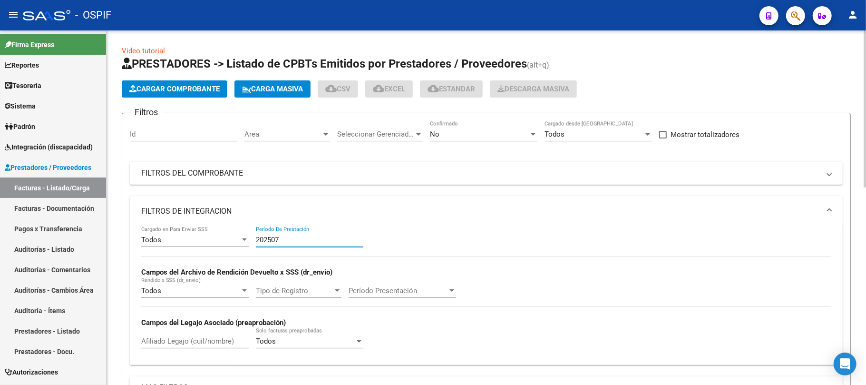
type input "202507"
click at [267, 211] on mat-panel-title "FILTROS DE INTEGRACION" at bounding box center [480, 211] width 679 height 10
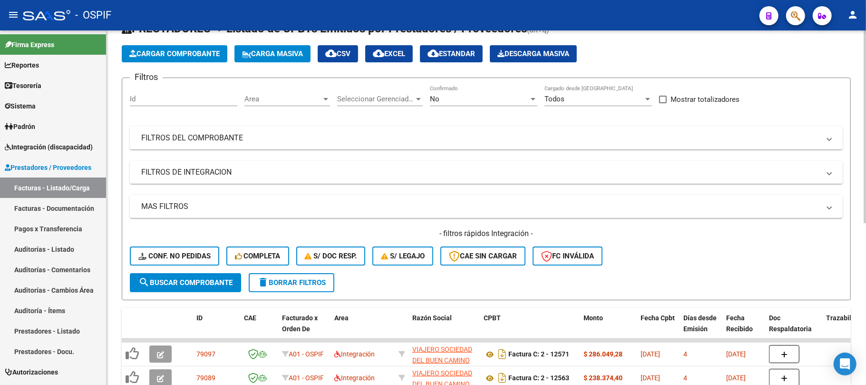
scroll to position [63, 0]
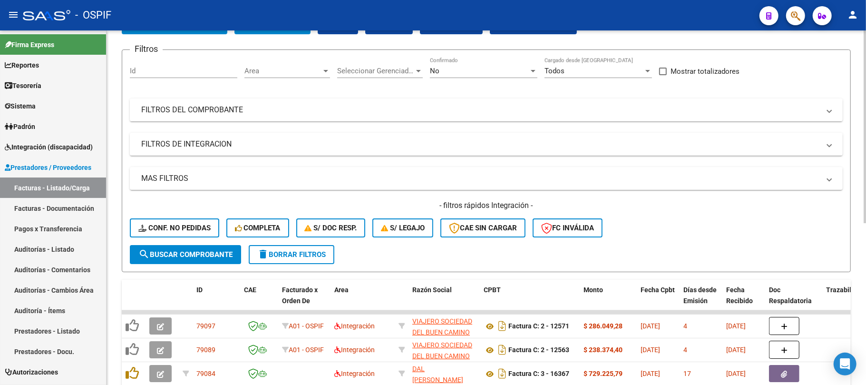
click at [289, 250] on span "delete Borrar Filtros" at bounding box center [291, 254] width 69 height 9
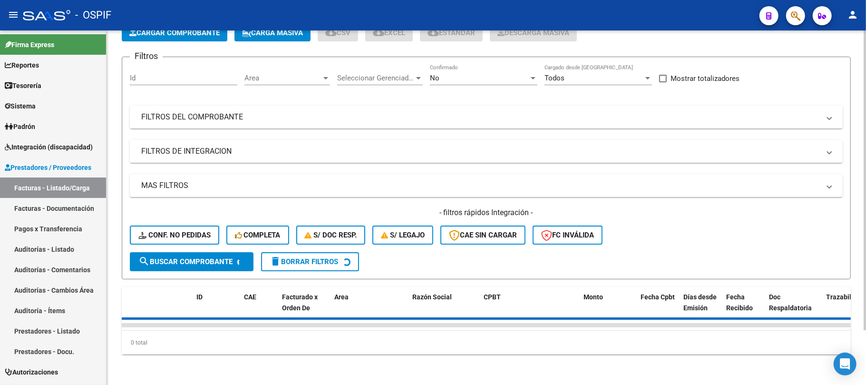
click at [298, 146] on mat-panel-title "FILTROS DE INTEGRACION" at bounding box center [480, 151] width 679 height 10
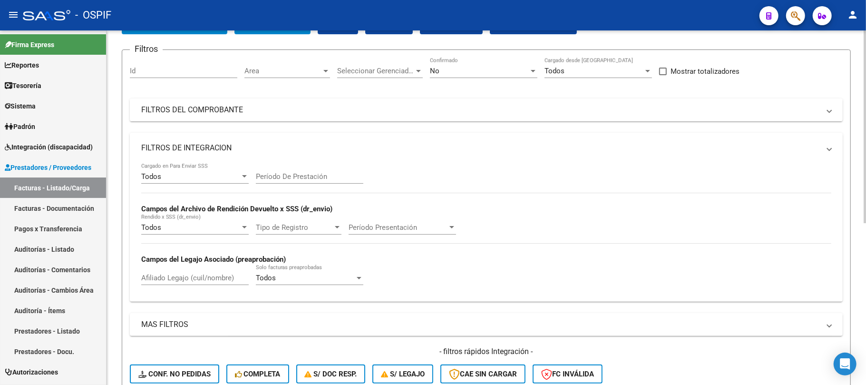
click at [309, 139] on mat-expansion-panel-header "FILTROS DE INTEGRACION" at bounding box center [486, 148] width 713 height 30
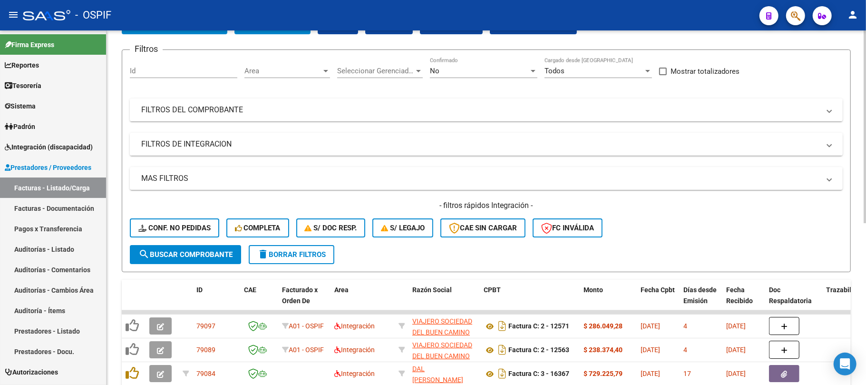
click at [300, 144] on mat-panel-title "FILTROS DE INTEGRACION" at bounding box center [480, 144] width 679 height 10
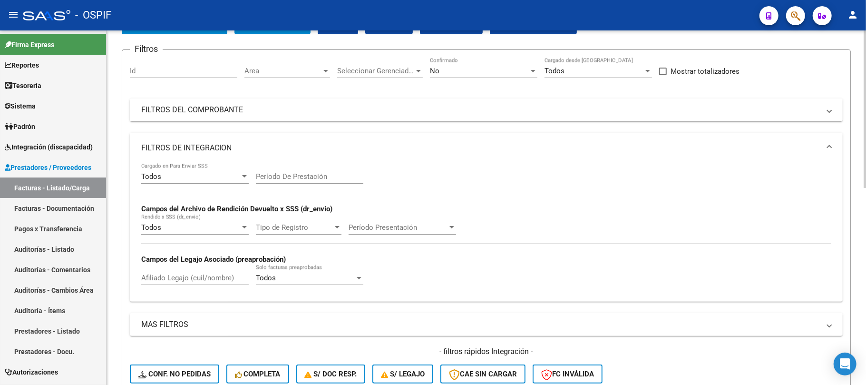
click at [291, 173] on input "Período De Prestación" at bounding box center [310, 176] width 108 height 9
click at [170, 152] on mat-panel-title "FILTROS DE INTEGRACION" at bounding box center [480, 148] width 679 height 10
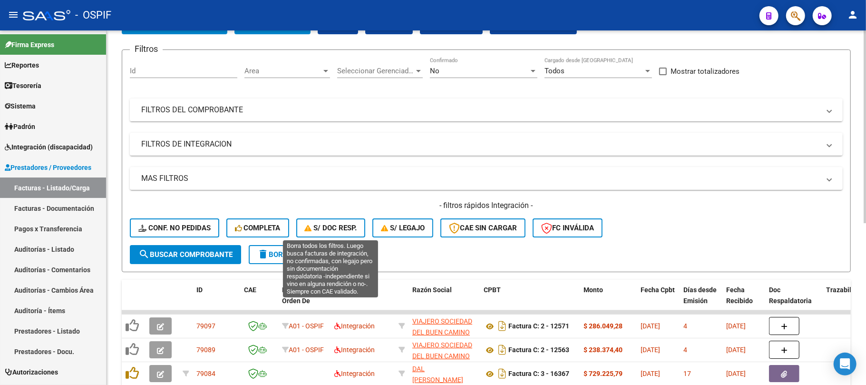
click at [301, 266] on form "Filtros Id Area Area Seleccionar Gerenciador Seleccionar Gerenciador No Confirm…" at bounding box center [486, 160] width 729 height 223
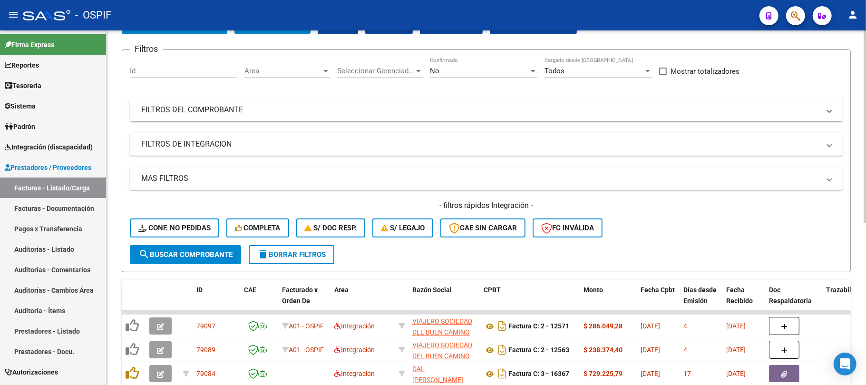
click at [306, 257] on span "delete Borrar Filtros" at bounding box center [291, 254] width 69 height 9
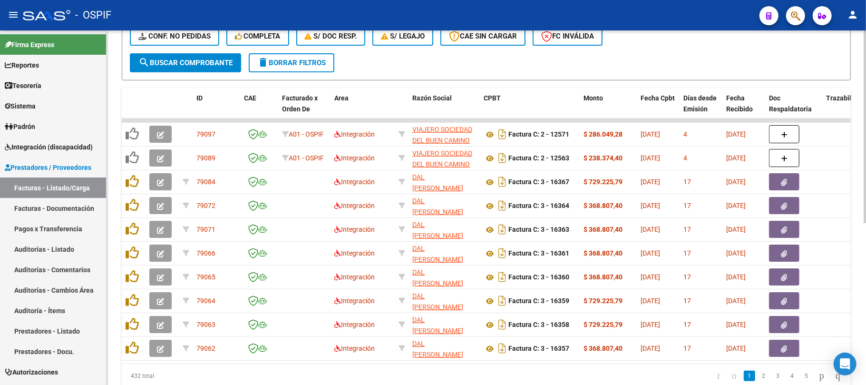
click at [310, 59] on span "delete Borrar Filtros" at bounding box center [291, 63] width 69 height 9
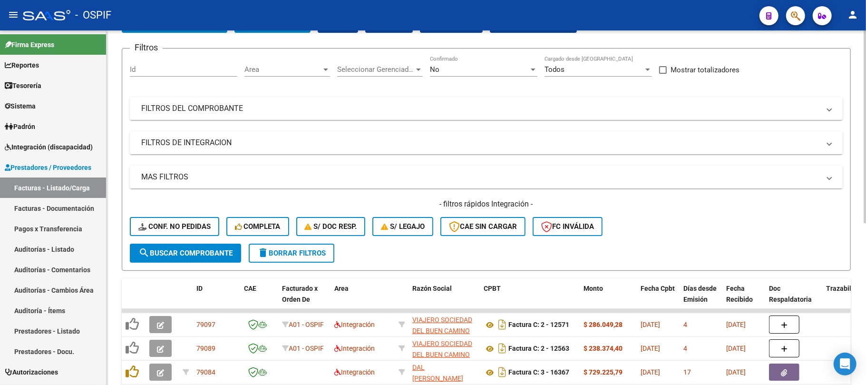
scroll to position [255, 0]
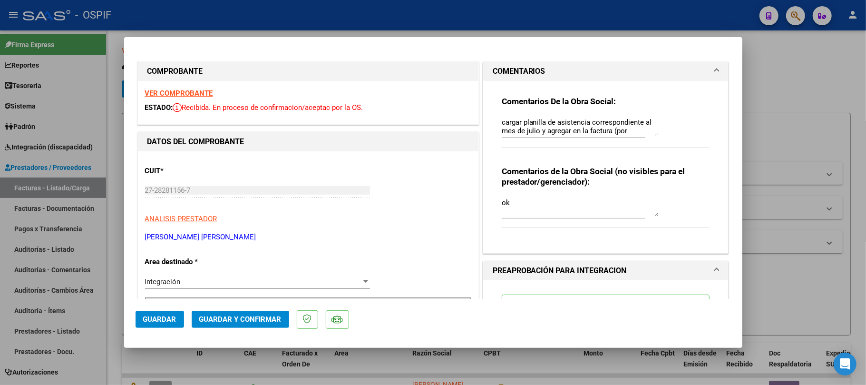
scroll to position [297, 0]
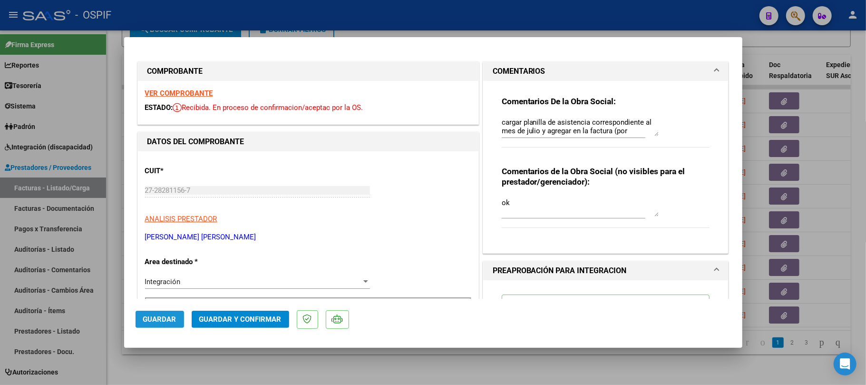
click at [168, 320] on span "Guardar" at bounding box center [159, 319] width 33 height 9
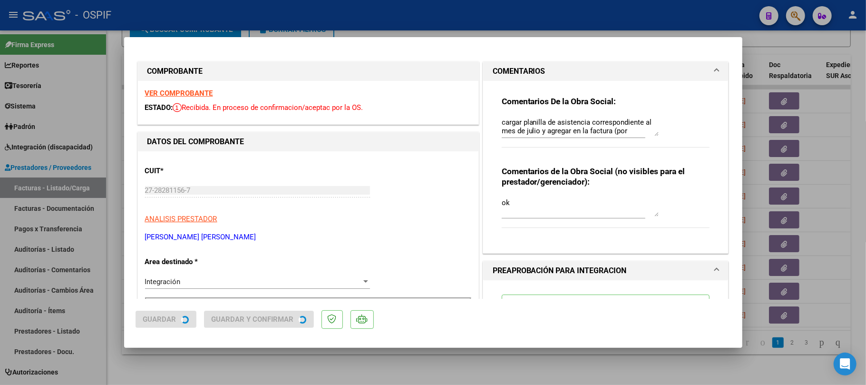
click at [394, 345] on mat-dialog-container "COMPROBANTE VER COMPROBANTE ESTADO: Recibida. En proceso de confirmacion/acepta…" at bounding box center [433, 192] width 618 height 310
drag, startPoint x: 394, startPoint y: 355, endPoint x: 382, endPoint y: 372, distance: 20.5
click at [394, 356] on div at bounding box center [433, 192] width 866 height 385
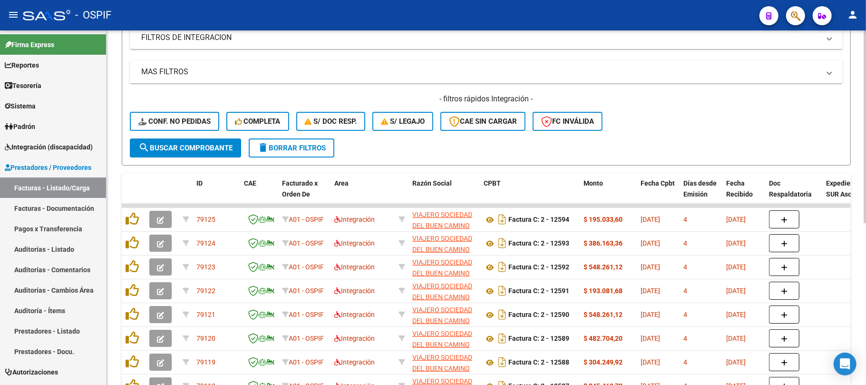
scroll to position [43, 0]
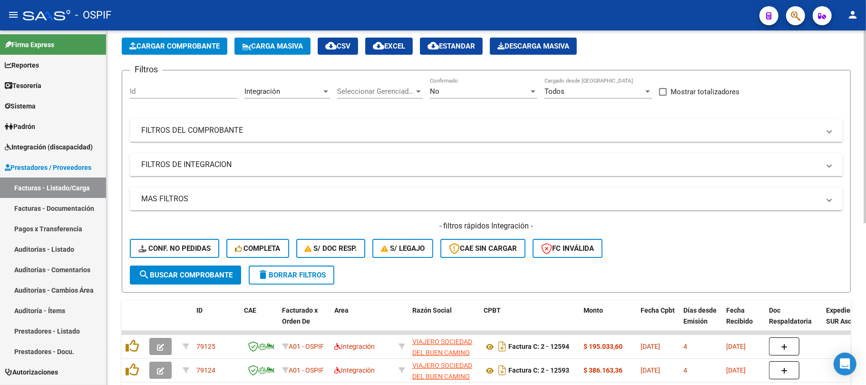
click at [280, 166] on mat-panel-title "FILTROS DE INTEGRACION" at bounding box center [480, 164] width 679 height 10
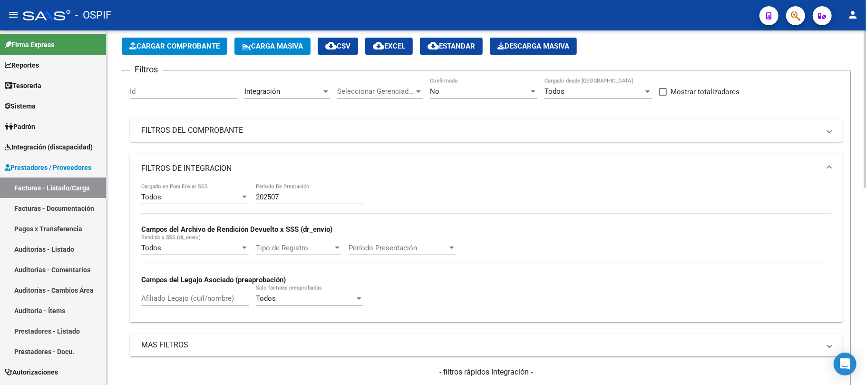
scroll to position [107, 0]
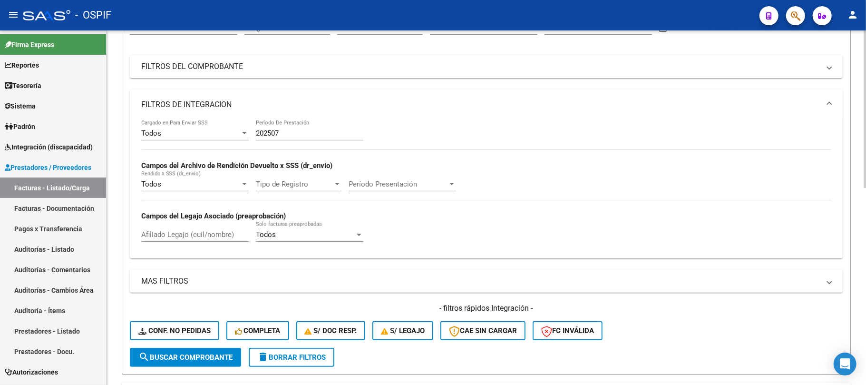
click at [259, 103] on mat-panel-title "FILTROS DE INTEGRACION" at bounding box center [480, 104] width 679 height 10
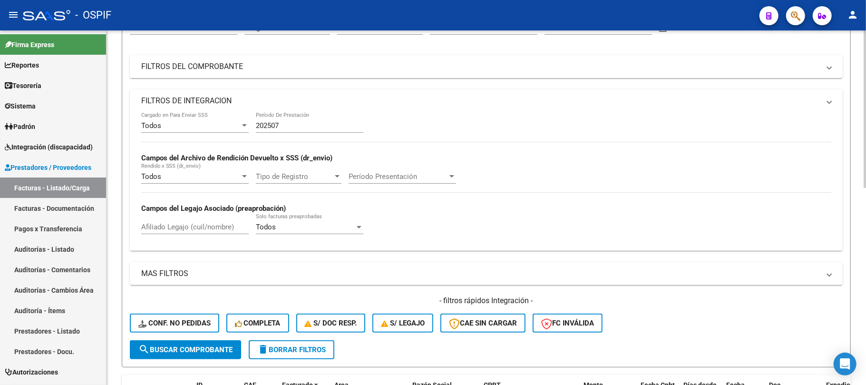
click at [286, 77] on mat-expansion-panel-header "FILTROS DEL COMPROBANTE" at bounding box center [486, 66] width 713 height 23
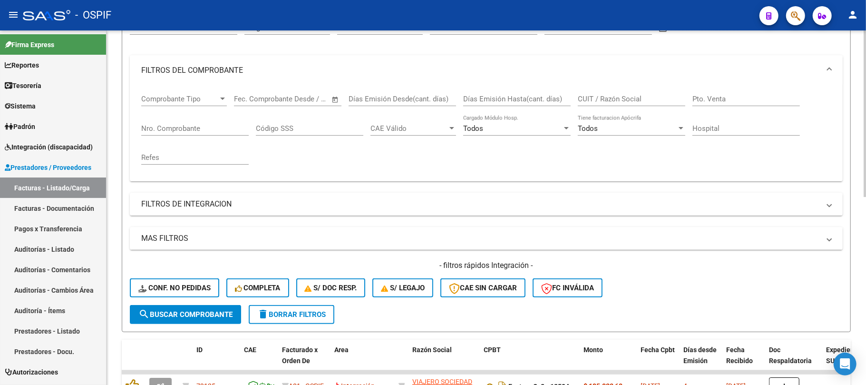
drag, startPoint x: 286, startPoint y: 69, endPoint x: 220, endPoint y: 275, distance: 216.0
click at [286, 69] on mat-panel-title "FILTROS DEL COMPROBANTE" at bounding box center [480, 70] width 679 height 10
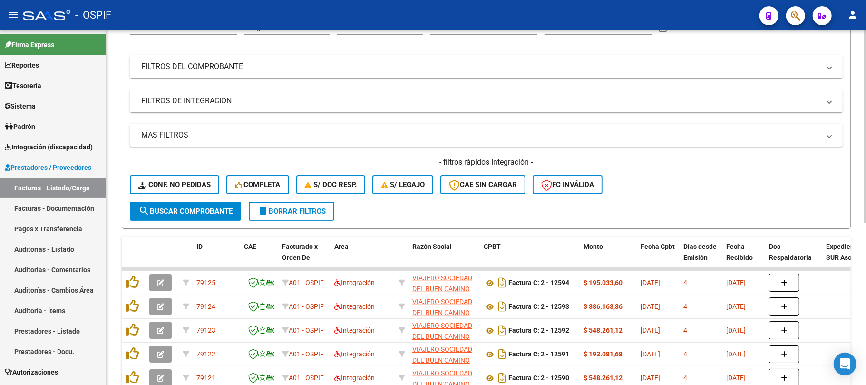
scroll to position [0, 0]
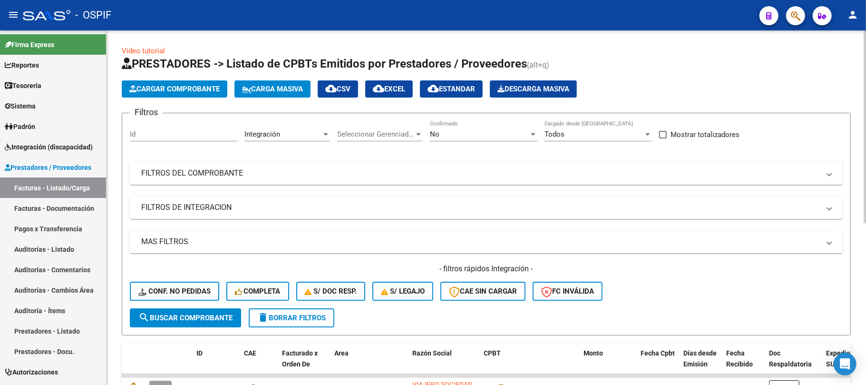
click at [213, 314] on span "search Buscar Comprobante" at bounding box center [185, 317] width 94 height 9
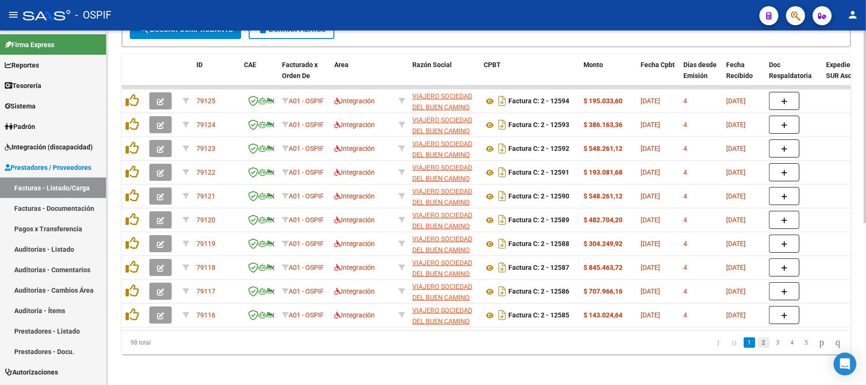
scroll to position [297, 0]
click at [758, 343] on link "2" at bounding box center [763, 342] width 11 height 10
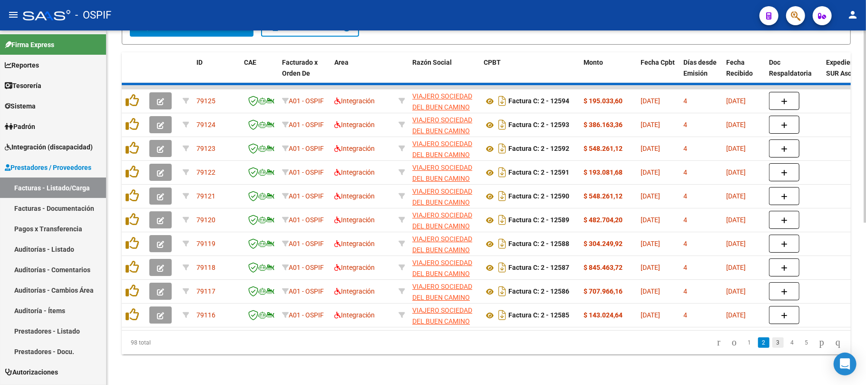
click at [773, 345] on link "3" at bounding box center [778, 342] width 11 height 10
click at [787, 346] on link "4" at bounding box center [792, 342] width 11 height 10
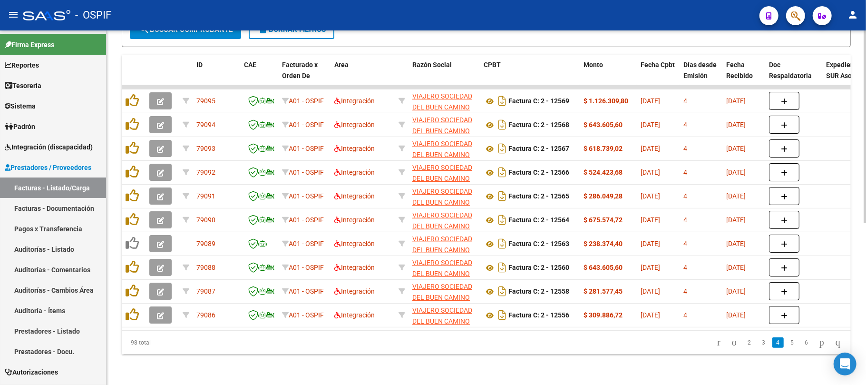
click at [787, 346] on link "5" at bounding box center [792, 342] width 11 height 10
click at [787, 346] on link "6" at bounding box center [792, 342] width 11 height 10
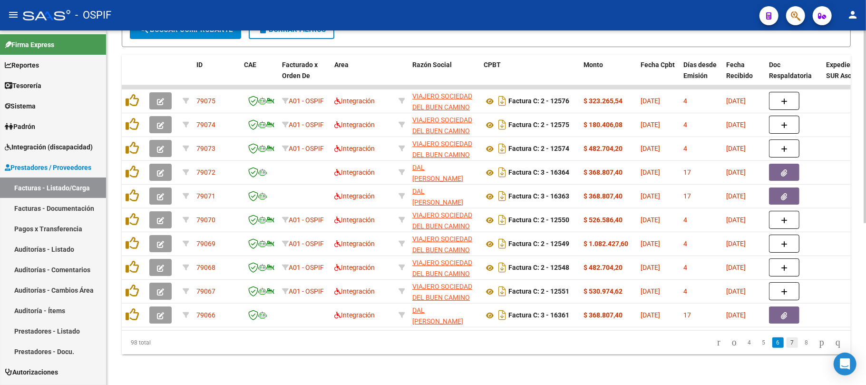
click at [787, 347] on link "7" at bounding box center [792, 342] width 11 height 10
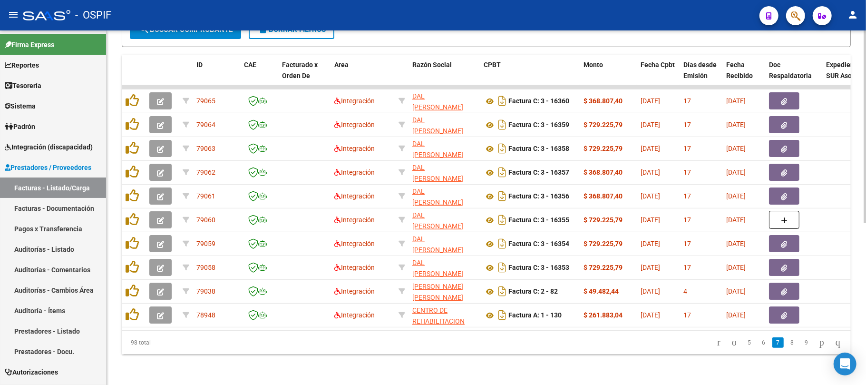
click at [524, 352] on div "98 total 5 6 7 8 9" at bounding box center [486, 343] width 729 height 24
click at [758, 344] on link "6" at bounding box center [763, 342] width 11 height 10
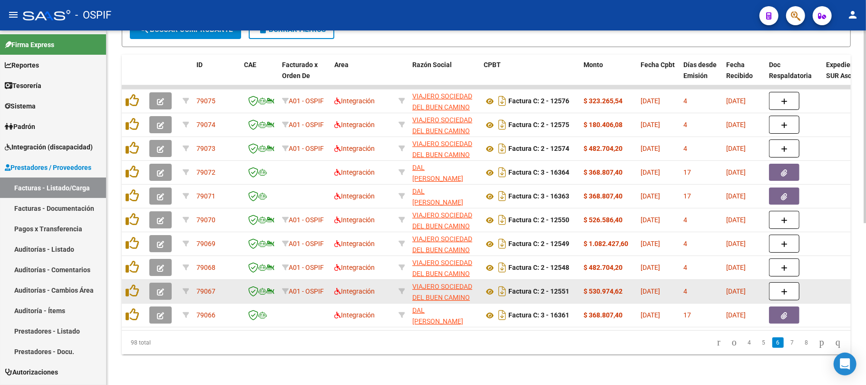
scroll to position [0, 0]
drag, startPoint x: 472, startPoint y: 288, endPoint x: 408, endPoint y: 278, distance: 64.5
click at [409, 280] on datatable-body-cell "VIAJERO SOCIEDAD DEL BUEN CAMINO S.A. 30714136905" at bounding box center [444, 291] width 71 height 23
copy span "VIAJERO SOCIEDAD DEL BUEN CAMINO"
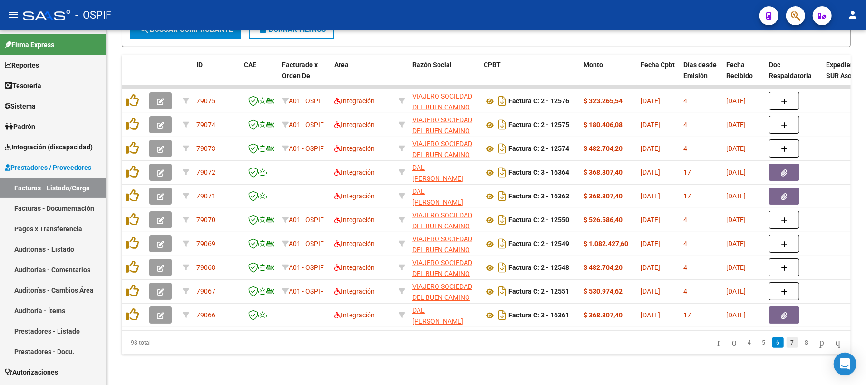
click at [787, 342] on link "7" at bounding box center [792, 342] width 11 height 10
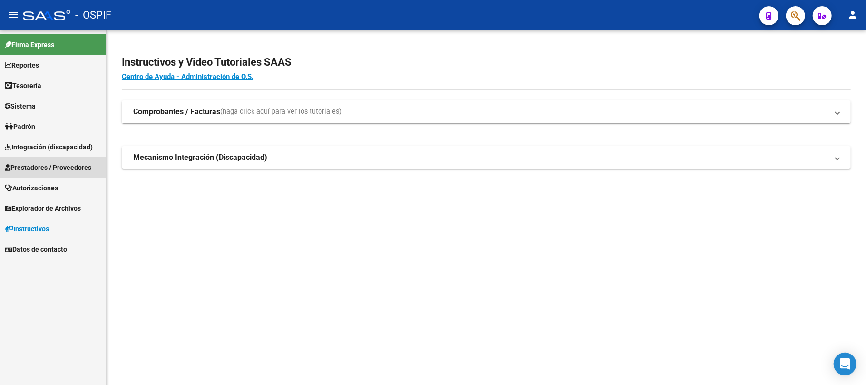
click at [52, 164] on span "Prestadores / Proveedores" at bounding box center [48, 167] width 87 height 10
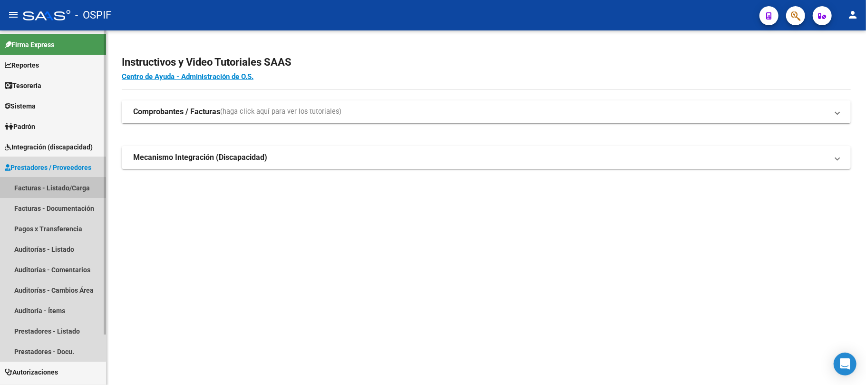
click at [51, 192] on link "Facturas - Listado/Carga" at bounding box center [53, 187] width 106 height 20
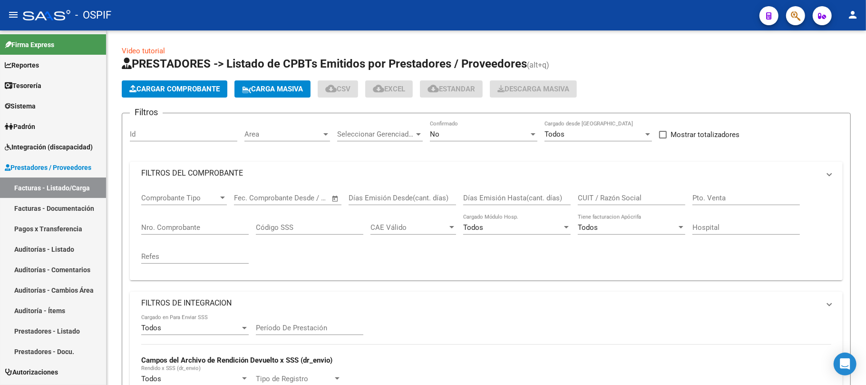
click at [350, 172] on mat-panel-title "FILTROS DEL COMPROBANTE" at bounding box center [480, 173] width 679 height 10
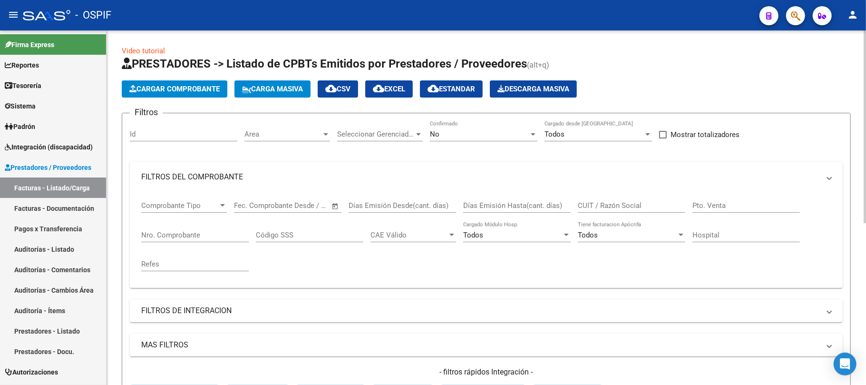
click at [507, 130] on div "No" at bounding box center [479, 134] width 99 height 9
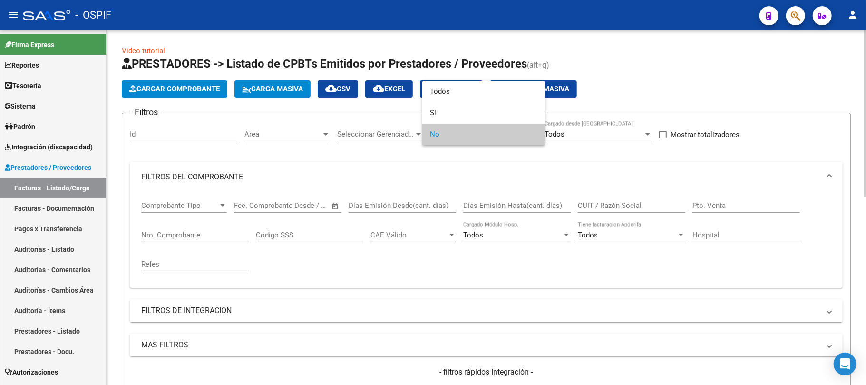
click at [464, 141] on span "No" at bounding box center [484, 134] width 108 height 21
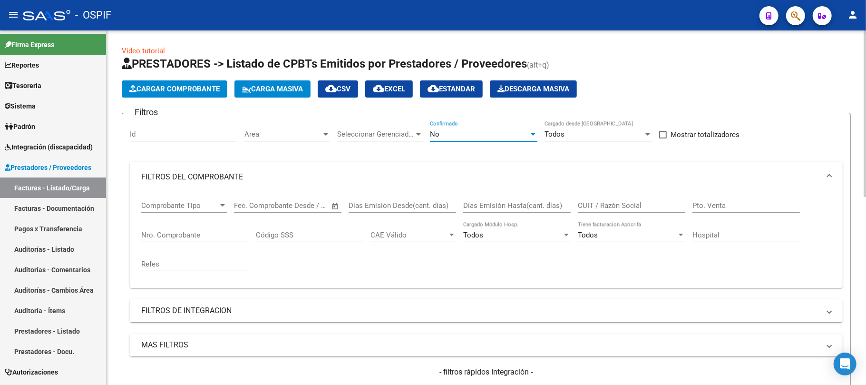
click at [220, 236] on input "Nro. Comprobante" at bounding box center [195, 235] width 108 height 9
click at [491, 137] on div "No" at bounding box center [479, 134] width 99 height 9
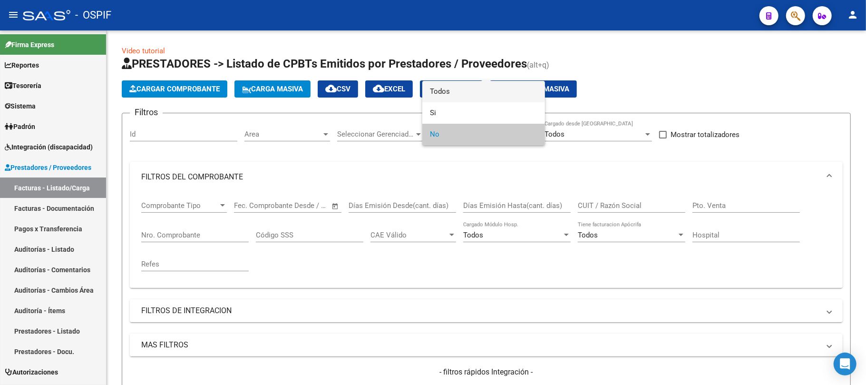
click at [500, 94] on span "Todos" at bounding box center [484, 91] width 108 height 21
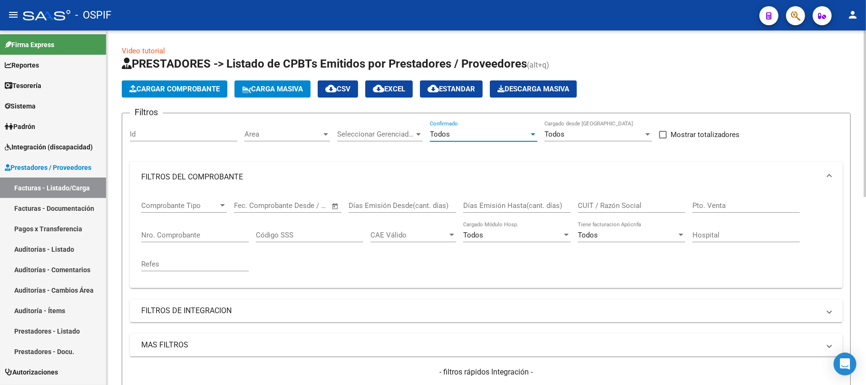
click at [199, 231] on input "Nro. Comprobante" at bounding box center [195, 235] width 108 height 9
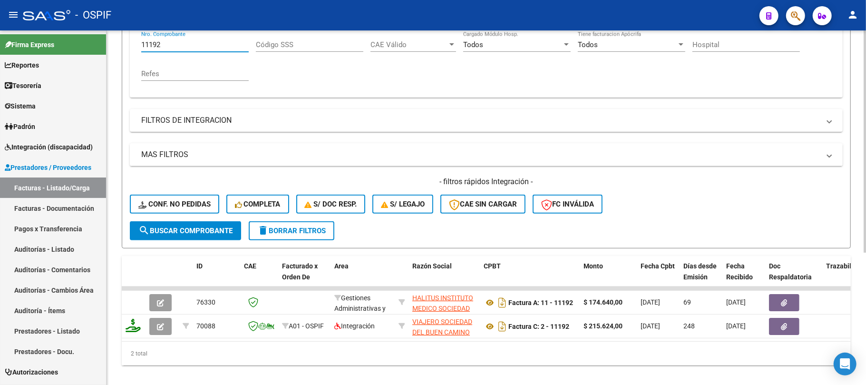
type input "11192"
click at [322, 227] on button "delete Borrar Filtros" at bounding box center [292, 230] width 86 height 19
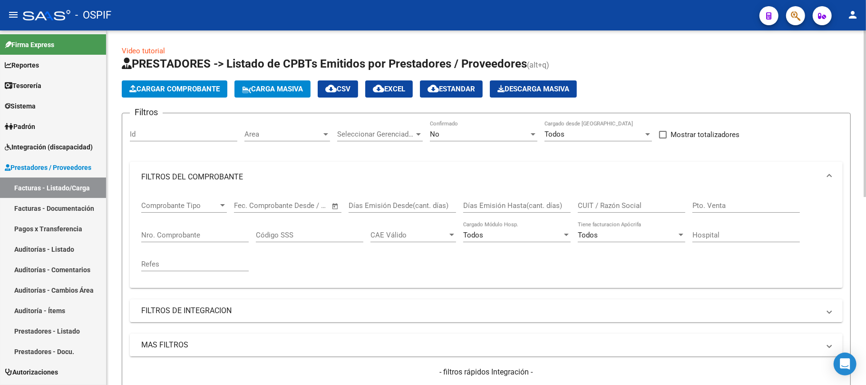
click at [518, 132] on div "No" at bounding box center [479, 134] width 99 height 9
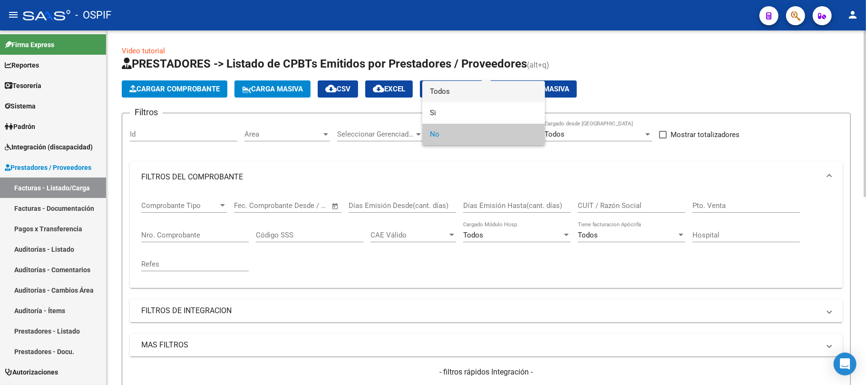
click at [476, 98] on span "Todos" at bounding box center [484, 91] width 108 height 21
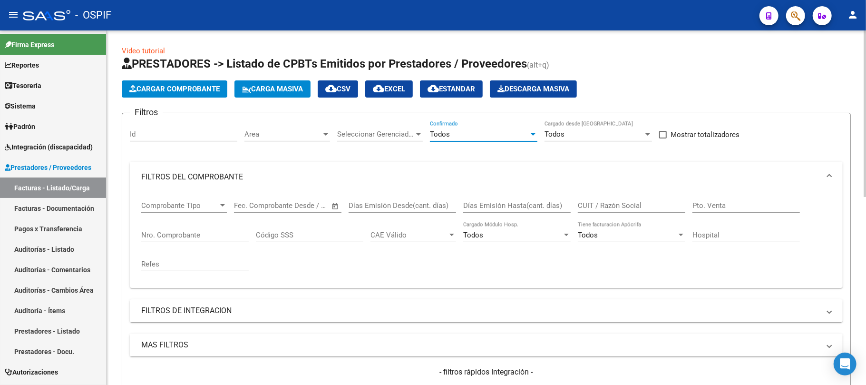
click at [600, 202] on input "CUIT / Razón Social" at bounding box center [632, 205] width 108 height 9
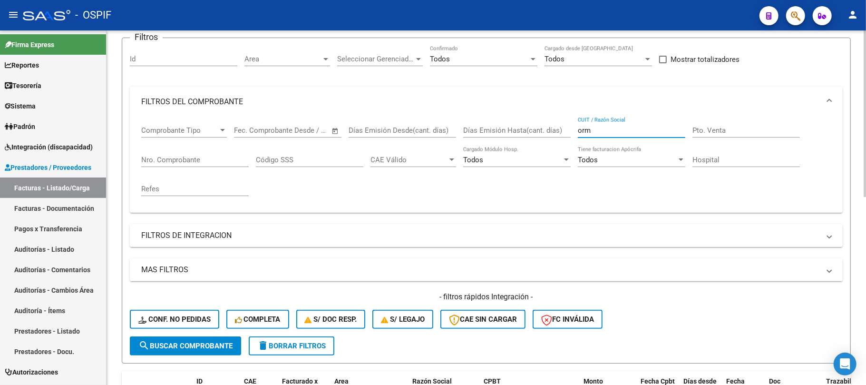
scroll to position [254, 0]
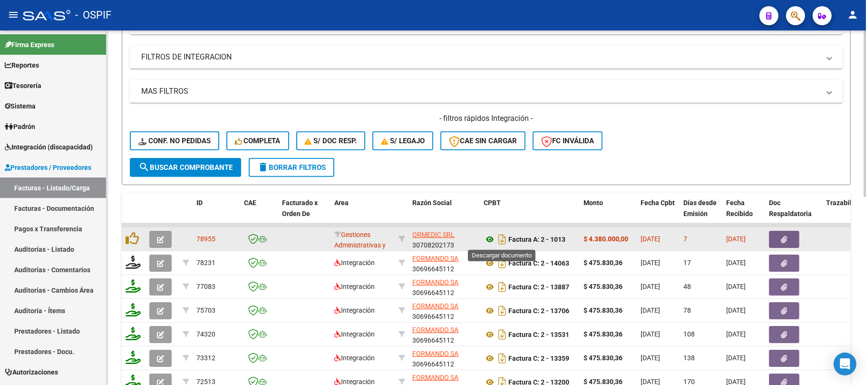
type input "orm"
click at [786, 236] on icon "button" at bounding box center [785, 239] width 6 height 7
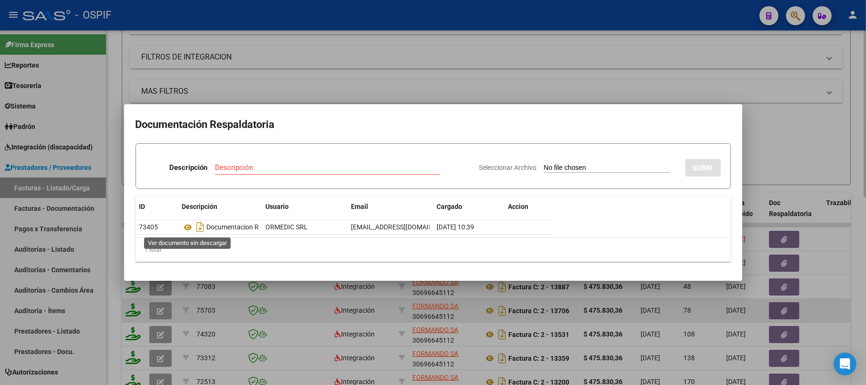
click at [276, 305] on div at bounding box center [433, 192] width 866 height 385
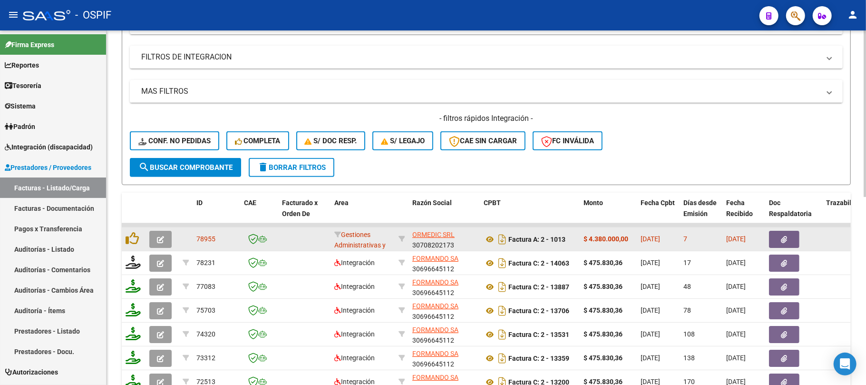
click at [788, 239] on button "button" at bounding box center [784, 239] width 30 height 17
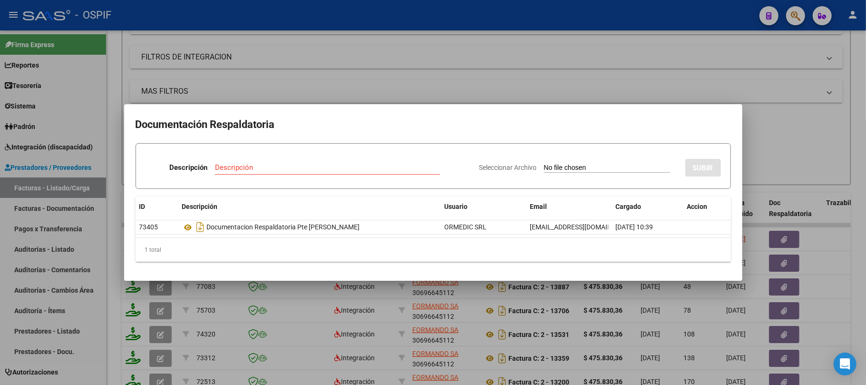
click at [271, 73] on div at bounding box center [433, 192] width 866 height 385
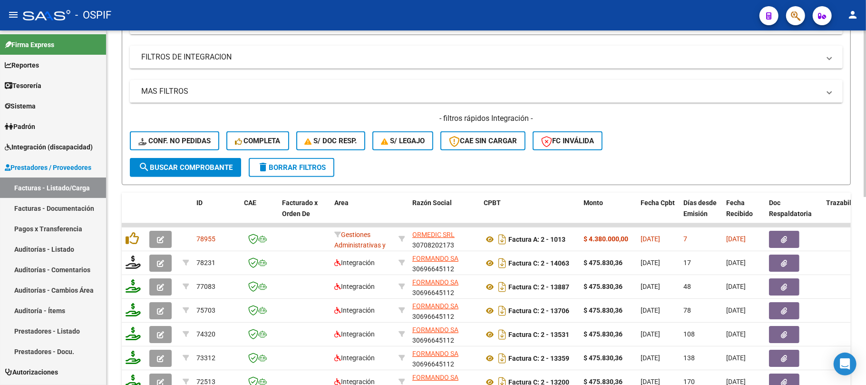
click at [318, 172] on button "delete Borrar Filtros" at bounding box center [292, 167] width 86 height 19
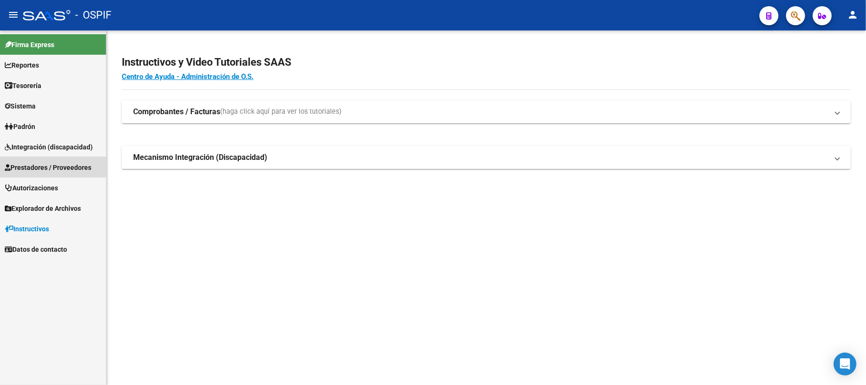
click at [46, 161] on link "Prestadores / Proveedores" at bounding box center [53, 167] width 106 height 20
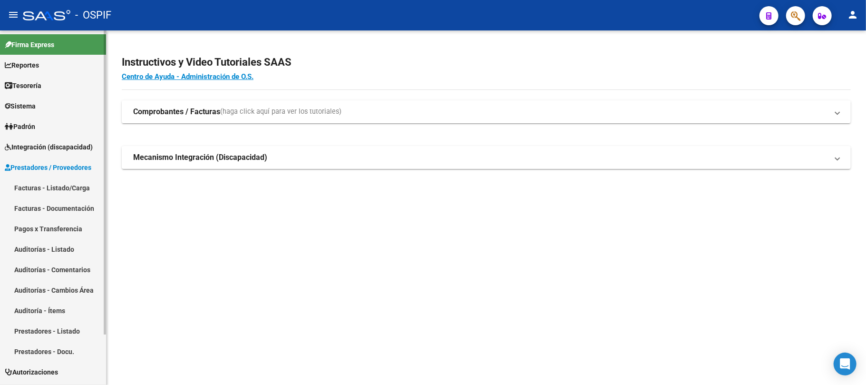
click at [34, 183] on link "Facturas - Listado/Carga" at bounding box center [53, 187] width 106 height 20
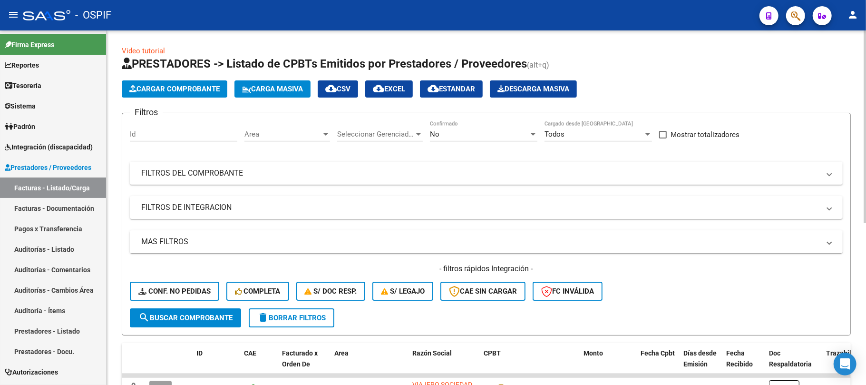
click at [304, 326] on button "delete Borrar Filtros" at bounding box center [292, 317] width 86 height 19
